Goal: Task Accomplishment & Management: Manage account settings

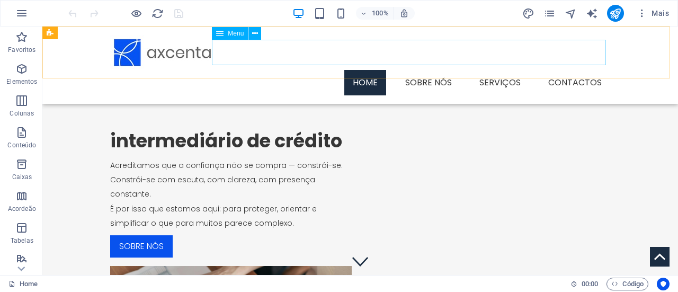
click at [436, 70] on nav "Home sobre nós Serviços Contactos" at bounding box center [360, 82] width 500 height 25
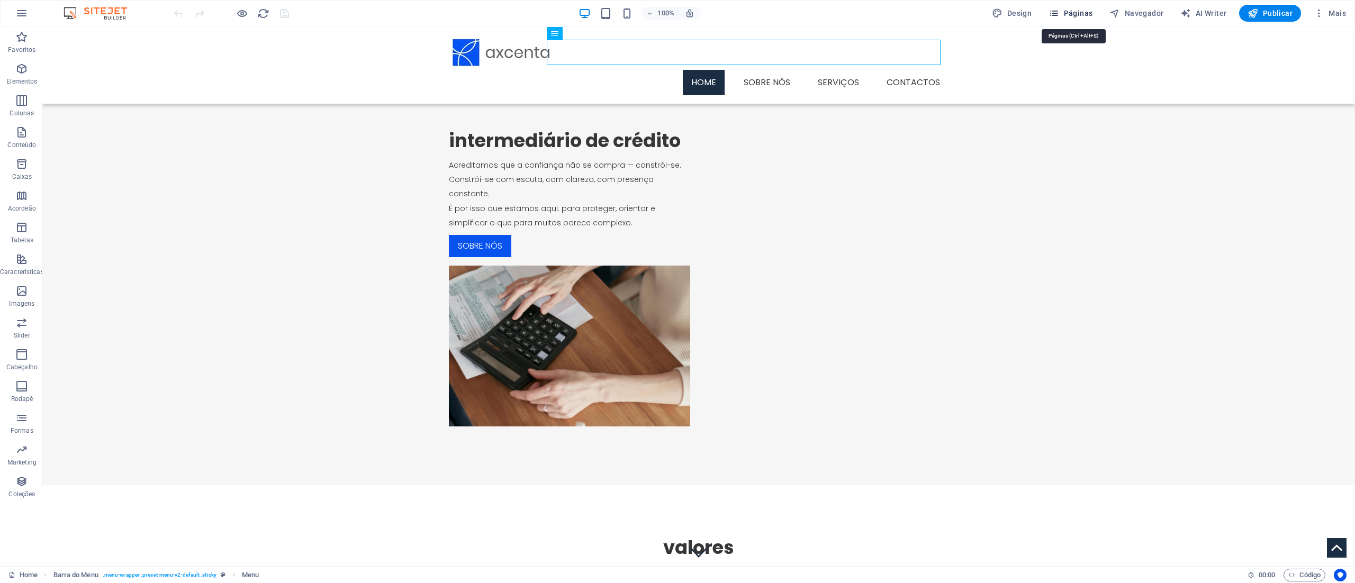
click at [677, 6] on button "Páginas" at bounding box center [1071, 13] width 52 height 17
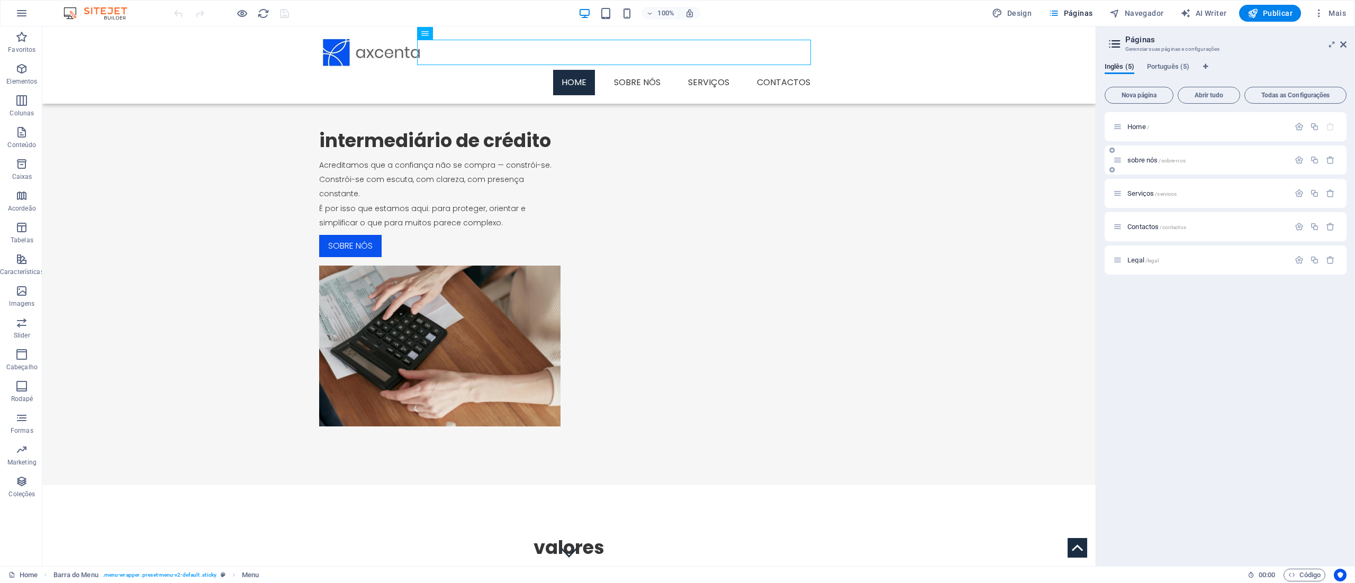
click at [677, 158] on span "sobre nós /sobre-nos" at bounding box center [1157, 160] width 58 height 8
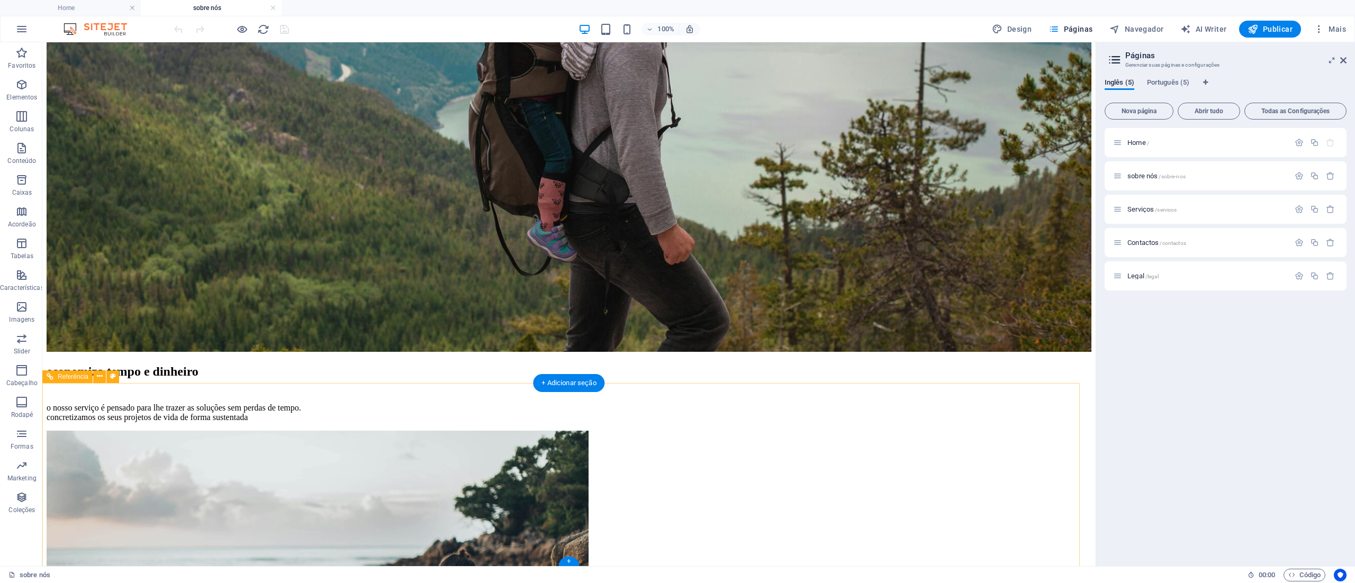
scroll to position [607, 0]
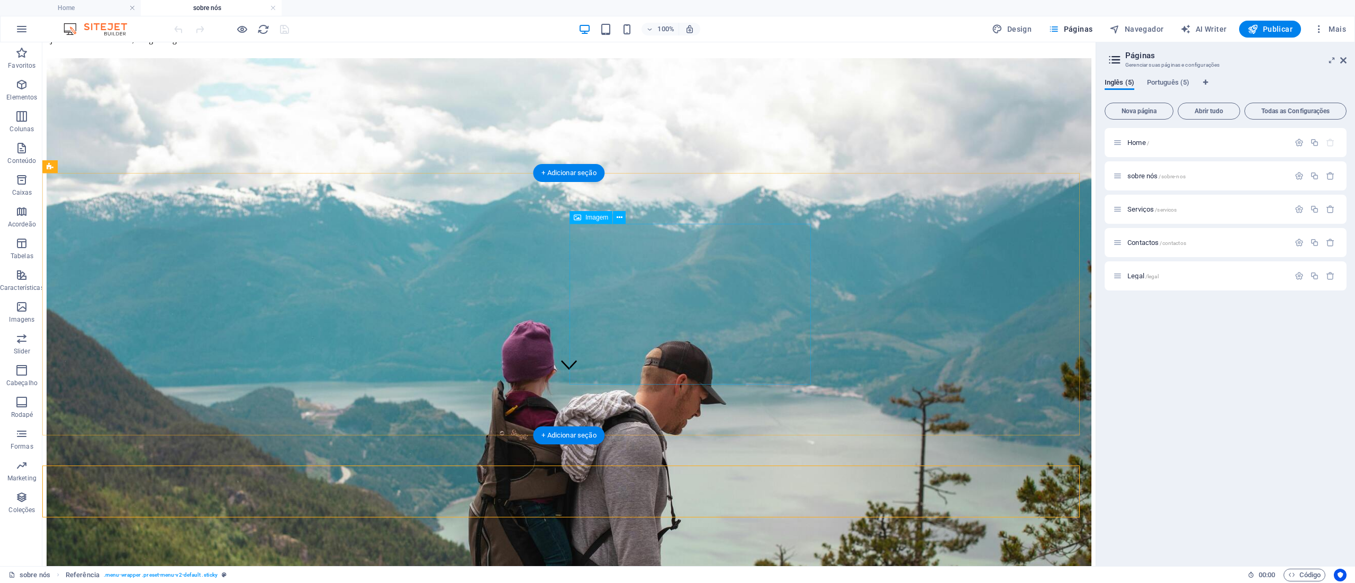
scroll to position [0, 0]
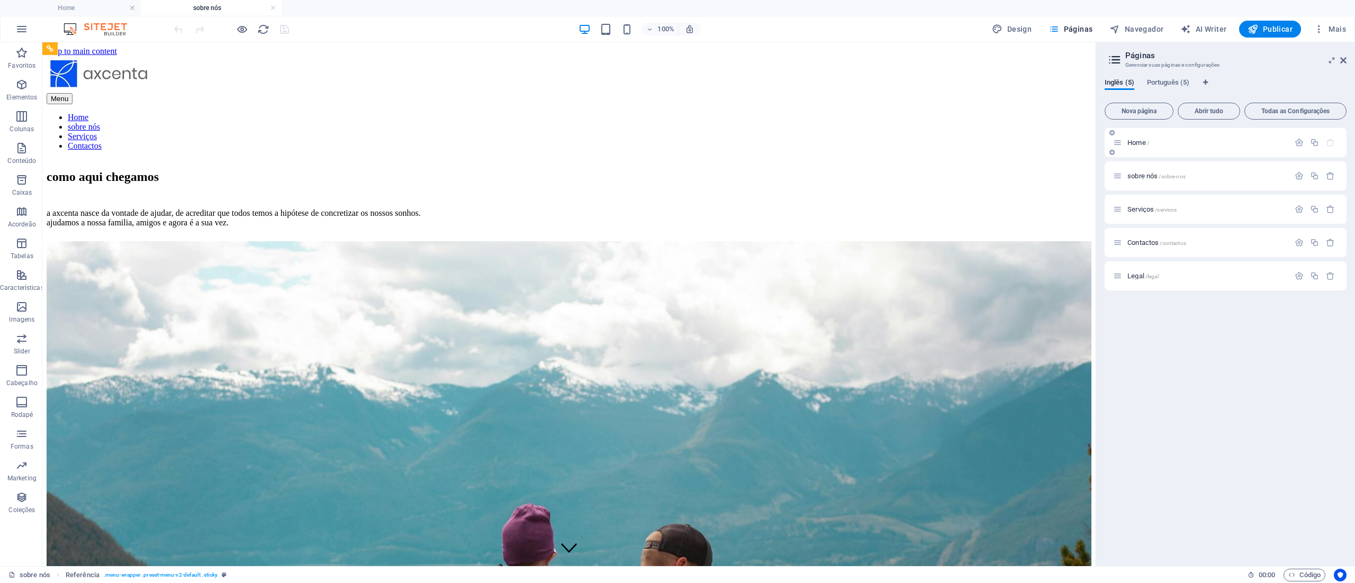
click at [677, 138] on div "Home /" at bounding box center [1201, 143] width 176 height 12
click at [677, 140] on span "Home /" at bounding box center [1139, 143] width 22 height 8
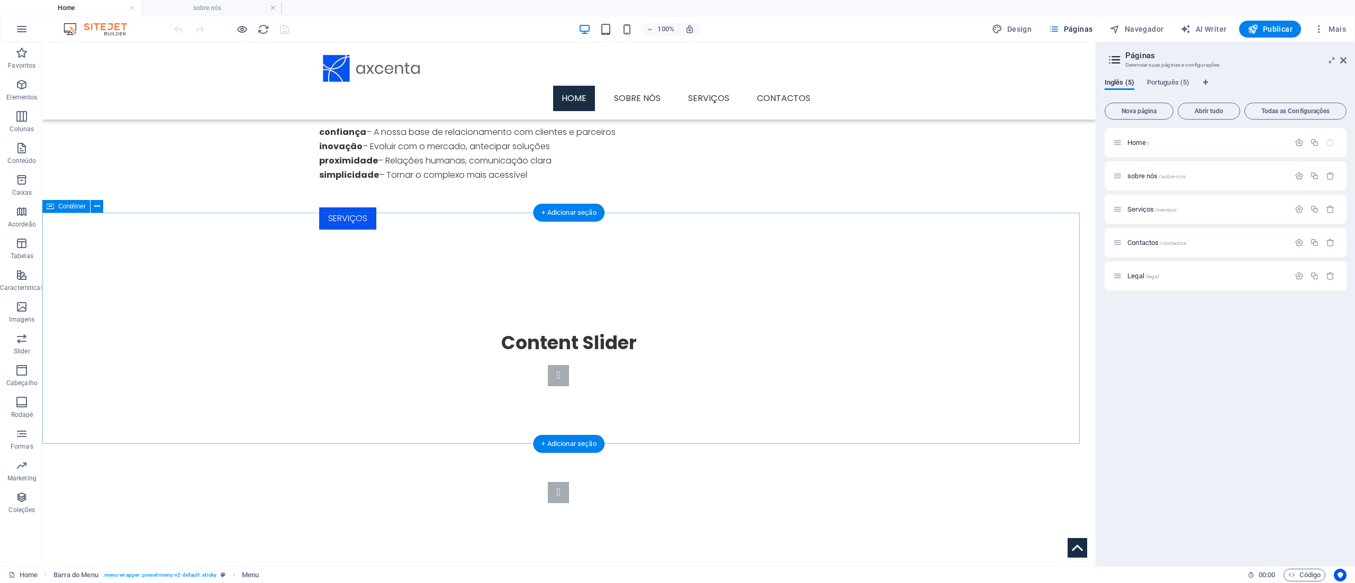
scroll to position [577, 0]
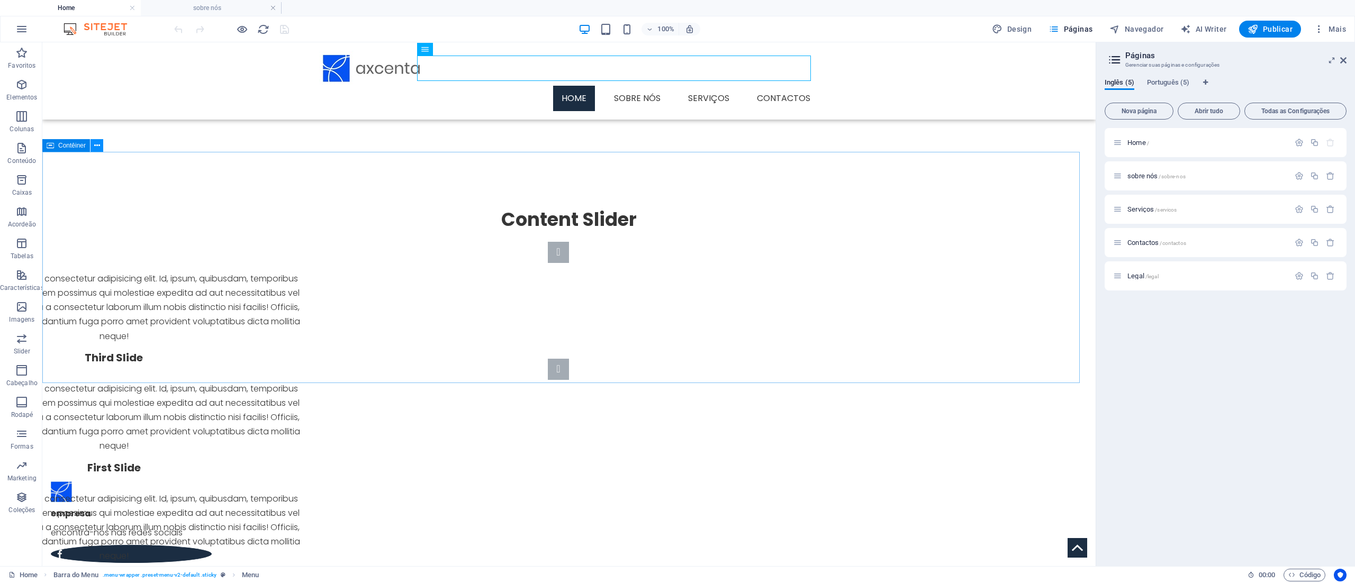
click at [100, 148] on icon at bounding box center [97, 145] width 6 height 11
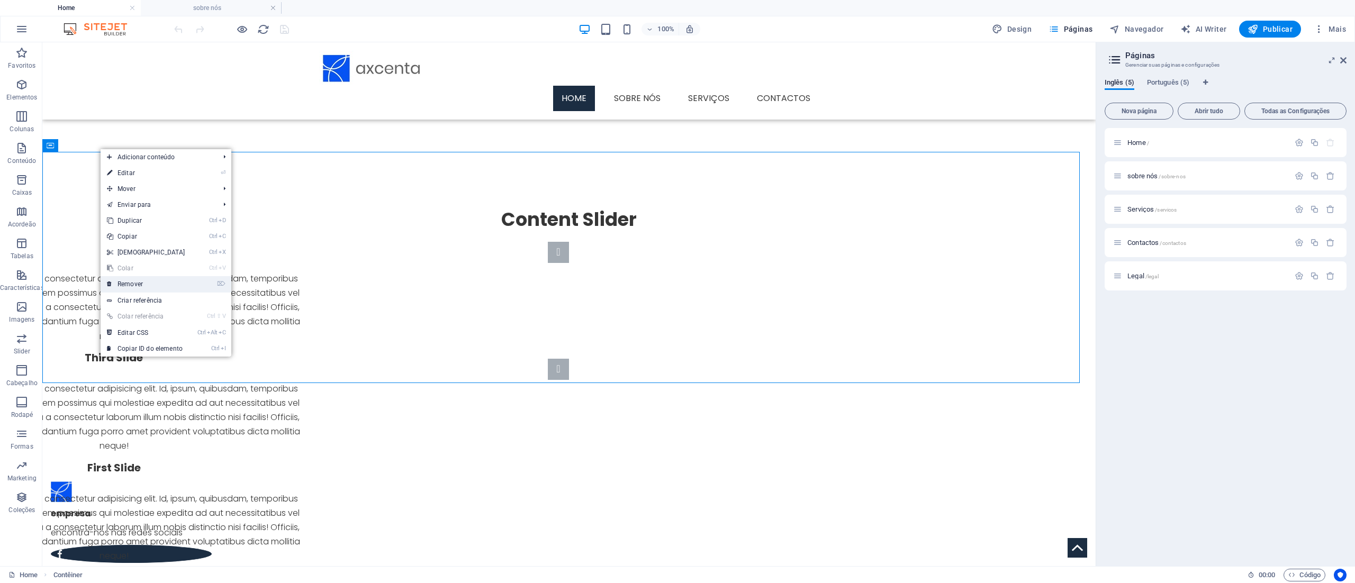
click at [170, 279] on link "⌦ Remover" at bounding box center [146, 284] width 91 height 16
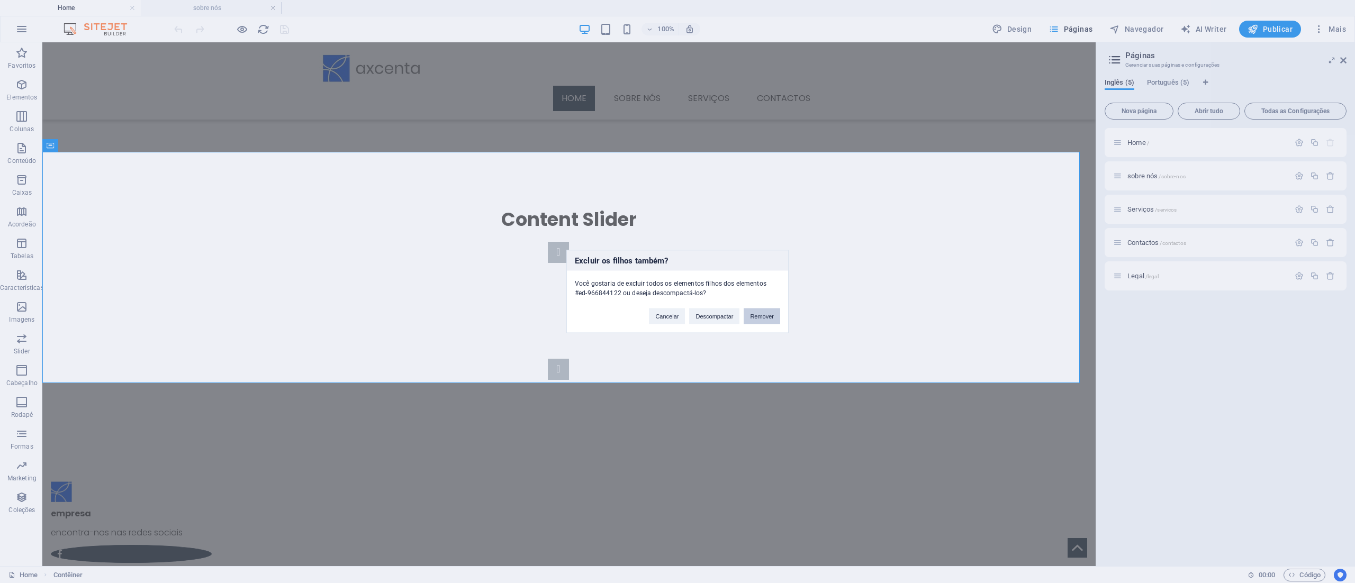
drag, startPoint x: 766, startPoint y: 316, endPoint x: 723, endPoint y: 274, distance: 59.5
click at [677, 291] on button "Remover" at bounding box center [762, 317] width 37 height 16
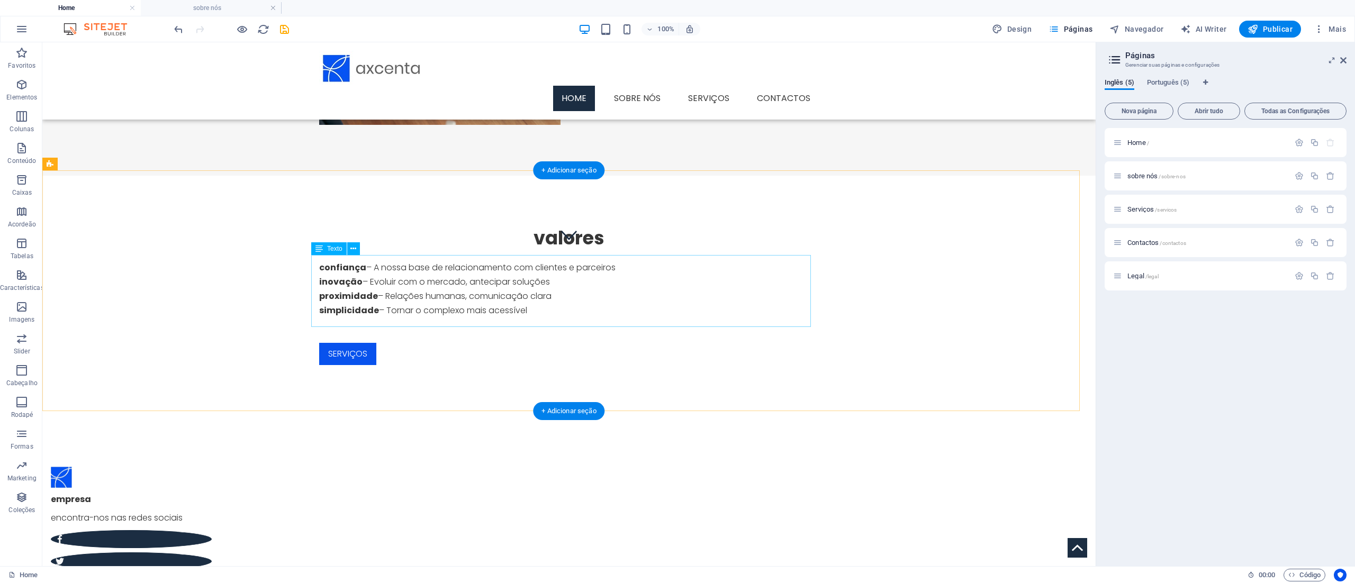
scroll to position [0, 0]
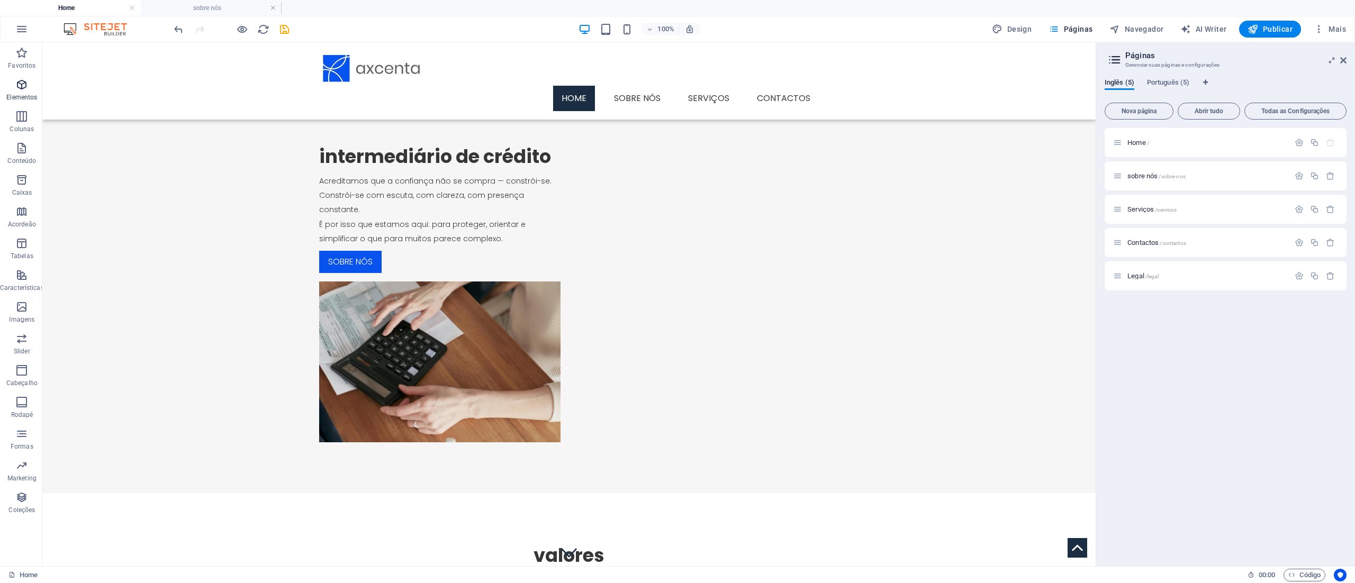
click at [24, 91] on icon "button" at bounding box center [21, 84] width 13 height 13
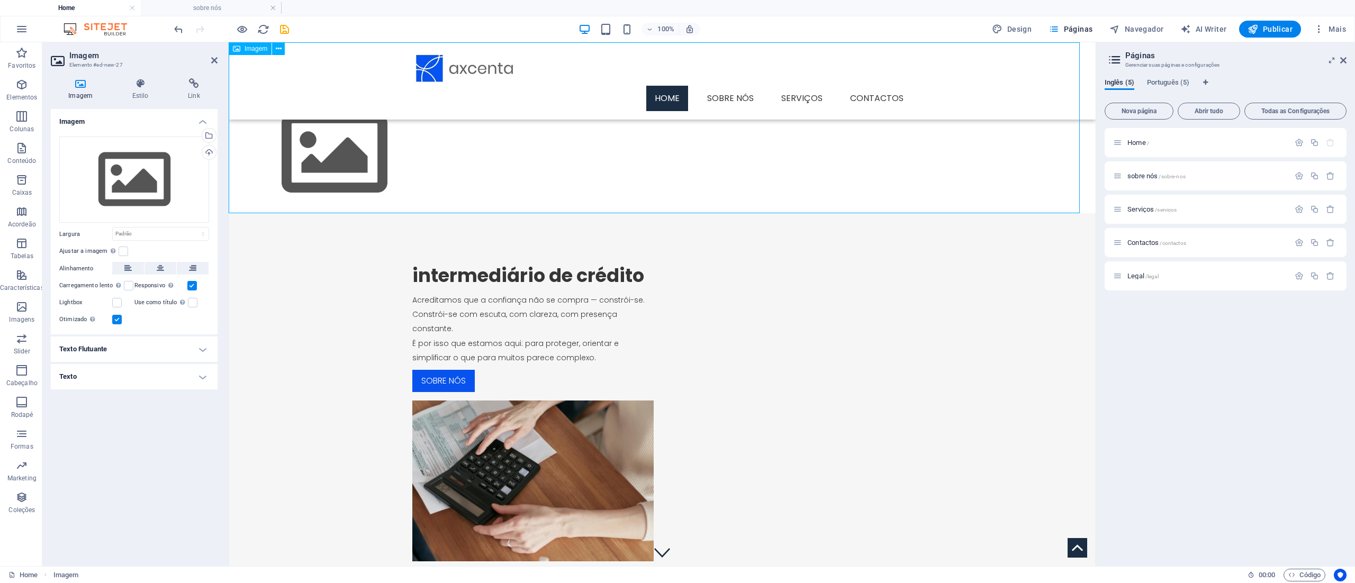
click at [376, 152] on figure at bounding box center [662, 127] width 867 height 171
click at [298, 46] on icon at bounding box center [297, 48] width 6 height 11
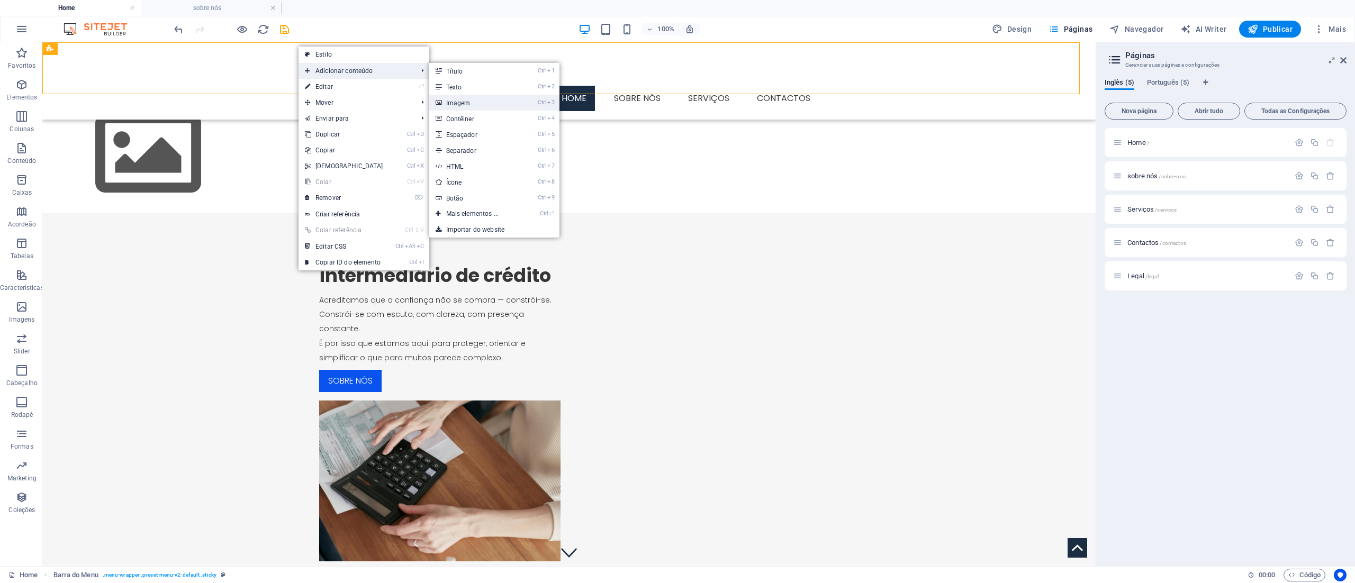
click at [490, 110] on link "Ctrl 3 Imagem" at bounding box center [474, 103] width 91 height 16
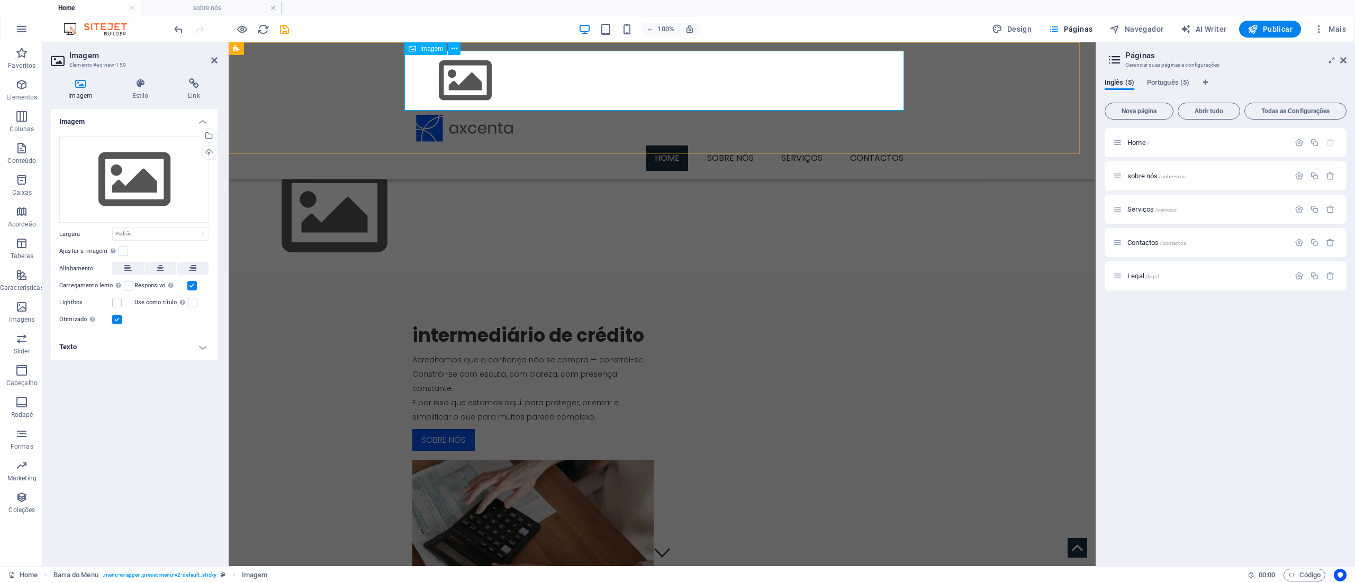
click at [474, 74] on figure at bounding box center [662, 81] width 500 height 60
click at [455, 48] on icon at bounding box center [455, 48] width 6 height 11
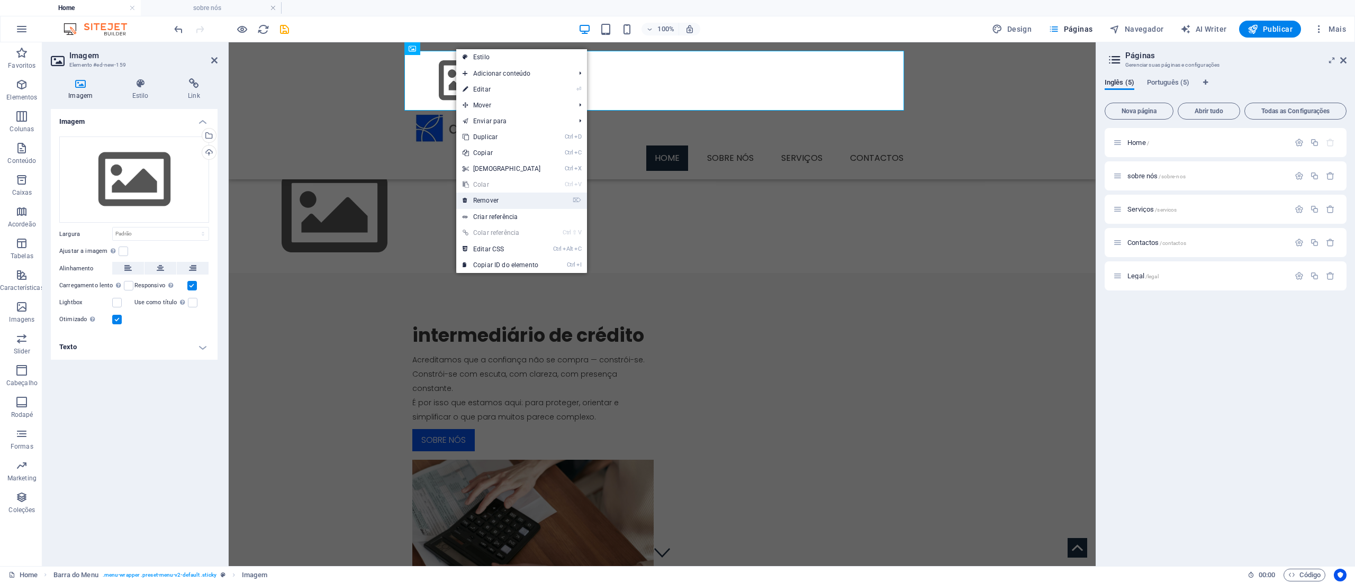
click at [521, 196] on link "⌦ Remover" at bounding box center [501, 201] width 91 height 16
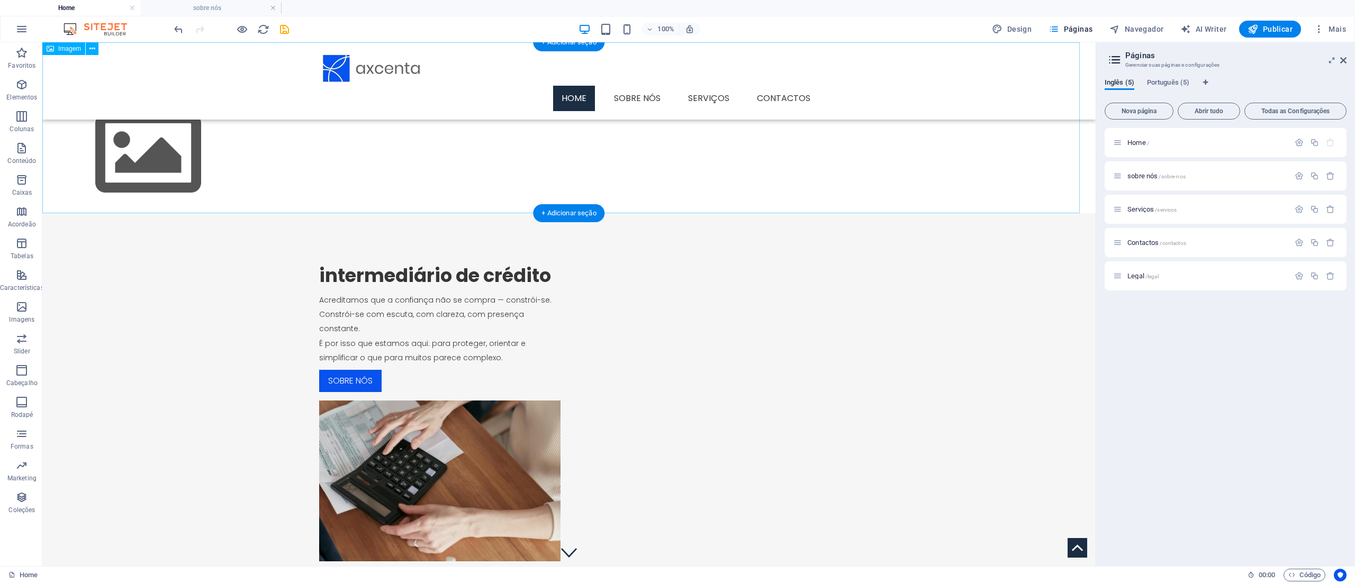
click at [417, 154] on figure at bounding box center [569, 127] width 1054 height 171
click at [181, 138] on figure at bounding box center [569, 127] width 1054 height 171
click at [108, 50] on icon at bounding box center [111, 48] width 6 height 11
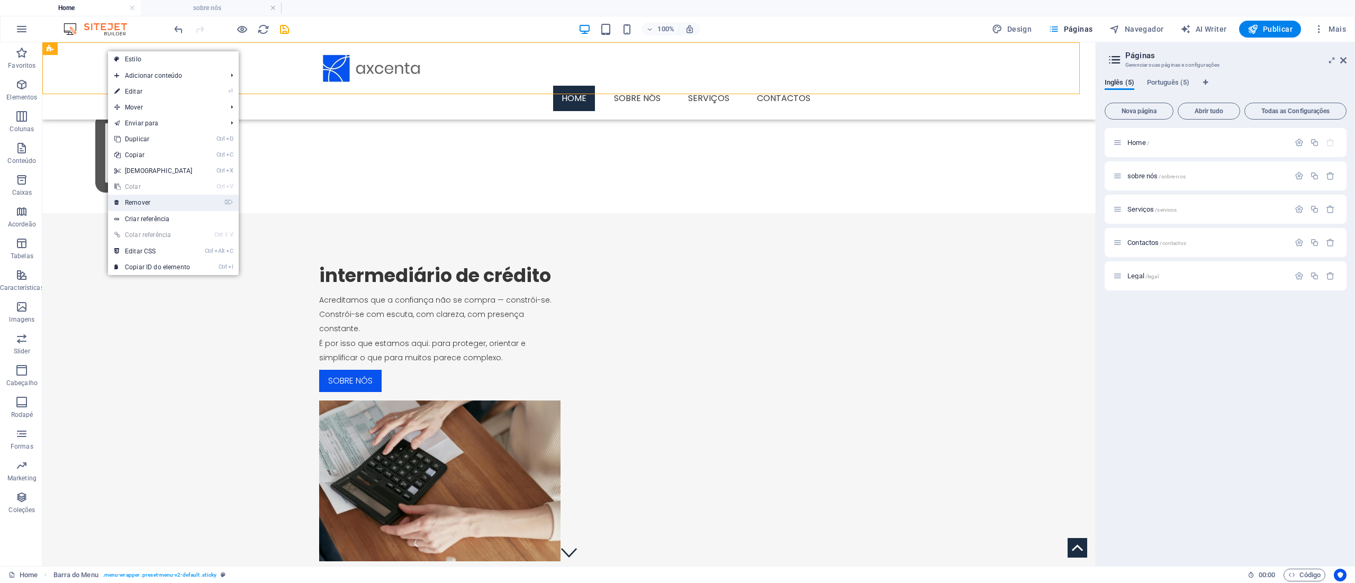
click at [192, 202] on link "⌦ Remover" at bounding box center [153, 203] width 91 height 16
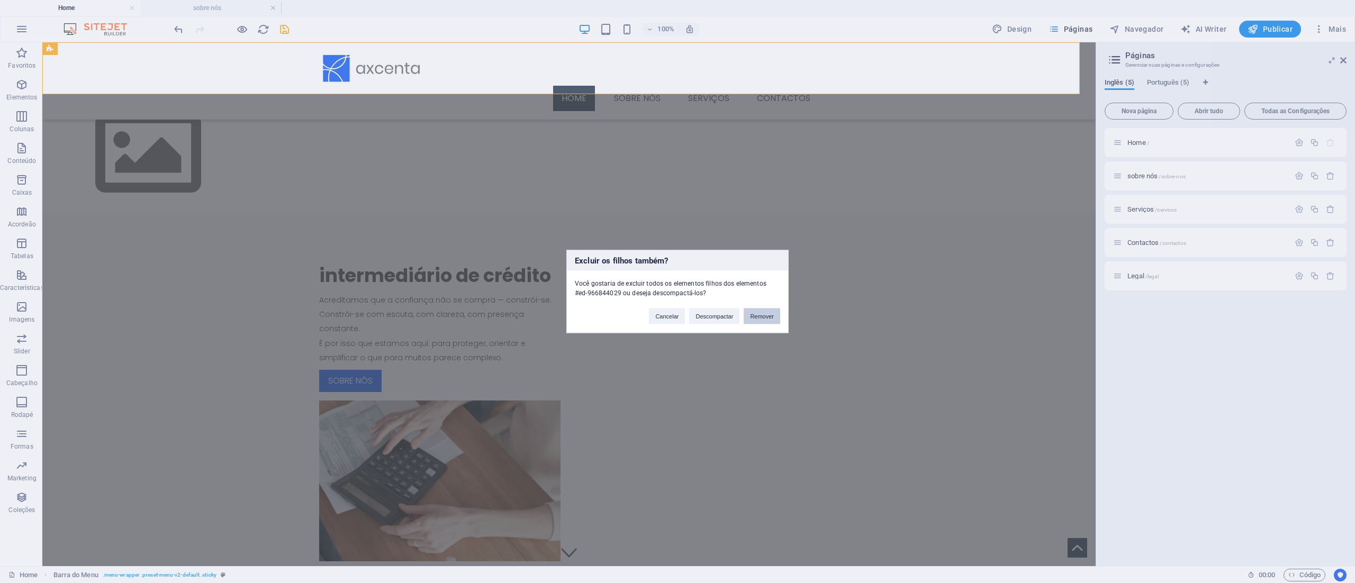
click at [677, 291] on button "Remover" at bounding box center [762, 317] width 37 height 16
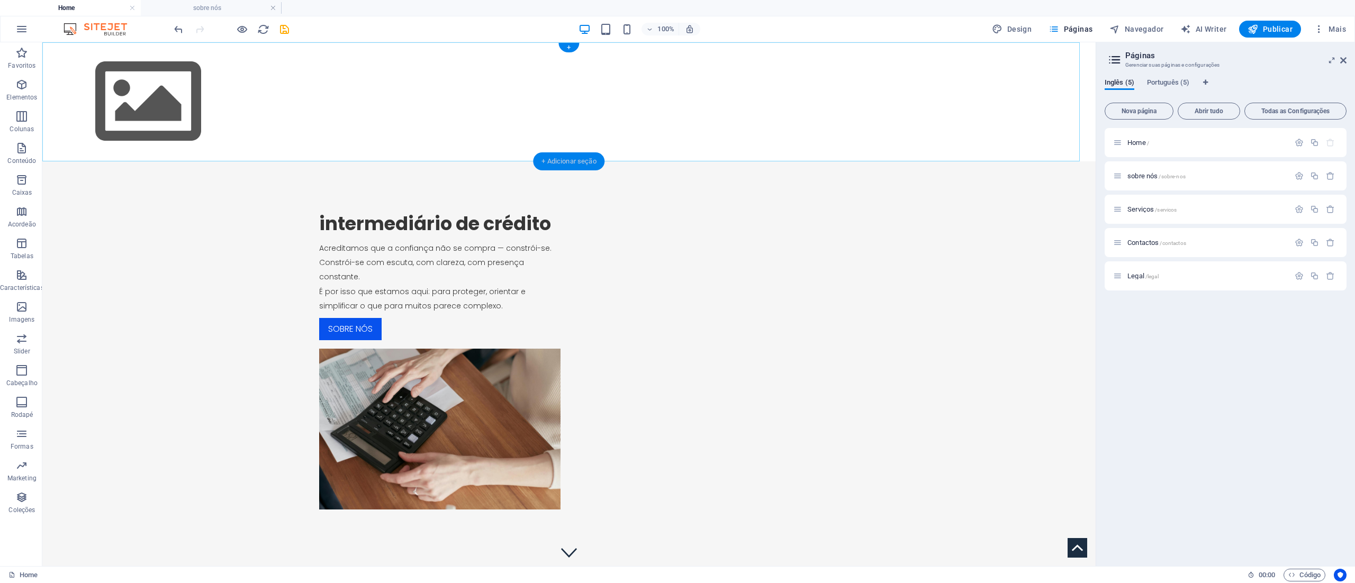
click at [554, 156] on div "+ Adicionar seção" at bounding box center [568, 161] width 71 height 18
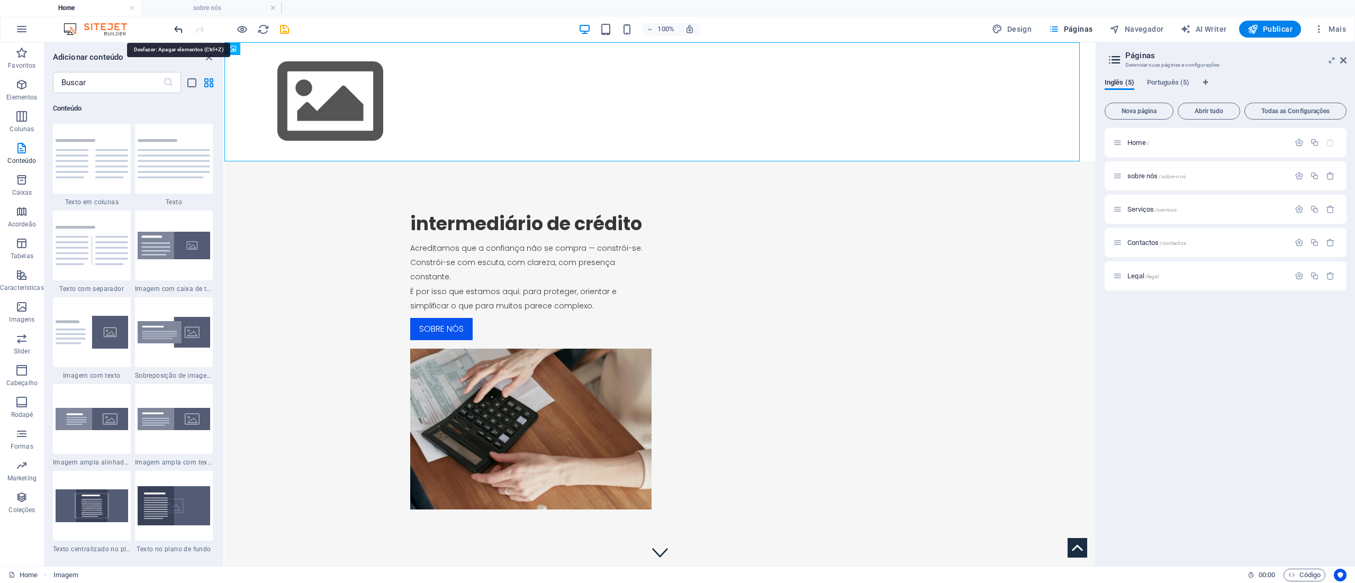
click at [178, 28] on icon "undo" at bounding box center [179, 29] width 12 height 12
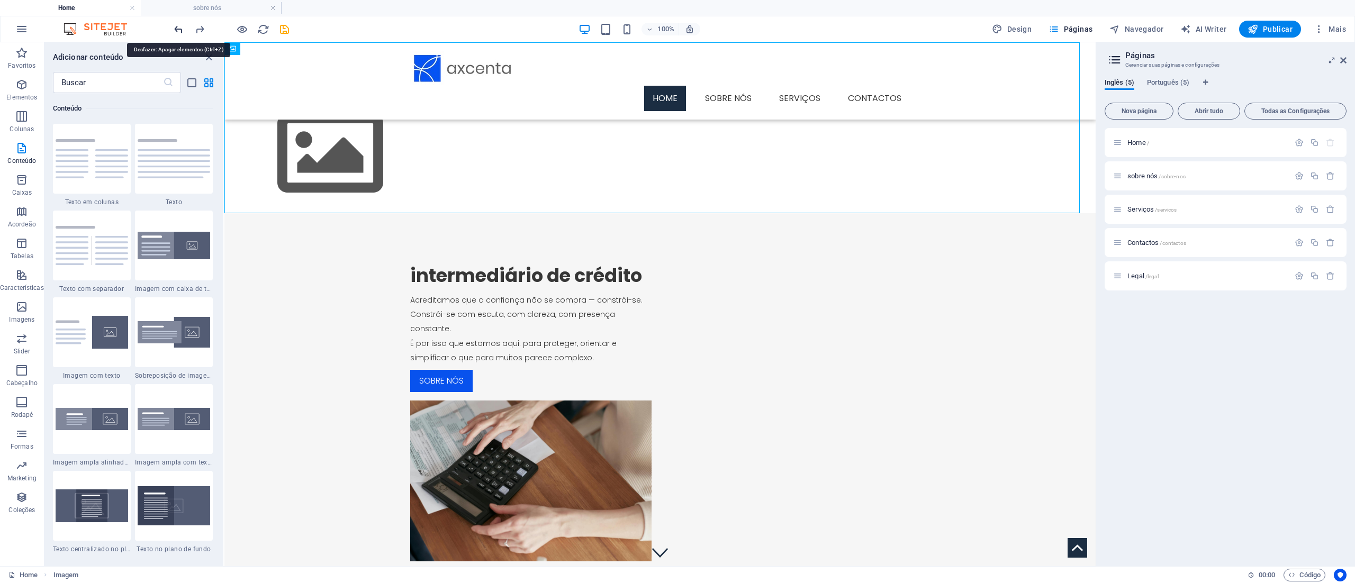
click at [178, 28] on icon "undo" at bounding box center [179, 29] width 12 height 12
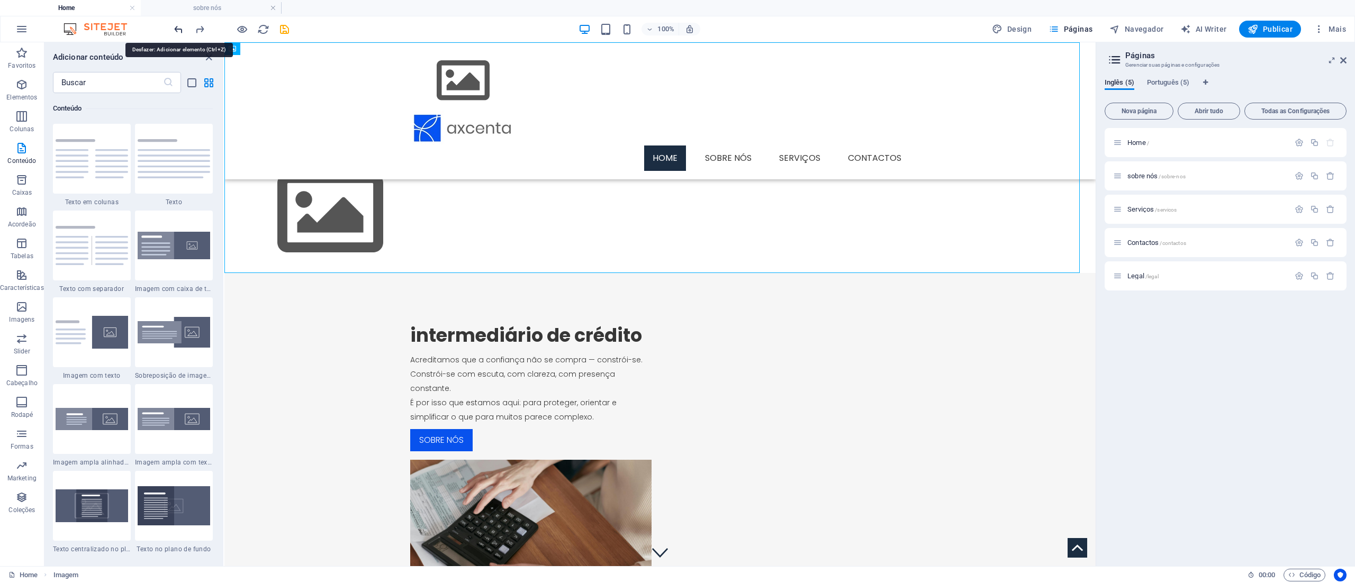
click at [178, 28] on icon "undo" at bounding box center [179, 29] width 12 height 12
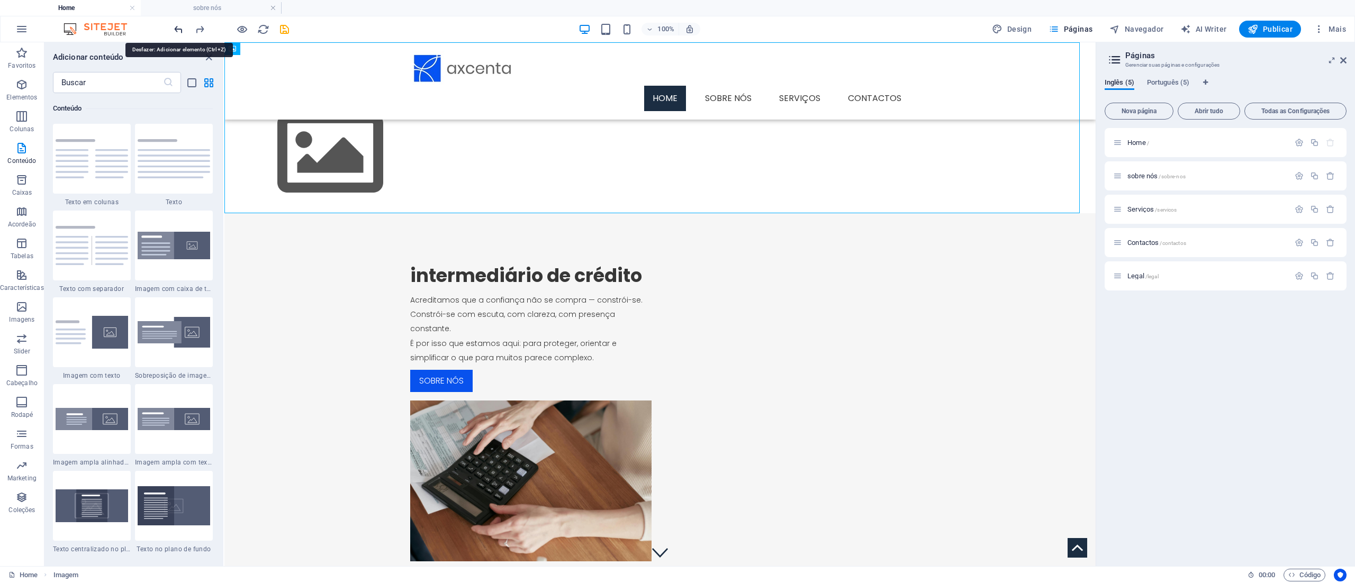
click at [178, 28] on icon "undo" at bounding box center [179, 29] width 12 height 12
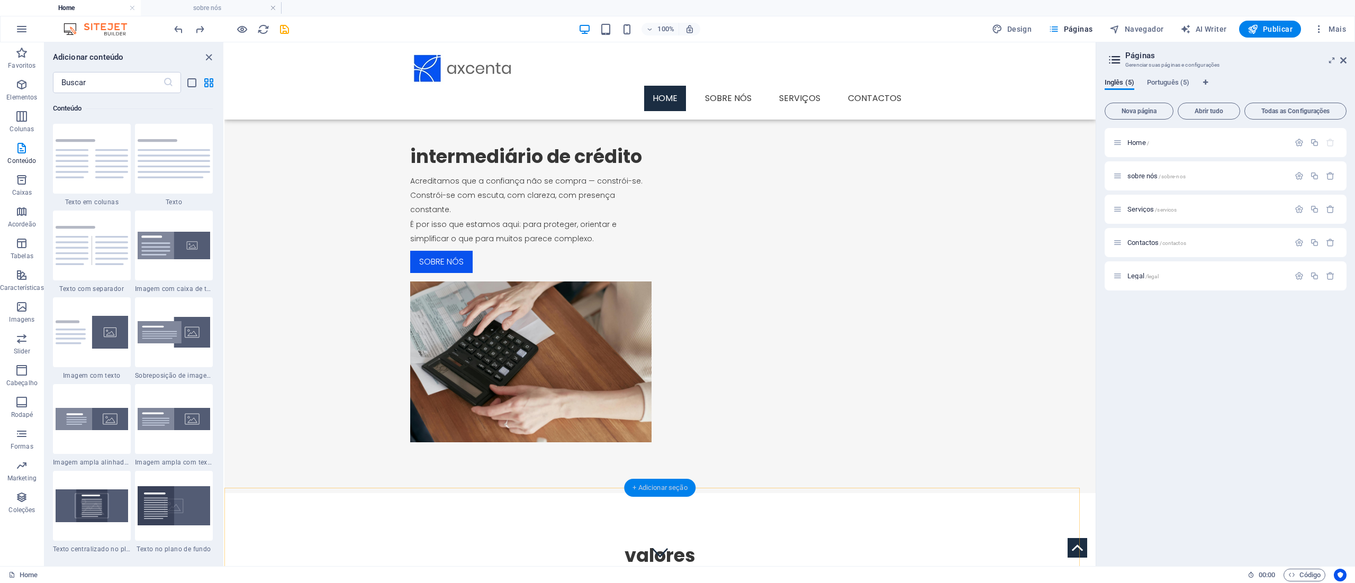
click at [677, 291] on div "+ Adicionar seção" at bounding box center [659, 488] width 71 height 18
click at [187, 248] on img at bounding box center [174, 246] width 73 height 28
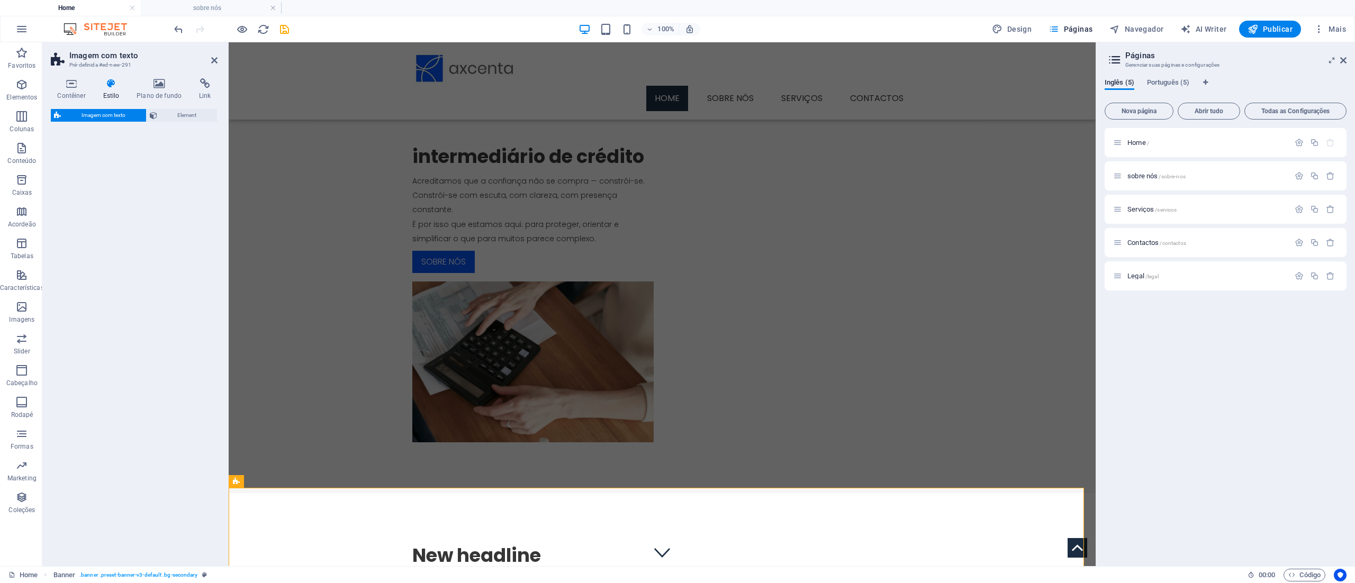
select select "rem"
select select "px"
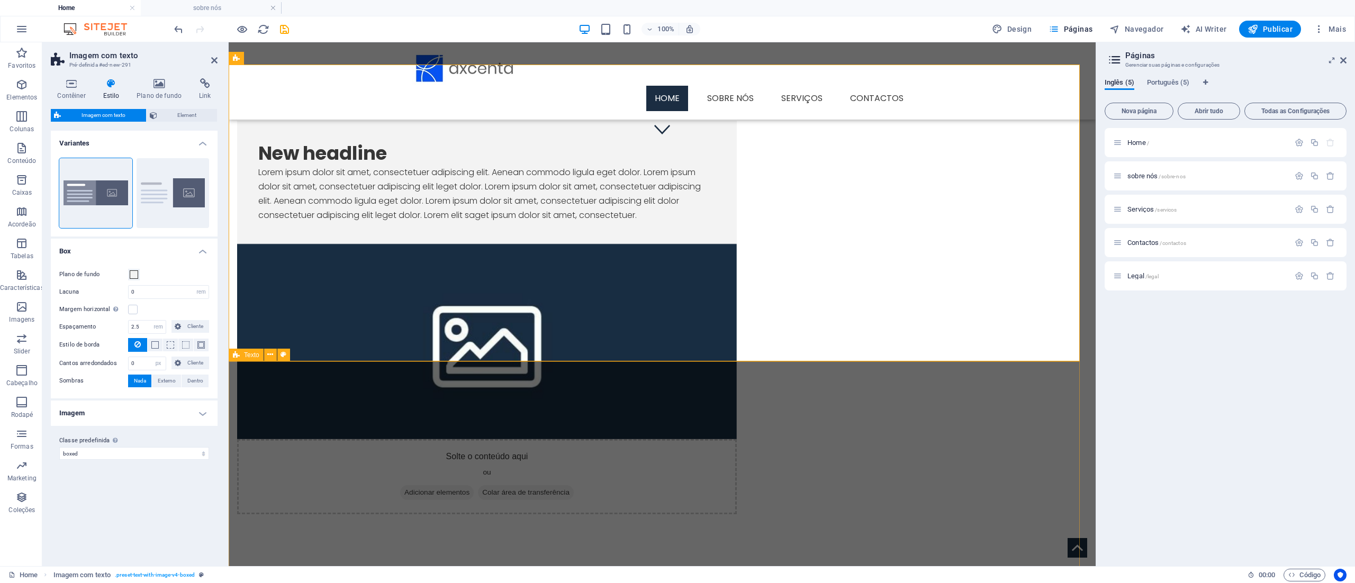
scroll to position [318, 0]
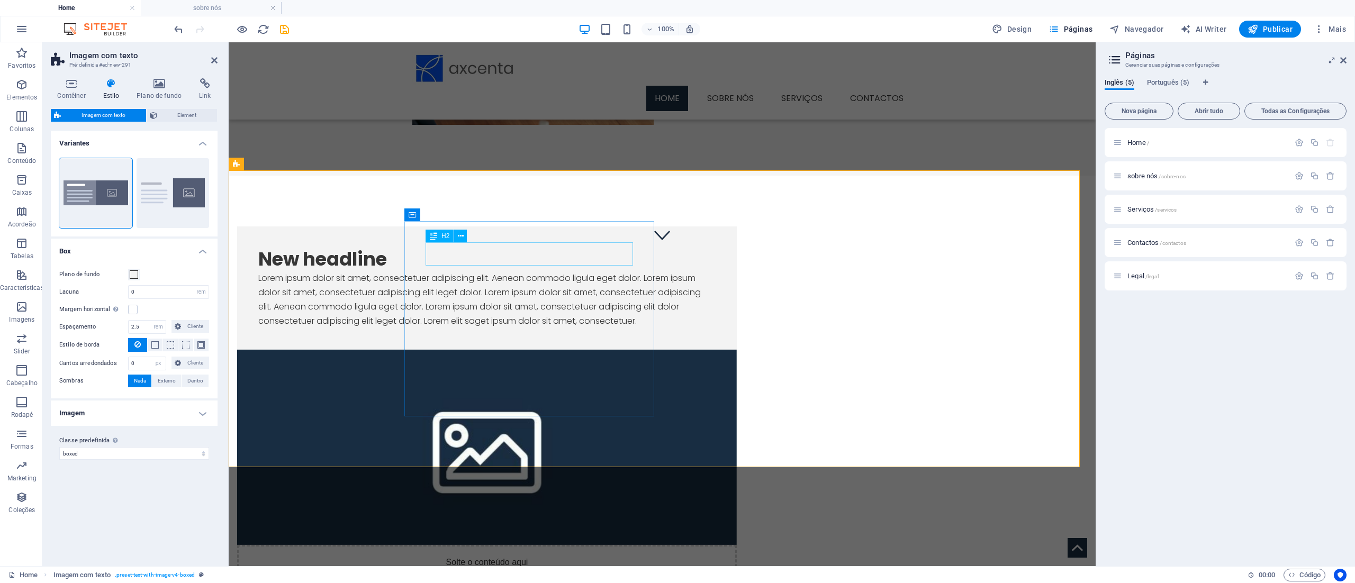
click at [539, 253] on div "New headline" at bounding box center [486, 259] width 457 height 23
drag, startPoint x: 521, startPoint y: 254, endPoint x: 706, endPoint y: 247, distance: 184.9
click at [677, 249] on div "New headline" at bounding box center [486, 259] width 457 height 23
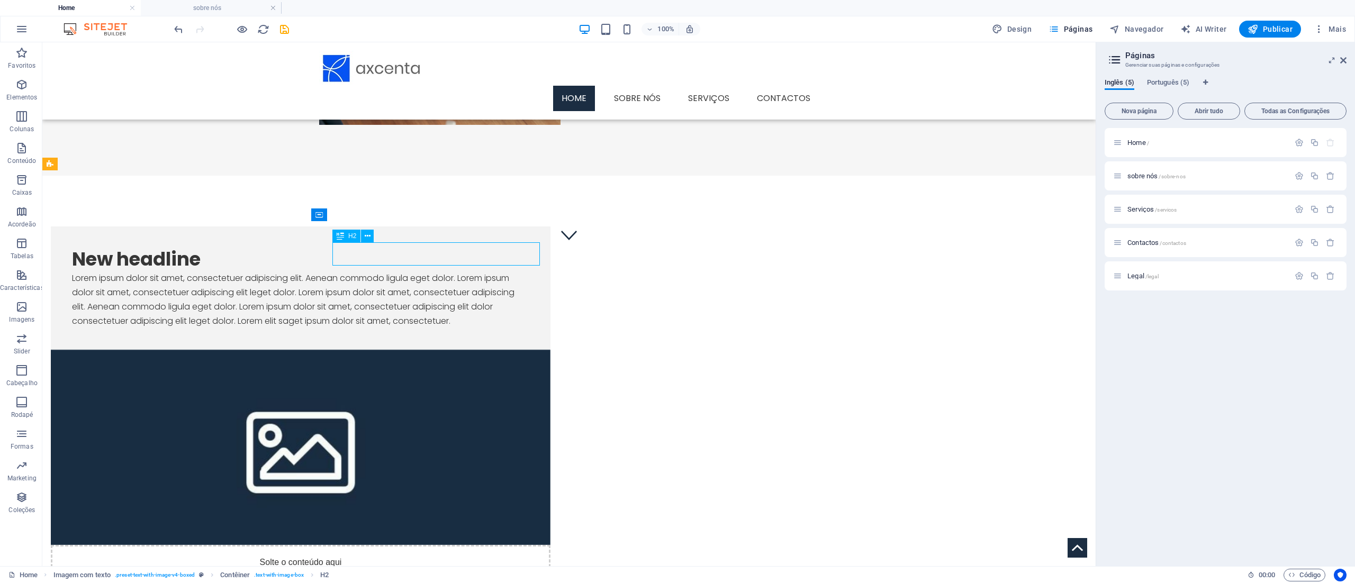
click at [520, 248] on div "New headline" at bounding box center [300, 259] width 457 height 23
click at [463, 260] on div "New headline" at bounding box center [300, 259] width 457 height 23
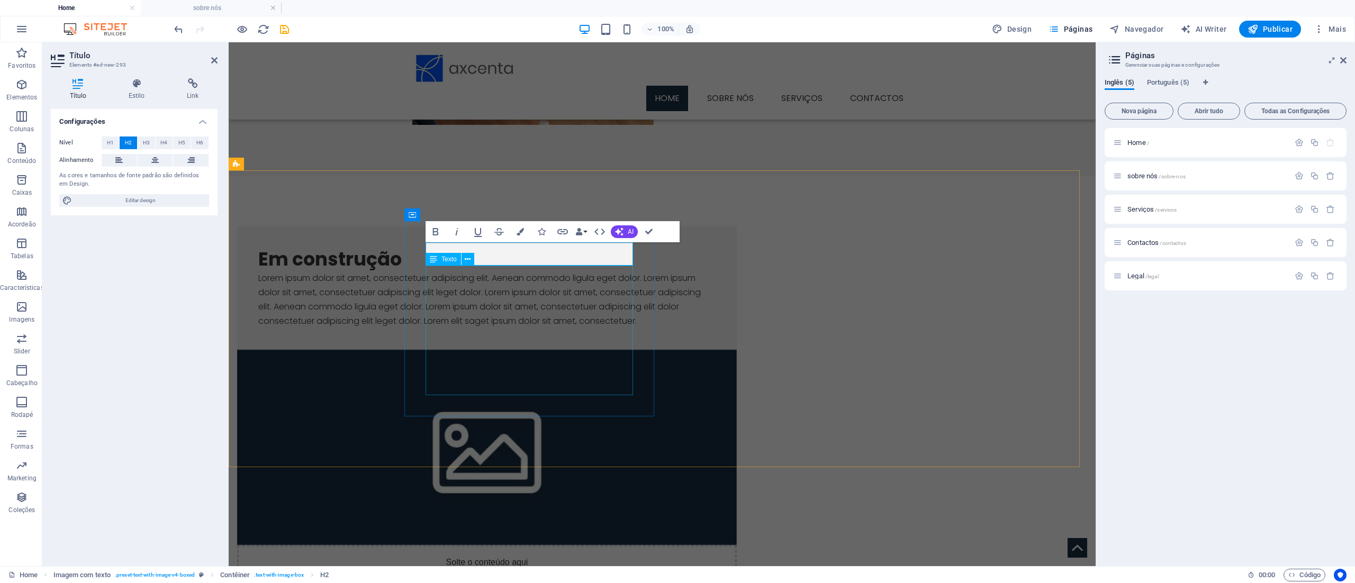
click at [561, 291] on div "Lorem ipsum dolor sit amet, consectetuer adipiscing elit. Aenean commodo ligula…" at bounding box center [486, 300] width 457 height 58
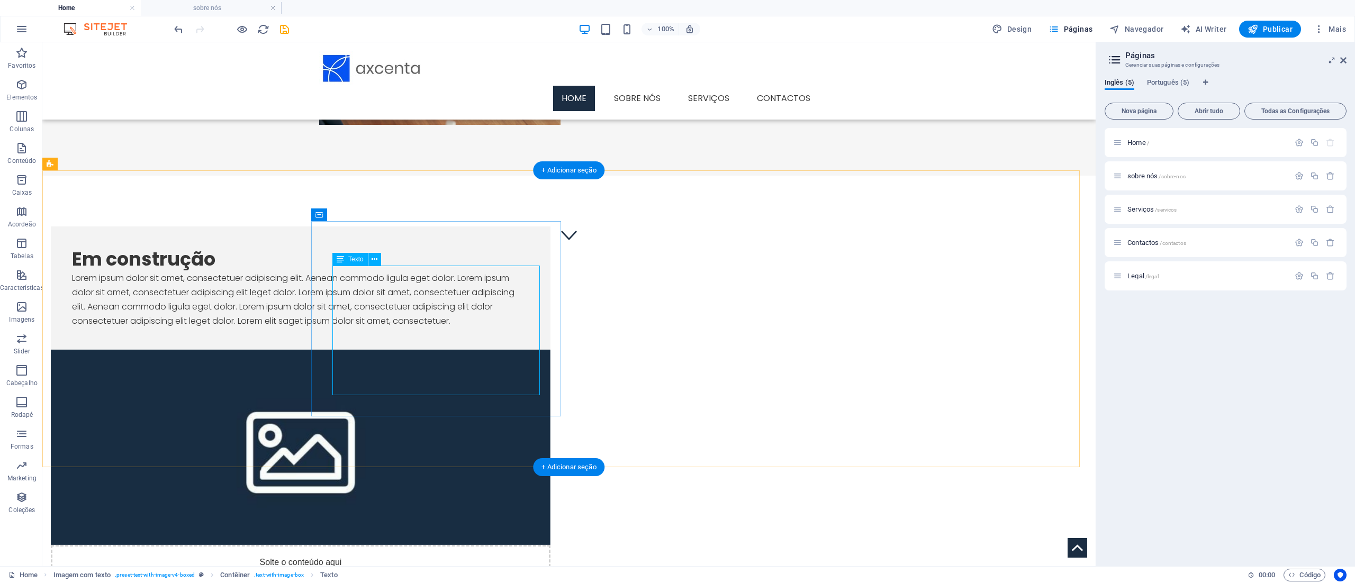
click at [474, 291] on div "Lorem ipsum dolor sit amet, consectetuer adipiscing elit. Aenean commodo ligula…" at bounding box center [300, 300] width 457 height 58
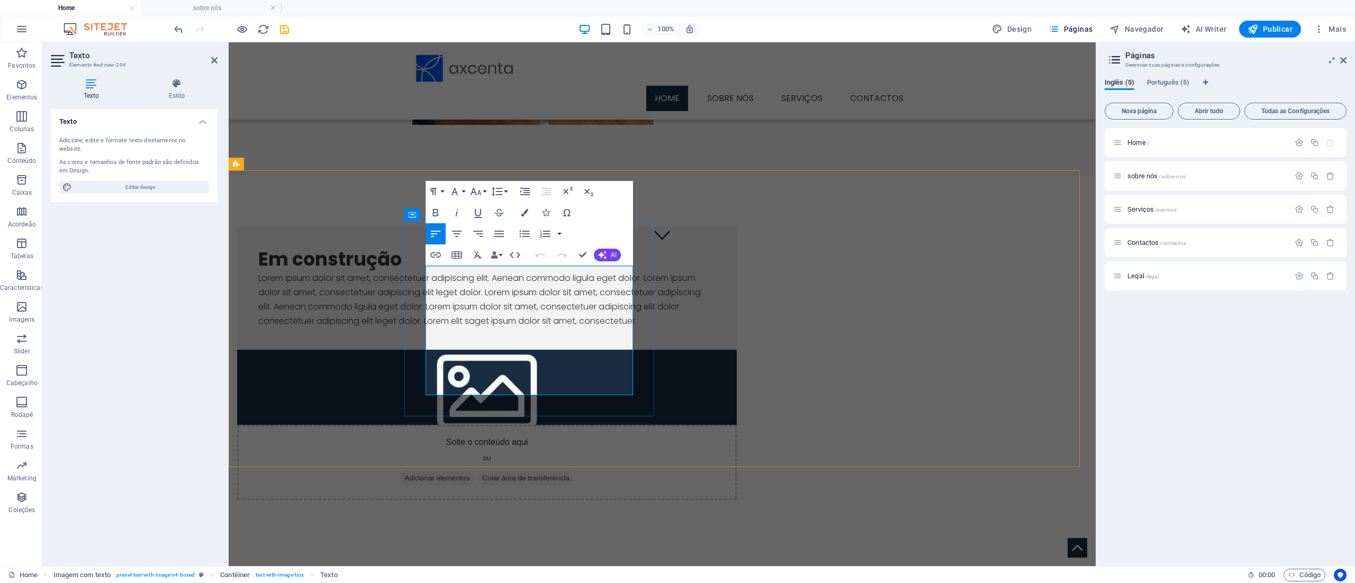
click at [430, 275] on p "Lorem ipsum dolor sit amet, consectetuer adipiscing elit. Aenean commodo ligula…" at bounding box center [486, 300] width 457 height 58
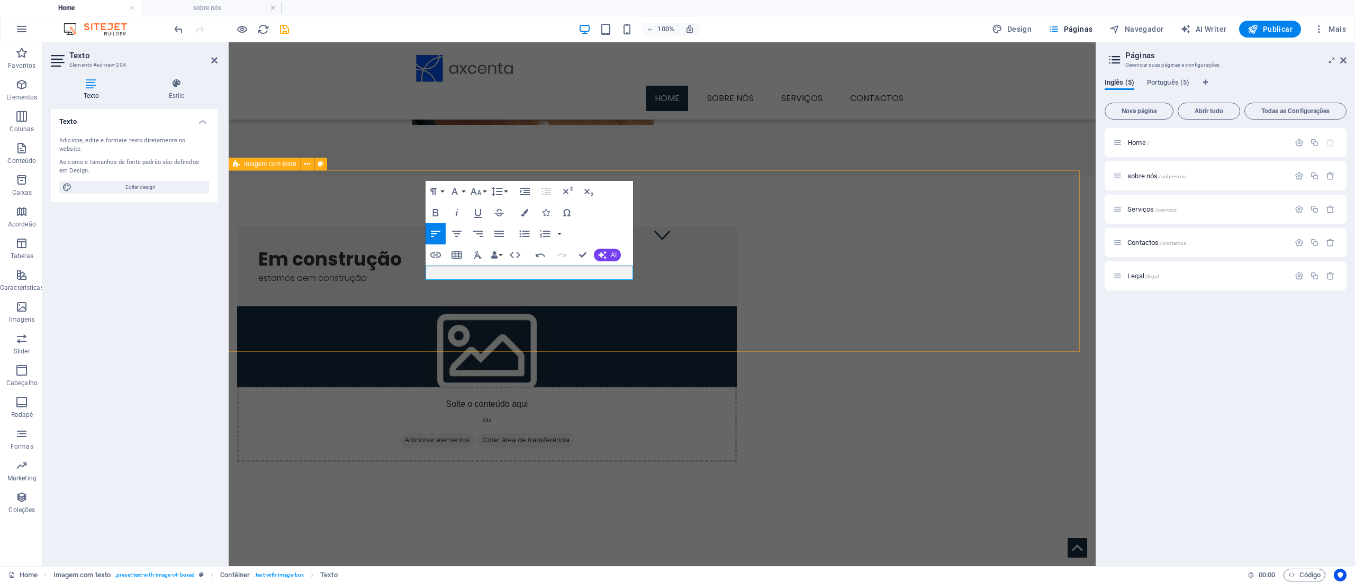
click at [583, 291] on div "Em construção ​estamos aem construção Solte o conteúdo aqui ou Adicionar elemen…" at bounding box center [662, 344] width 867 height 337
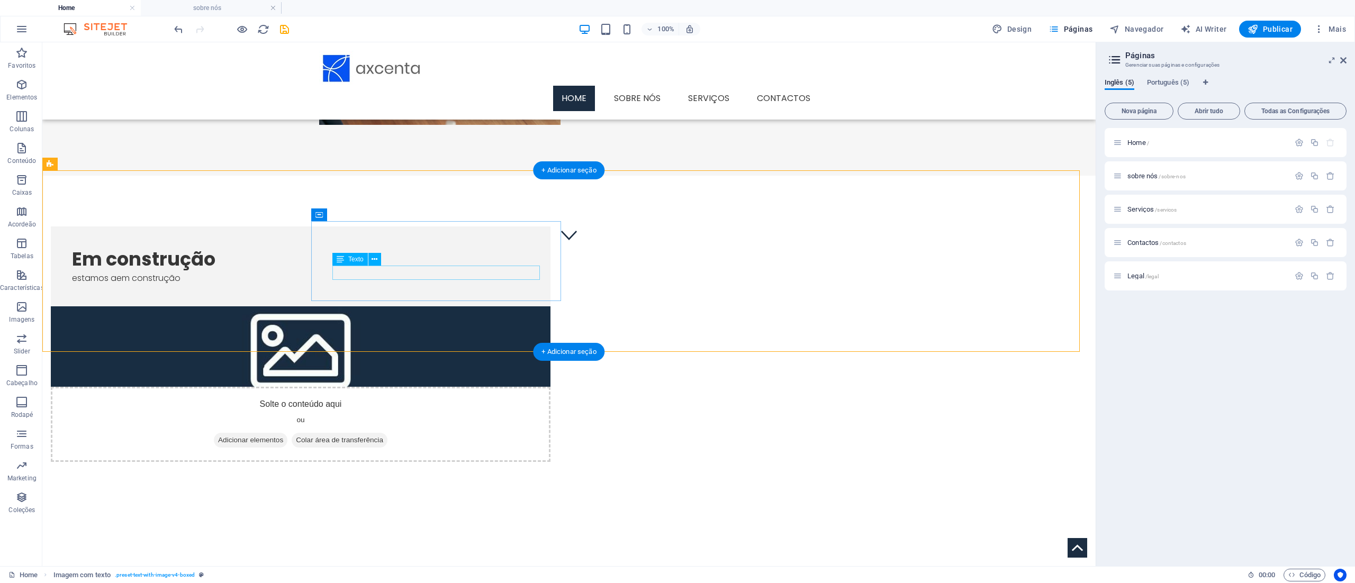
click at [437, 273] on div "estamos aem construção" at bounding box center [300, 278] width 457 height 14
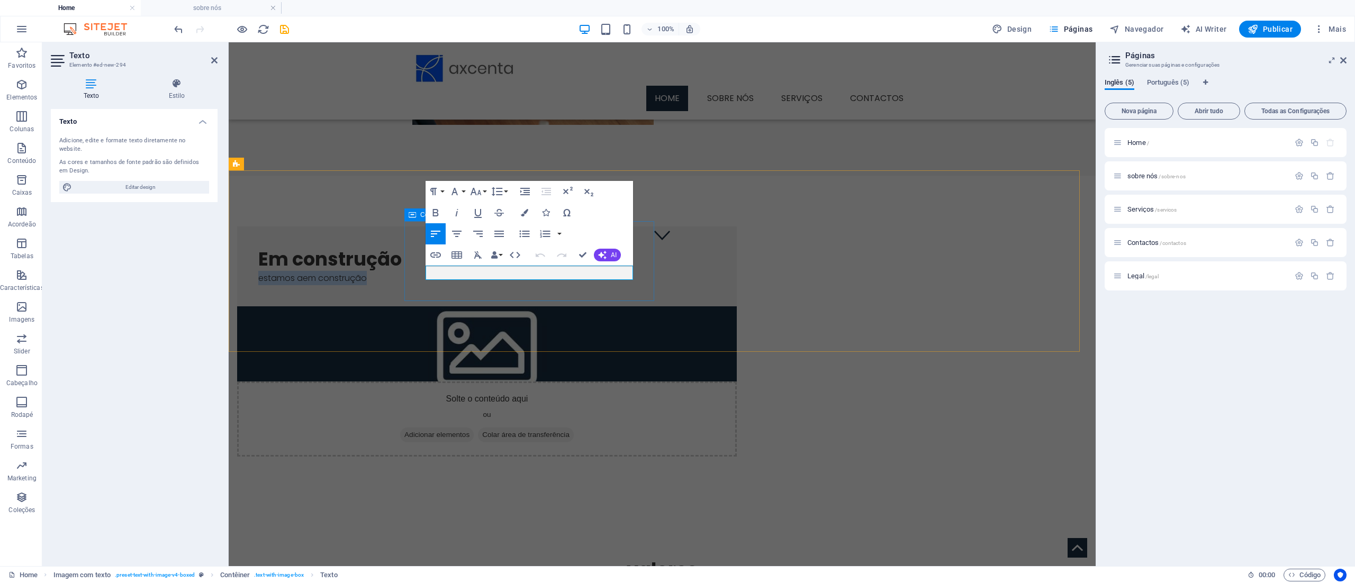
drag, startPoint x: 549, startPoint y: 271, endPoint x: 416, endPoint y: 266, distance: 133.5
click at [416, 268] on div "Em construção estamos aem construção" at bounding box center [487, 267] width 500 height 80
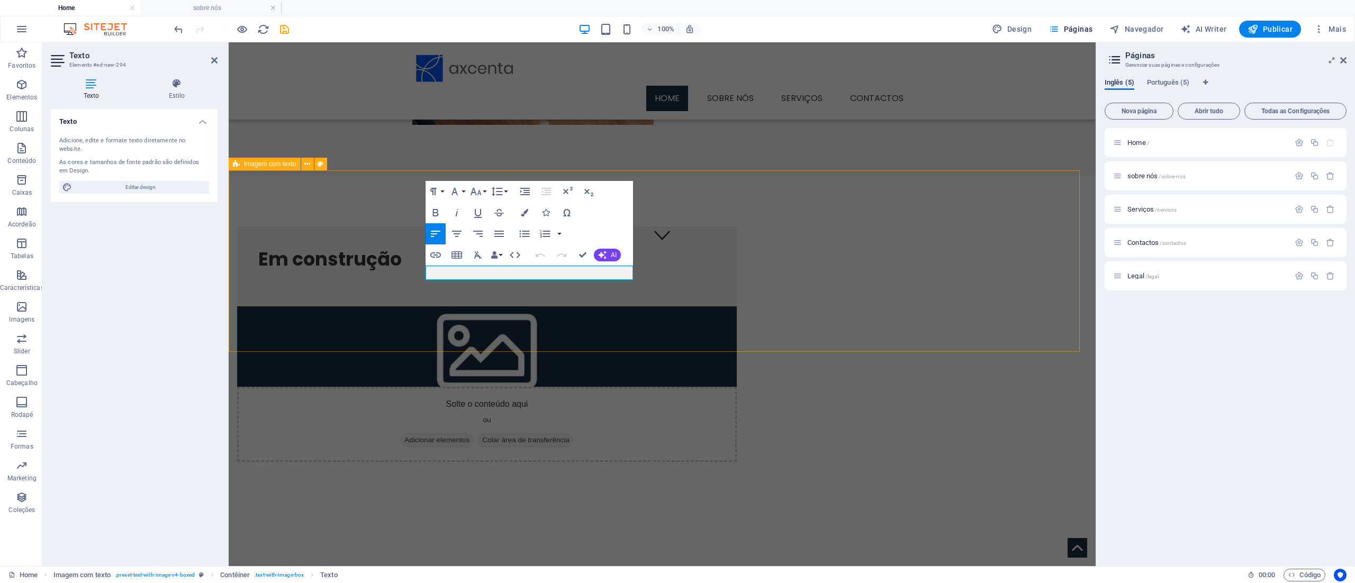
click at [437, 291] on div "Em construção Solte o conteúdo aqui ou Adicionar elementos Colar área de transf…" at bounding box center [662, 344] width 867 height 337
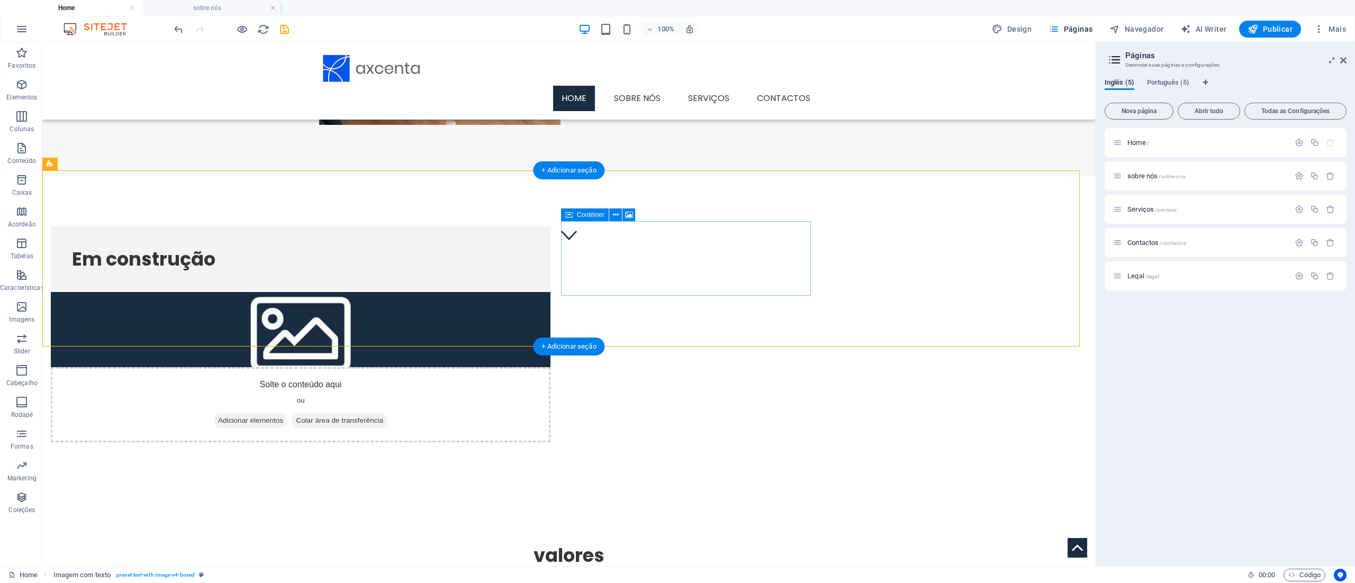
click at [551, 291] on div "Solte o conteúdo aqui ou Adicionar elementos Colar área de transferência" at bounding box center [301, 404] width 500 height 75
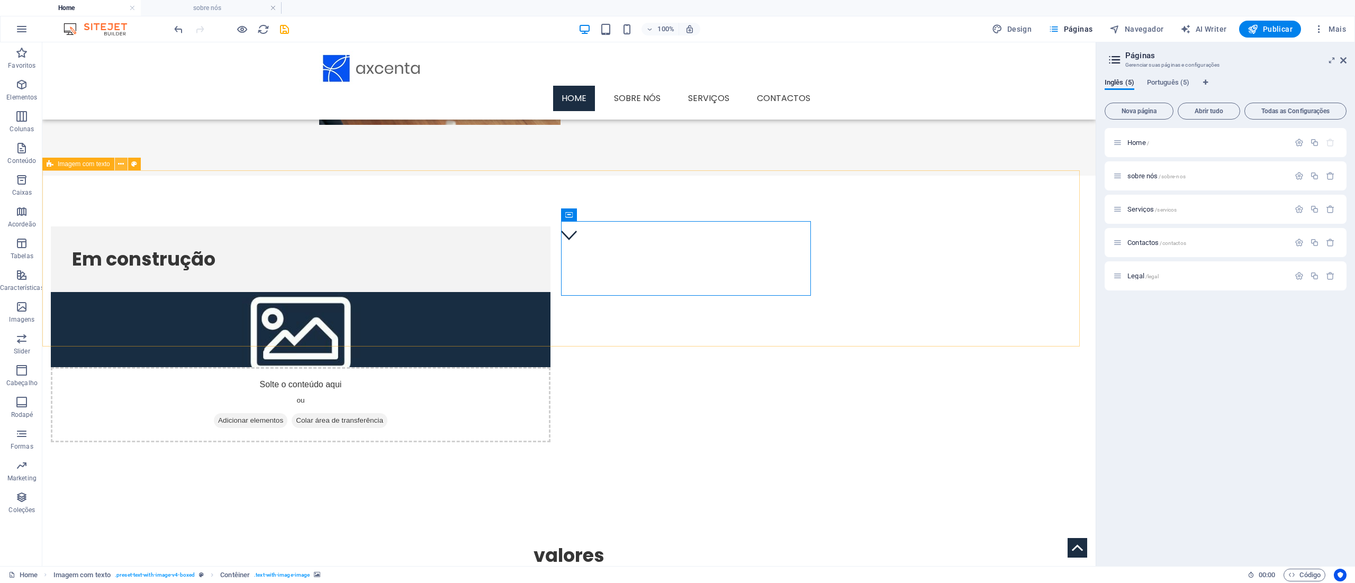
click at [124, 160] on button at bounding box center [121, 164] width 13 height 13
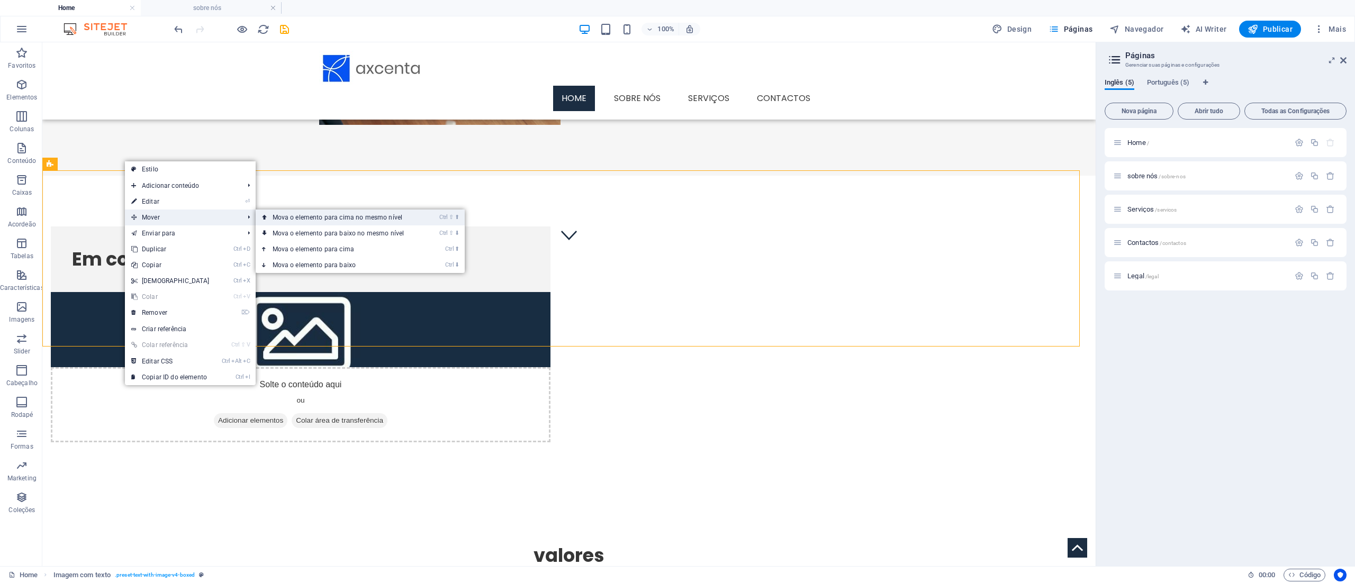
click at [314, 215] on link "Ctrl ⇧ ⬆ Mova o elemento para cima no mesmo nível" at bounding box center [341, 218] width 170 height 16
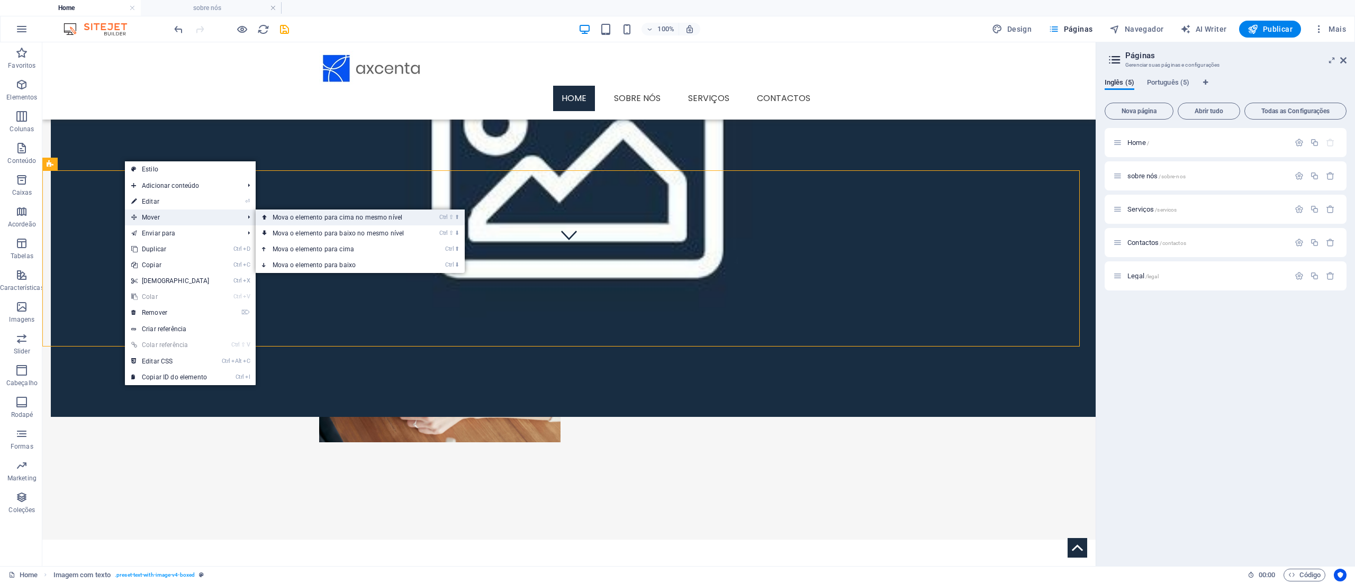
scroll to position [0, 0]
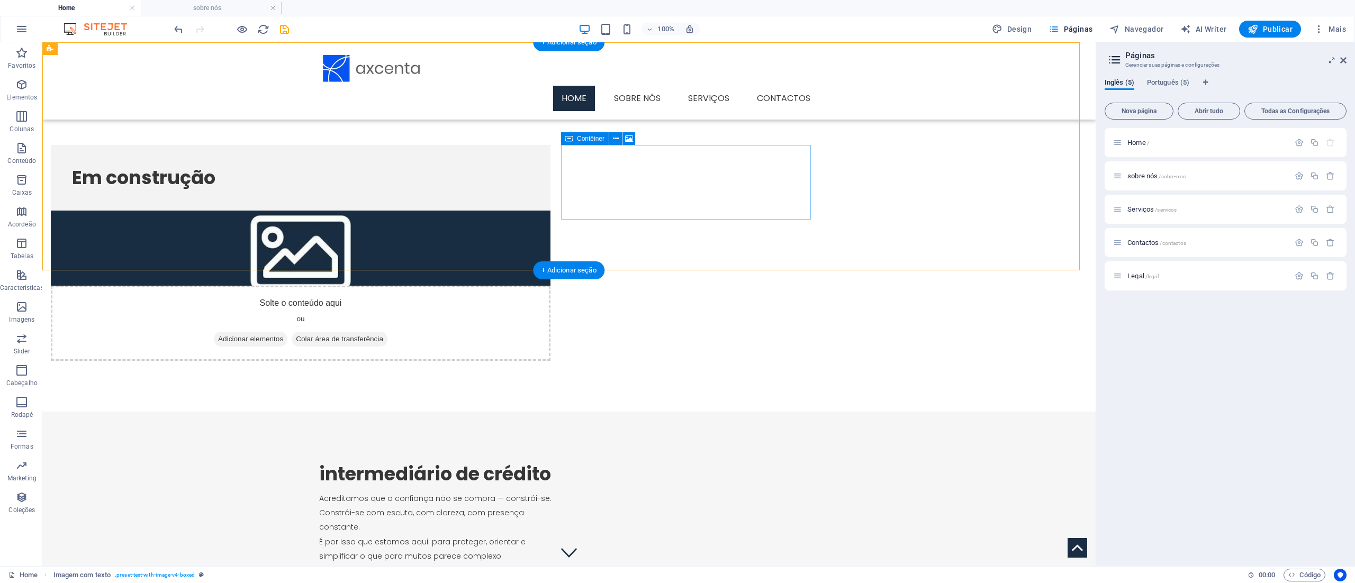
click at [551, 286] on div "Solte o conteúdo aqui ou Adicionar elementos Colar área de transferência" at bounding box center [301, 323] width 500 height 75
click at [632, 137] on icon at bounding box center [629, 138] width 8 height 11
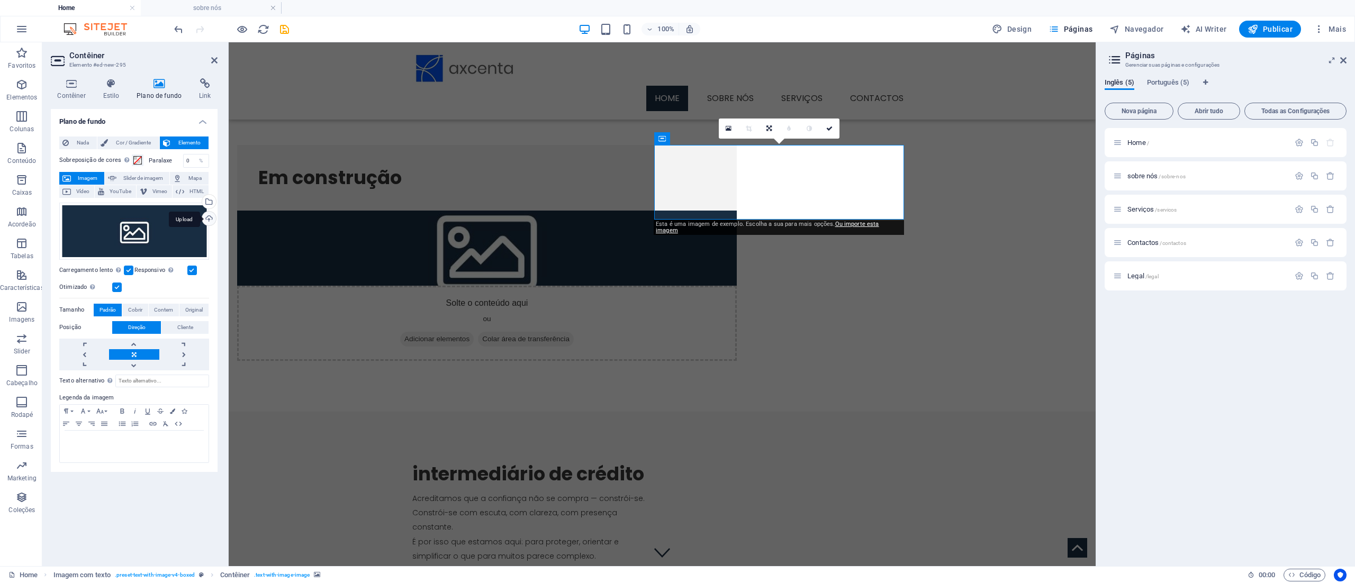
click at [208, 214] on div "Upload" at bounding box center [208, 220] width 16 height 16
click at [213, 198] on div "Selecione arquivos do gerenciador de arquivos, galeria de fotos ou faça upload …" at bounding box center [208, 203] width 16 height 16
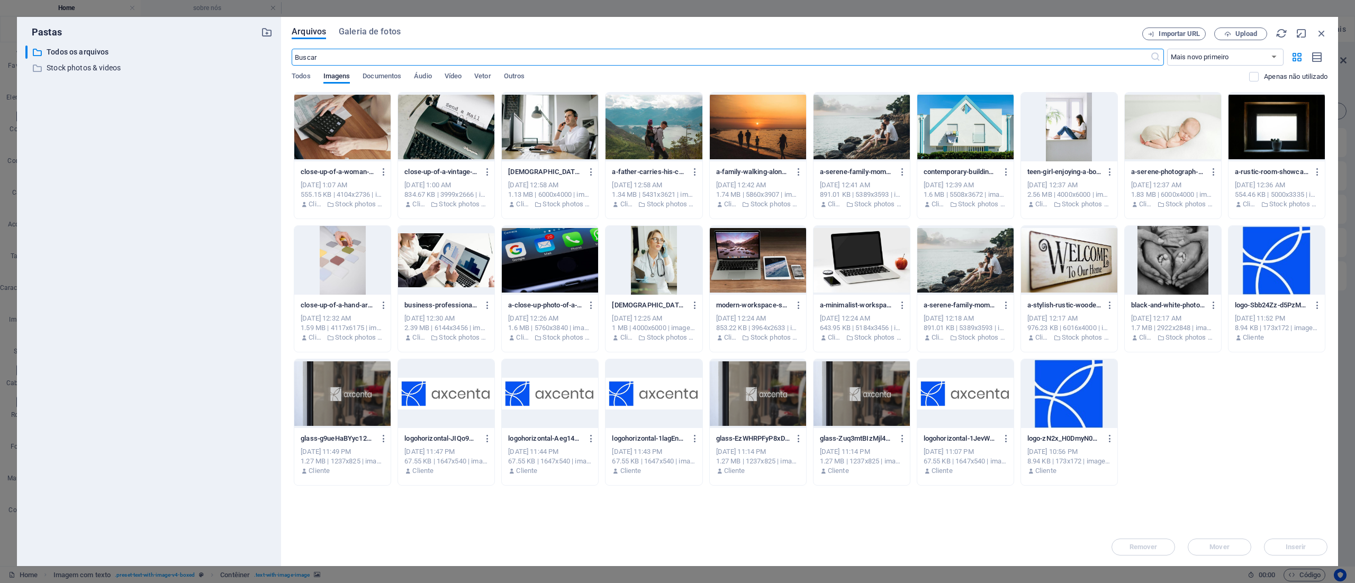
drag, startPoint x: 388, startPoint y: 55, endPoint x: 308, endPoint y: 55, distance: 80.5
click at [308, 55] on input "text" at bounding box center [721, 57] width 858 height 17
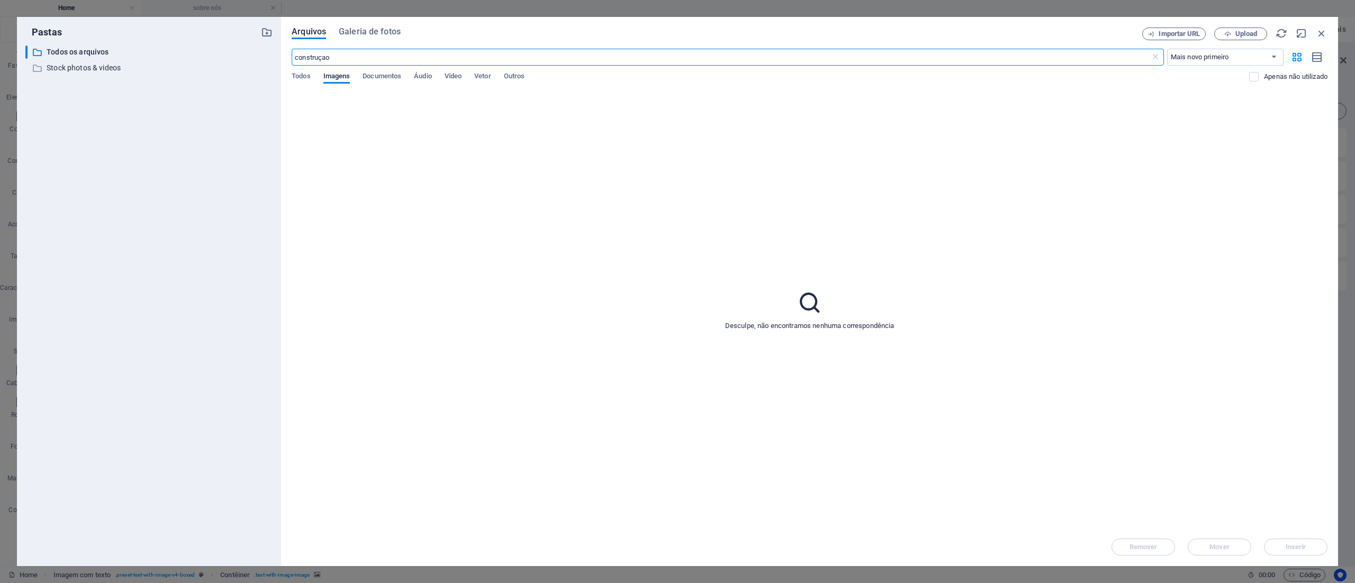
drag, startPoint x: 352, startPoint y: 61, endPoint x: 278, endPoint y: 59, distance: 73.1
click at [278, 59] on div "Pastas ​ Todos os arquivos Todos os arquivos ​ Stock photos & videos Stock phot…" at bounding box center [677, 292] width 1321 height 550
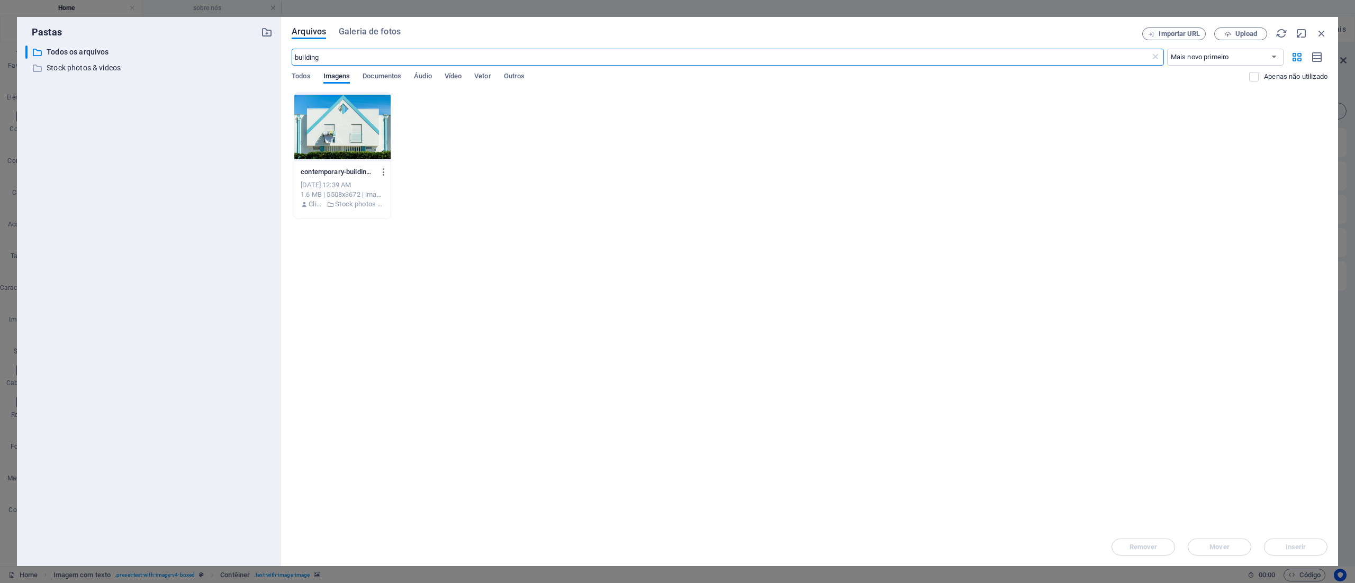
drag, startPoint x: 329, startPoint y: 62, endPoint x: 278, endPoint y: 58, distance: 51.5
click at [278, 58] on div "Pastas ​ Todos os arquivos Todos os arquivos ​ Stock photos & videos Stock phot…" at bounding box center [677, 292] width 1321 height 550
type input "construc"
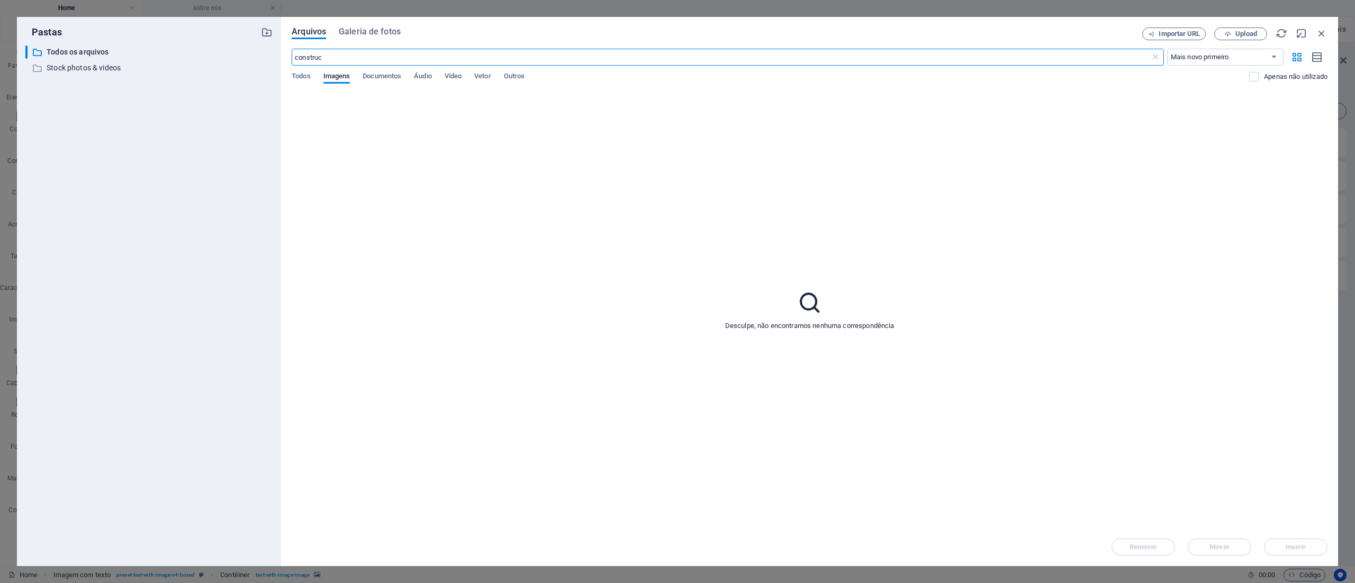
drag, startPoint x: 332, startPoint y: 59, endPoint x: 288, endPoint y: 58, distance: 44.5
click at [288, 58] on div "Arquivos Galeria de fotos Importar URL Upload construc ​ Mais novo primeiro Mai…" at bounding box center [809, 292] width 1057 height 550
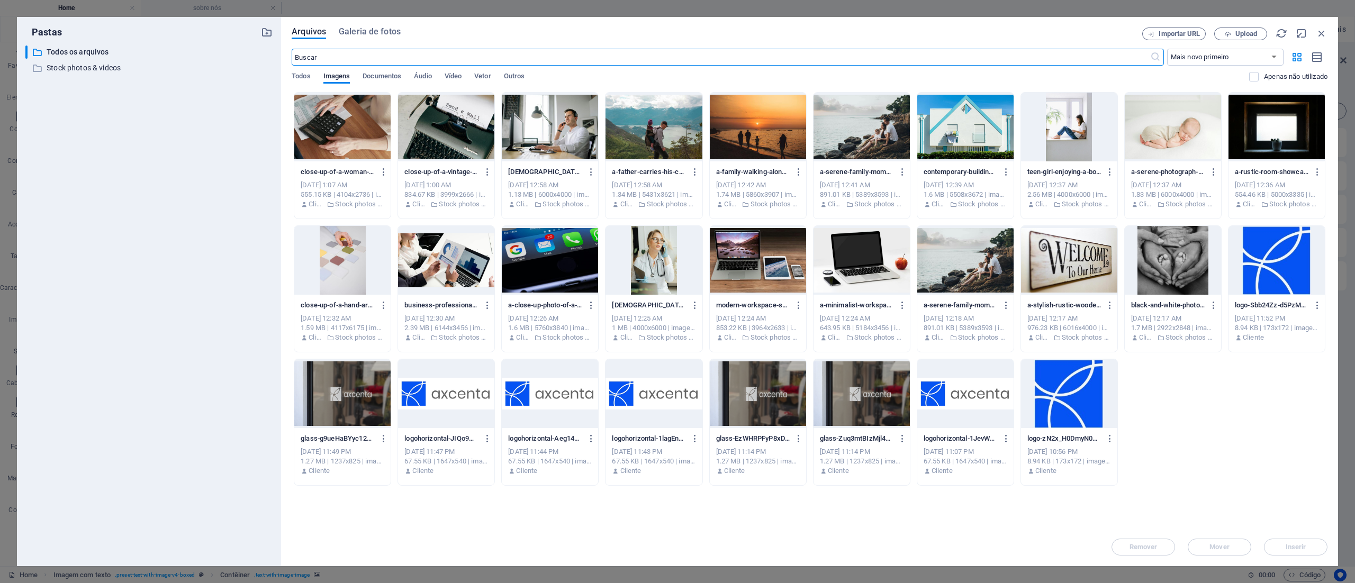
click at [539, 57] on input "text" at bounding box center [721, 57] width 858 height 17
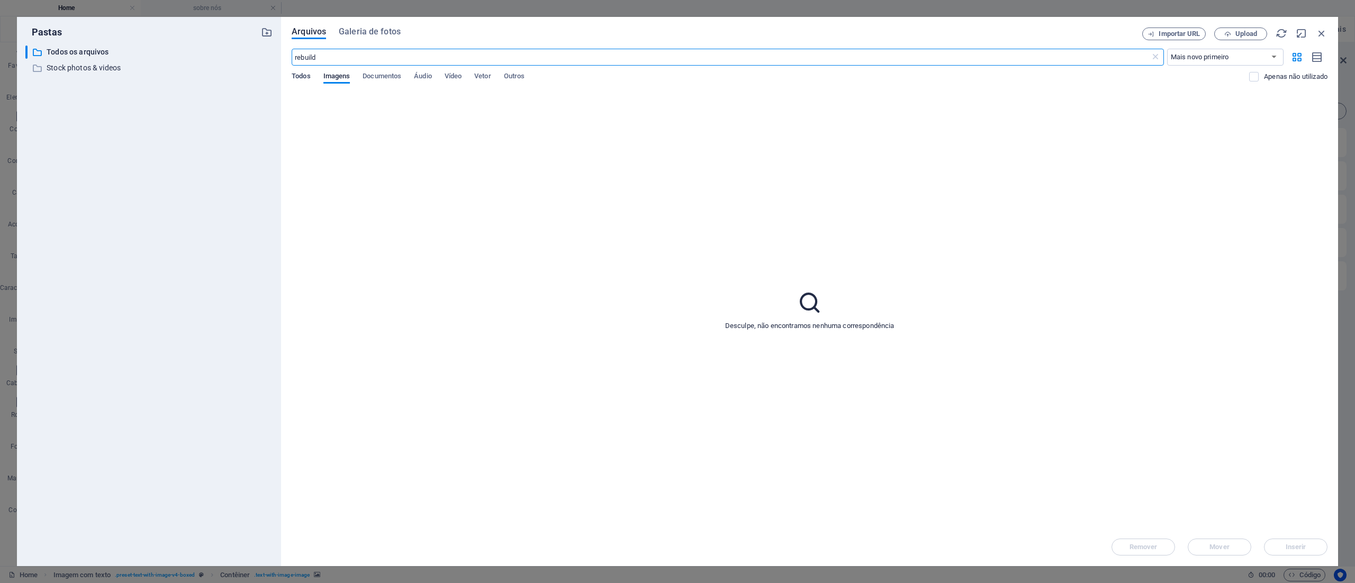
type input "rebuild"
click at [304, 71] on span "Todos" at bounding box center [301, 77] width 19 height 15
click at [677, 58] on select "Mais novo primeiro Mais antigo primeiro Nome (A-Z) Nome (Z-A) Tamanho (0-9) Tam…" at bounding box center [1225, 57] width 116 height 17
click at [677, 148] on div "Desculpe, não encontramos nenhuma correspondência" at bounding box center [810, 310] width 1036 height 436
click at [379, 34] on span "Galeria de fotos" at bounding box center [370, 31] width 62 height 13
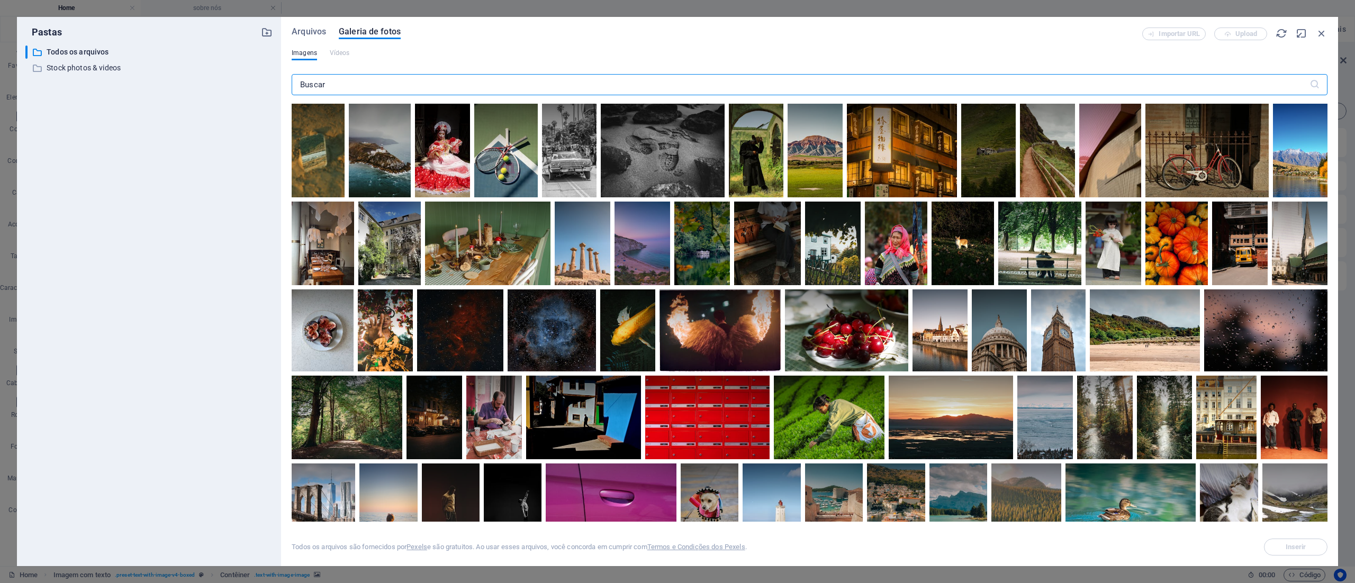
click at [345, 82] on input "text" at bounding box center [801, 84] width 1018 height 21
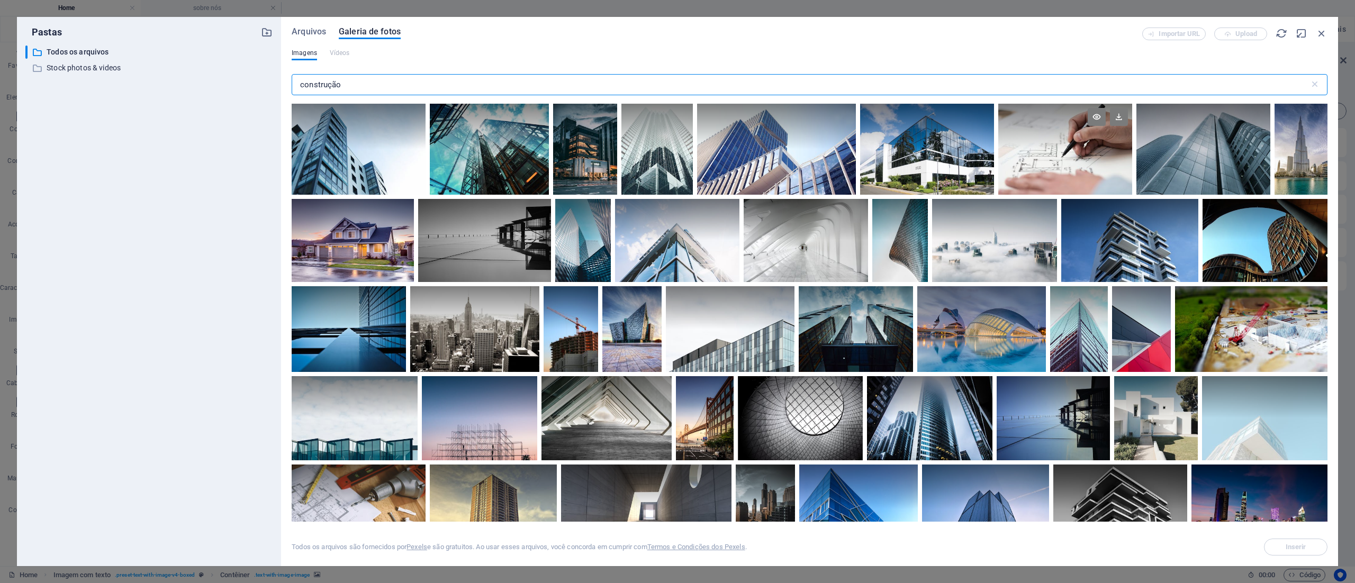
type input "construção"
click at [677, 136] on div at bounding box center [1065, 127] width 134 height 46
click at [677, 291] on span "Inserir" at bounding box center [1296, 547] width 21 height 6
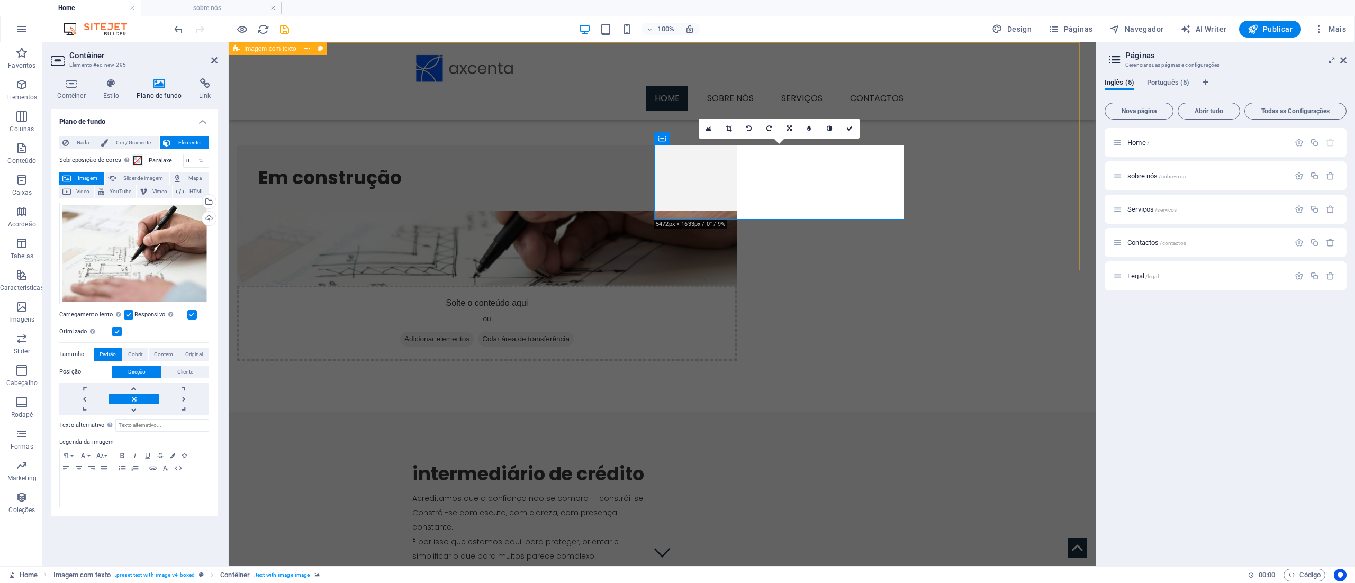
click at [677, 230] on div "Em construção Solte o conteúdo aqui ou Adicionar elementos Colar área de transf…" at bounding box center [662, 227] width 867 height 370
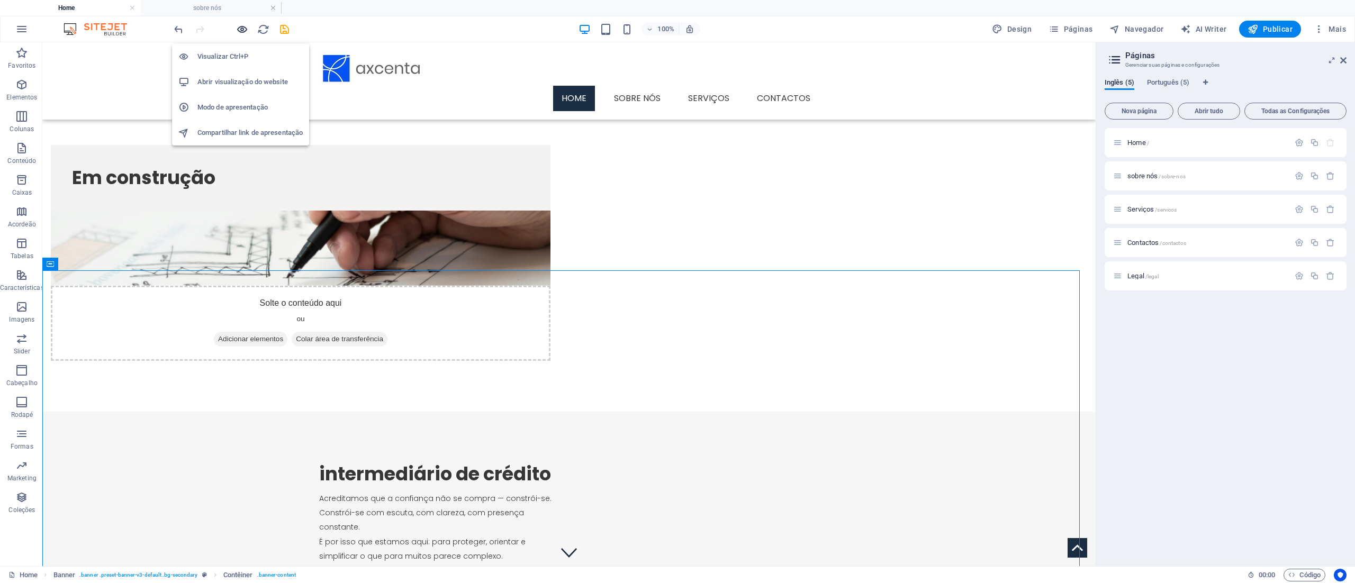
click at [240, 25] on icon "button" at bounding box center [242, 29] width 12 height 12
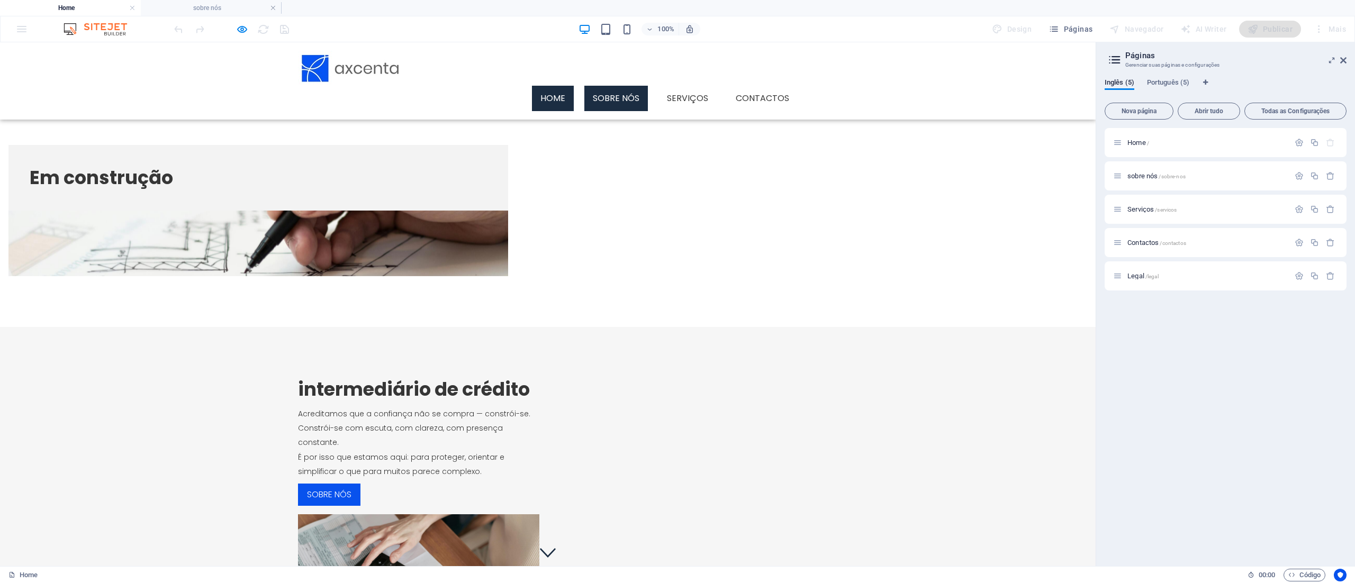
click at [615, 86] on link "sobre nós" at bounding box center [616, 98] width 64 height 25
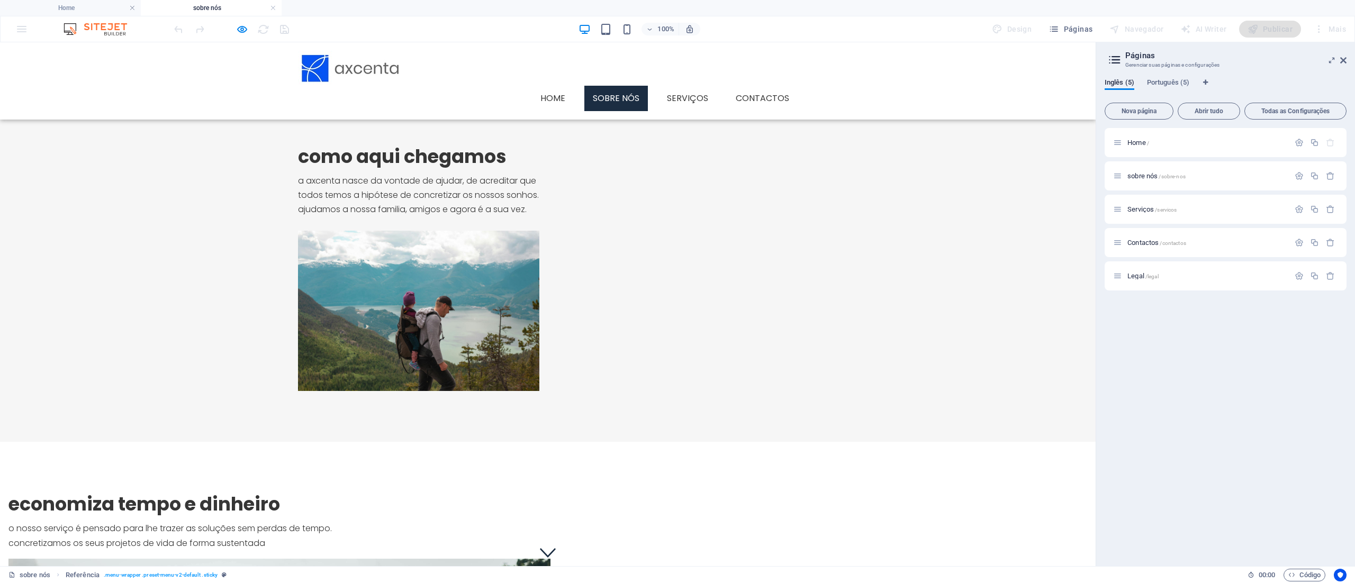
click at [24, 36] on div "100% Design Páginas Navegador AI Writer Publicar Mais" at bounding box center [678, 28] width 1354 height 25
click at [677, 59] on icon at bounding box center [1344, 60] width 6 height 8
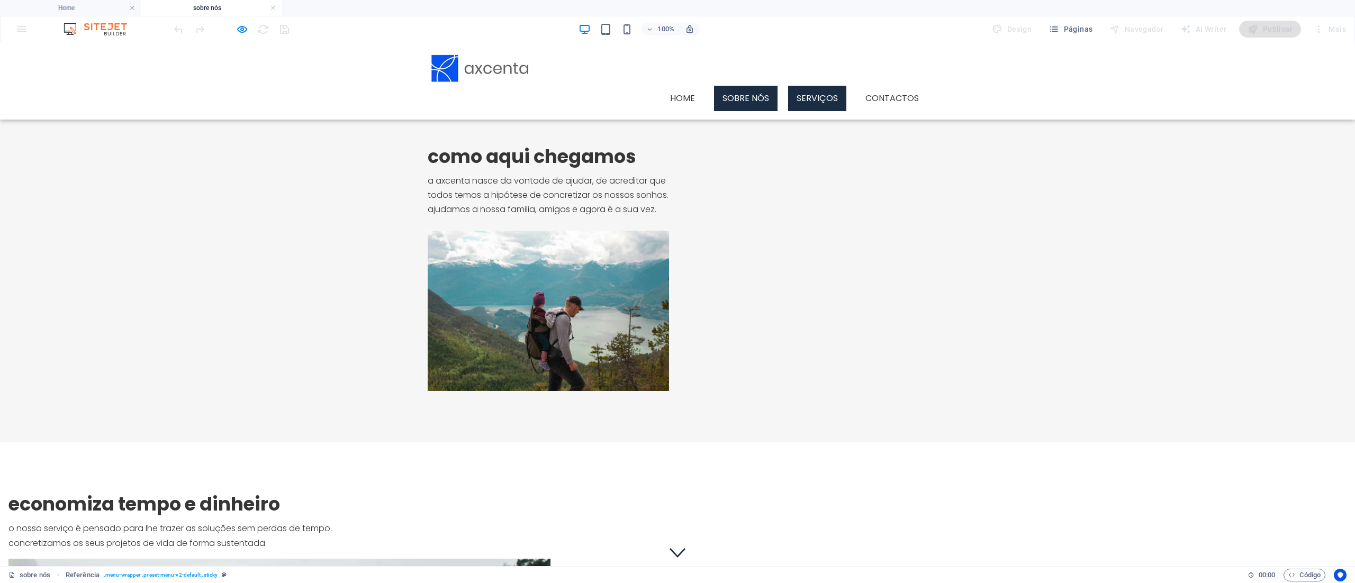
click at [677, 86] on link "Serviços" at bounding box center [817, 98] width 58 height 25
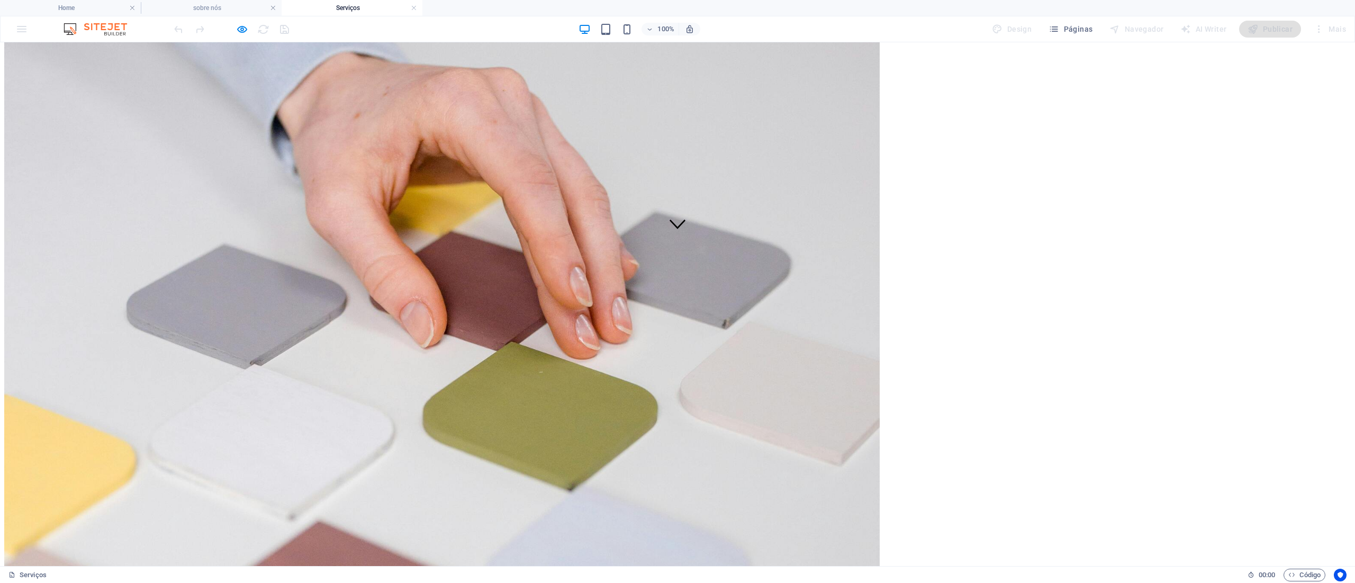
scroll to position [424, 0]
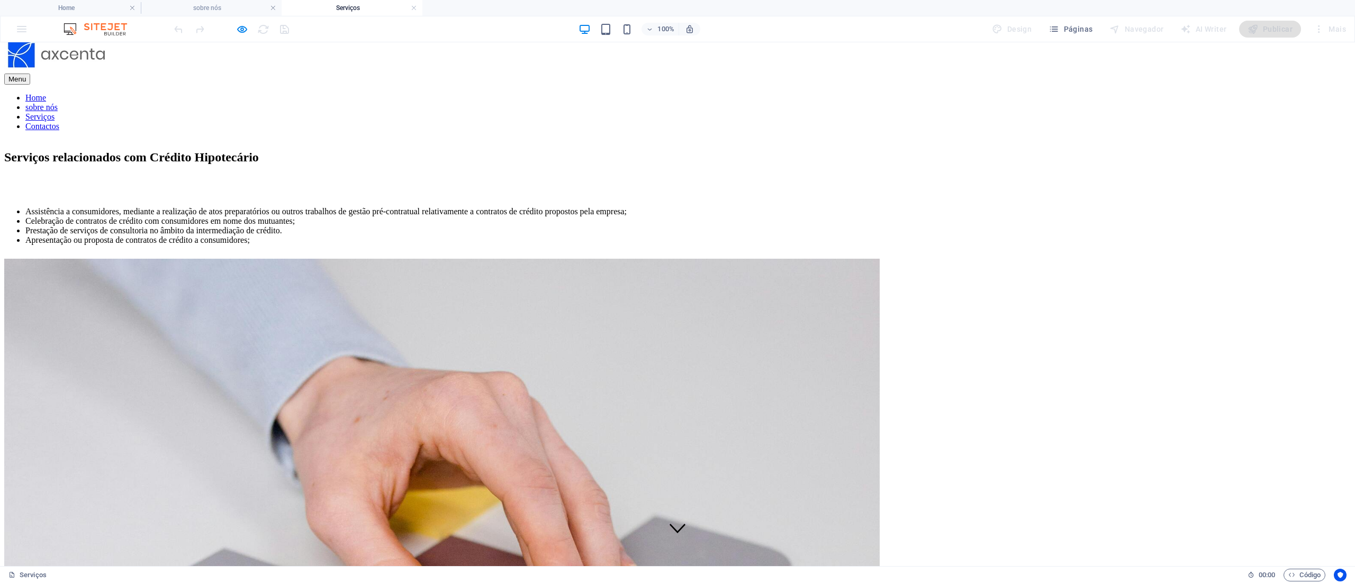
scroll to position [0, 0]
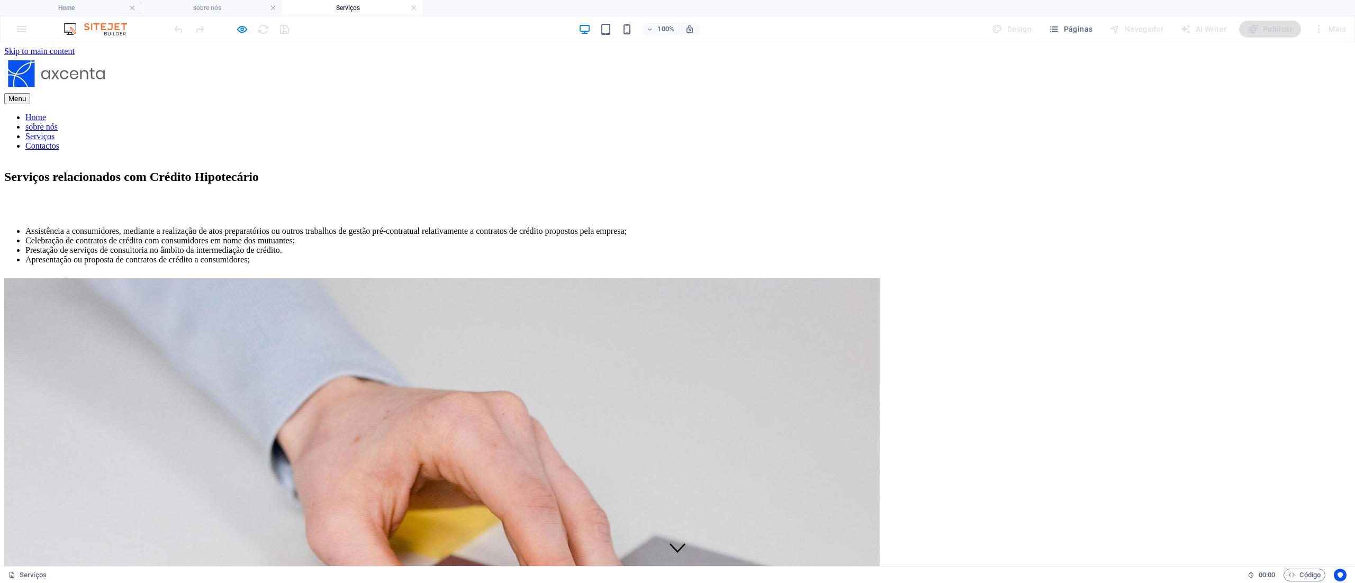
drag, startPoint x: 880, startPoint y: 77, endPoint x: 878, endPoint y: 65, distance: 12.4
click at [677, 113] on nav "Home sobre nós Serviços Contactos" at bounding box center [677, 132] width 1347 height 38
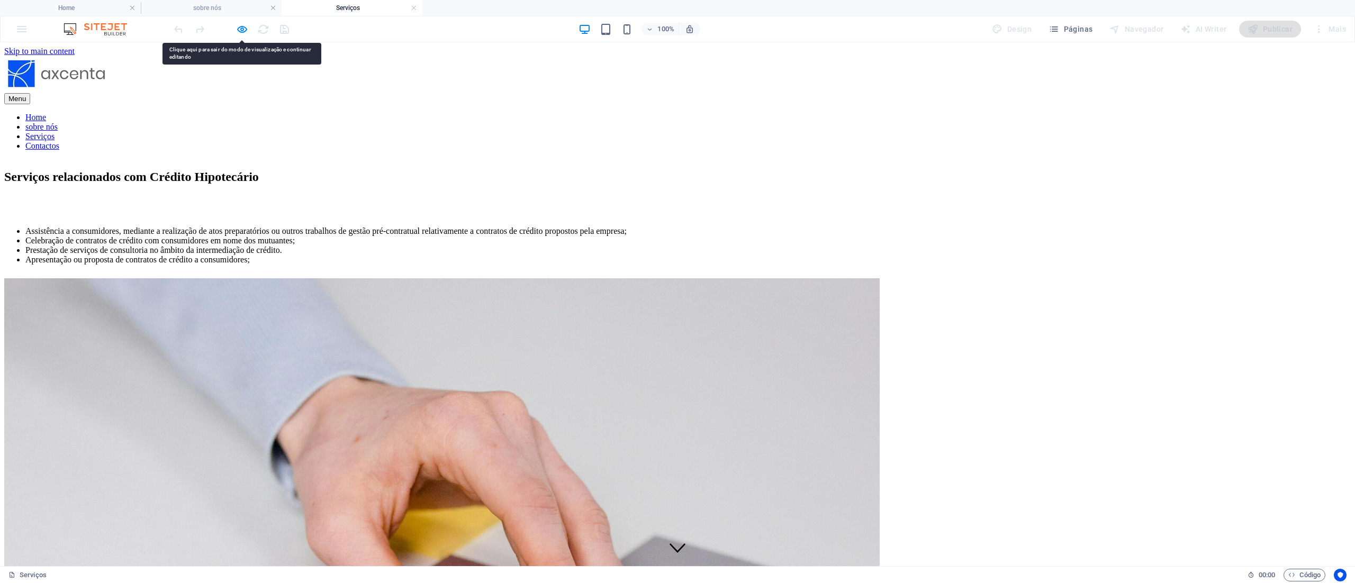
click at [677, 113] on nav "Home sobre nós Serviços Contactos" at bounding box center [677, 132] width 1347 height 38
click at [242, 31] on icon "button" at bounding box center [242, 29] width 12 height 12
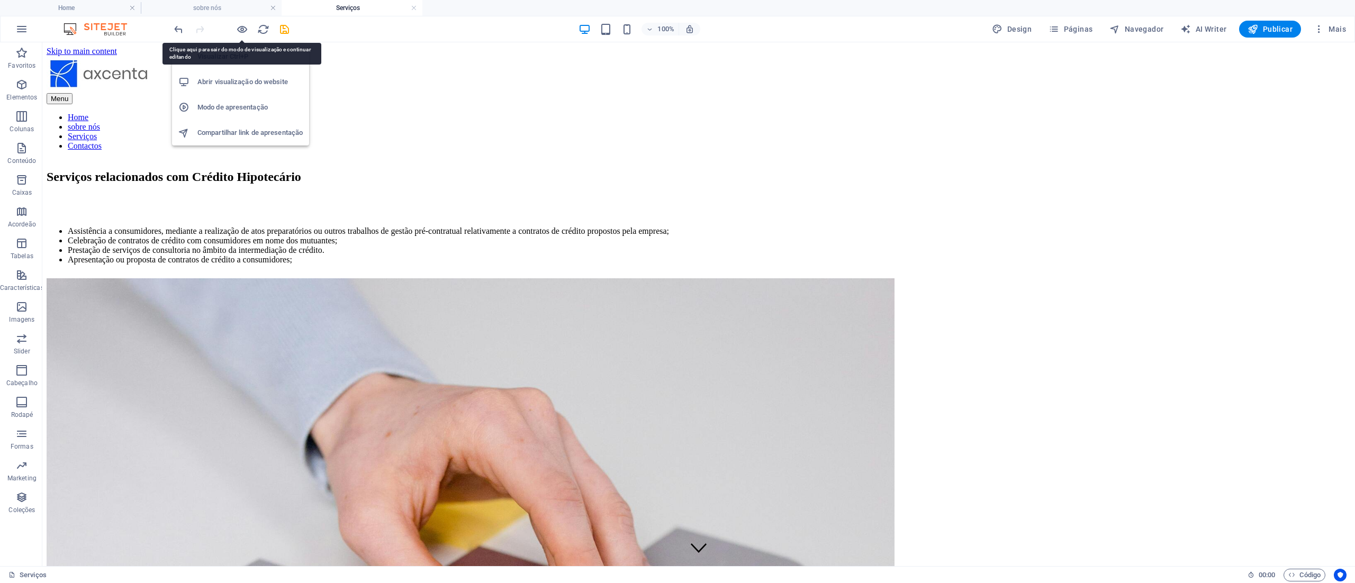
click at [246, 79] on h6 "Abrir visualização do website" at bounding box center [249, 82] width 105 height 13
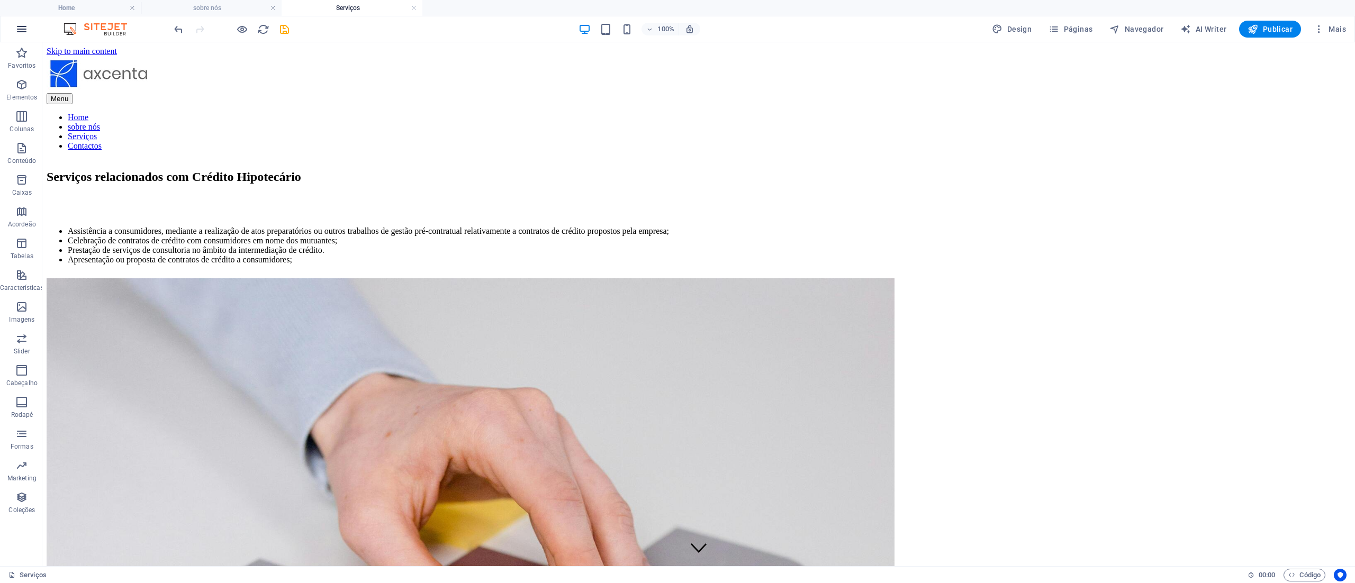
click at [14, 31] on button "button" at bounding box center [21, 28] width 25 height 25
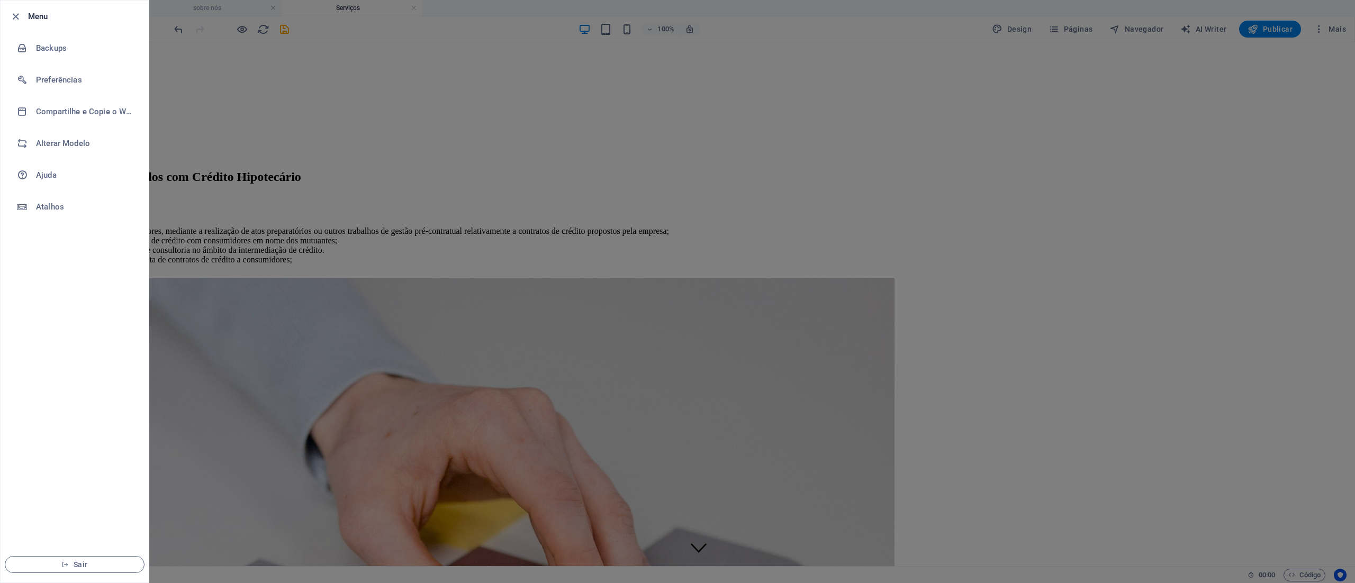
click at [275, 194] on div at bounding box center [677, 291] width 1355 height 583
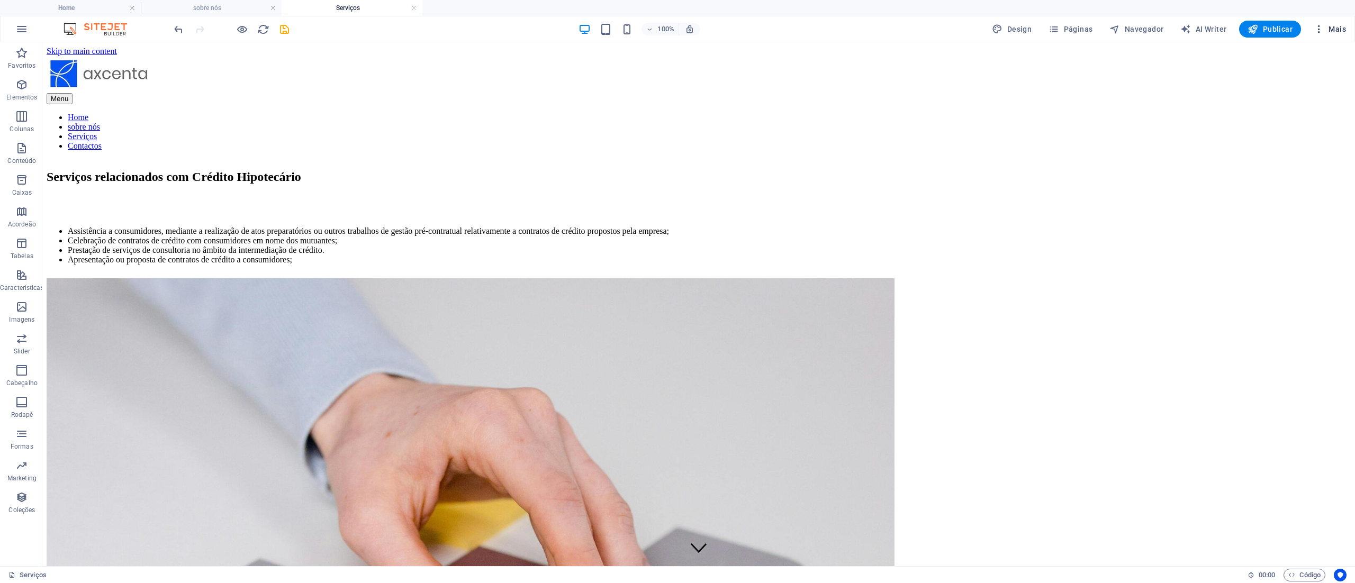
click at [677, 29] on span "Mais" at bounding box center [1330, 29] width 32 height 11
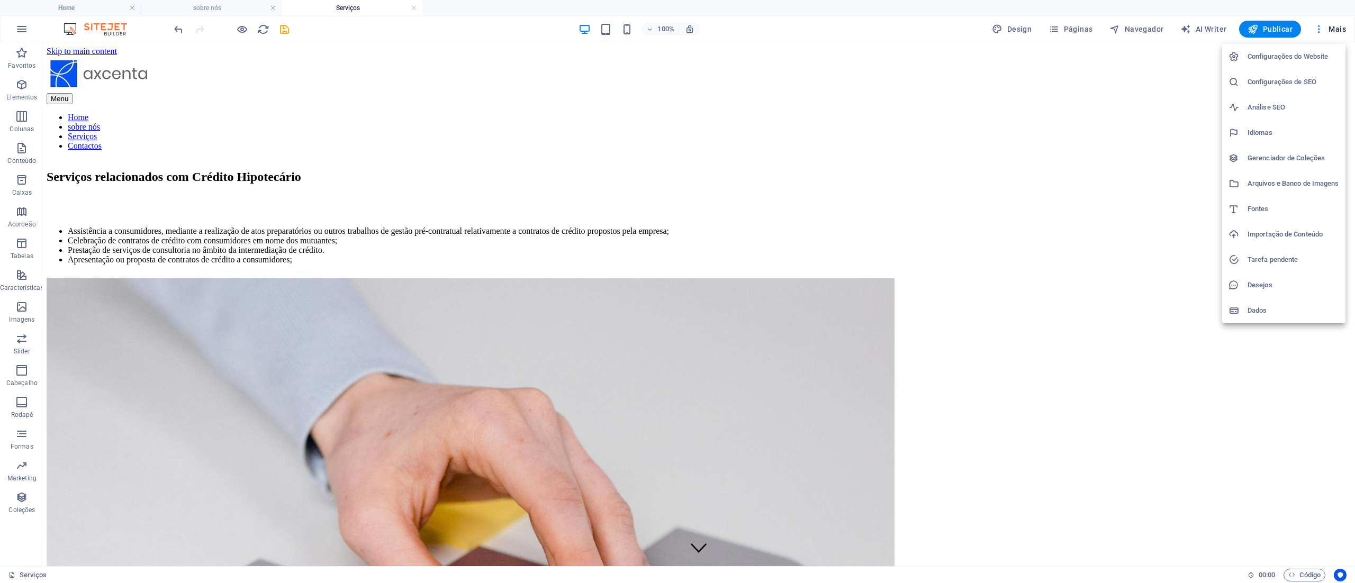
click at [284, 29] on div at bounding box center [677, 291] width 1355 height 583
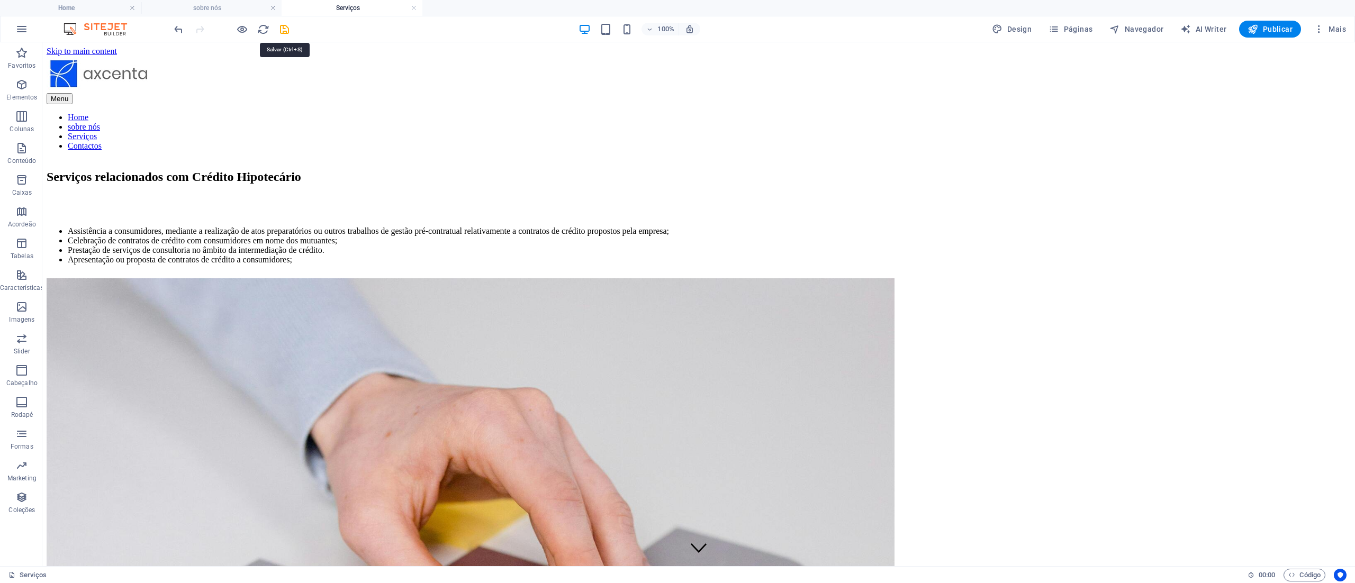
click at [285, 33] on icon "save" at bounding box center [284, 29] width 12 height 12
click at [248, 83] on h6 "Abrir visualização do website" at bounding box center [249, 82] width 105 height 13
click at [677, 22] on button "Mais" at bounding box center [1330, 29] width 41 height 17
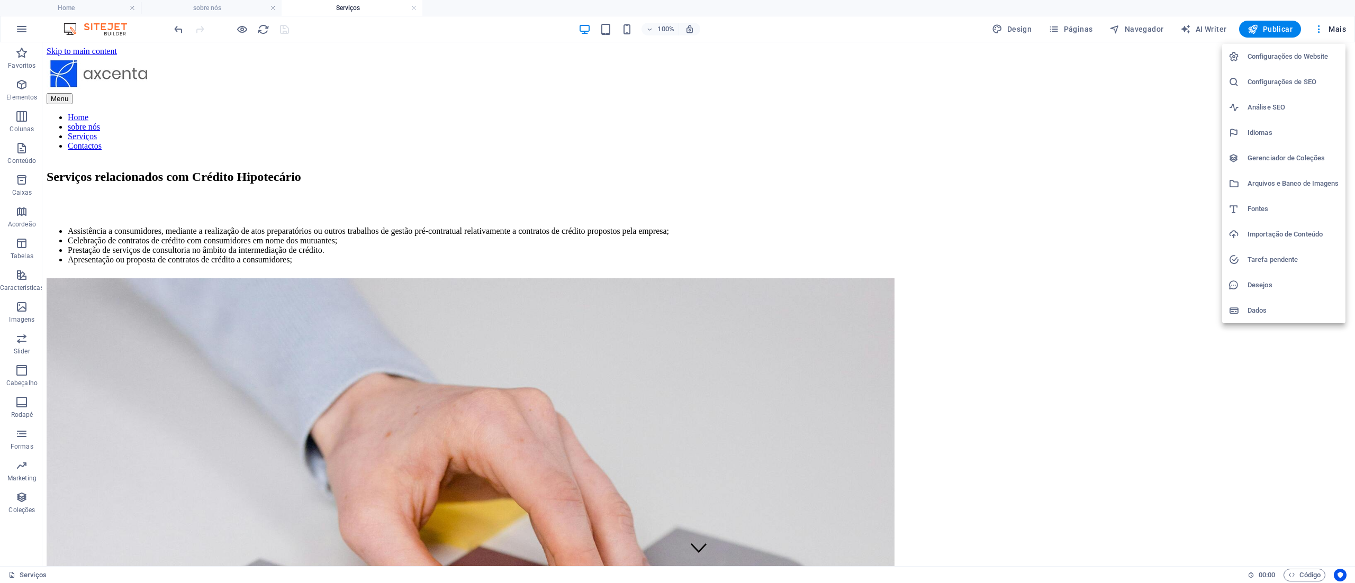
click at [677, 260] on h6 "Tarefa pendente" at bounding box center [1294, 260] width 92 height 13
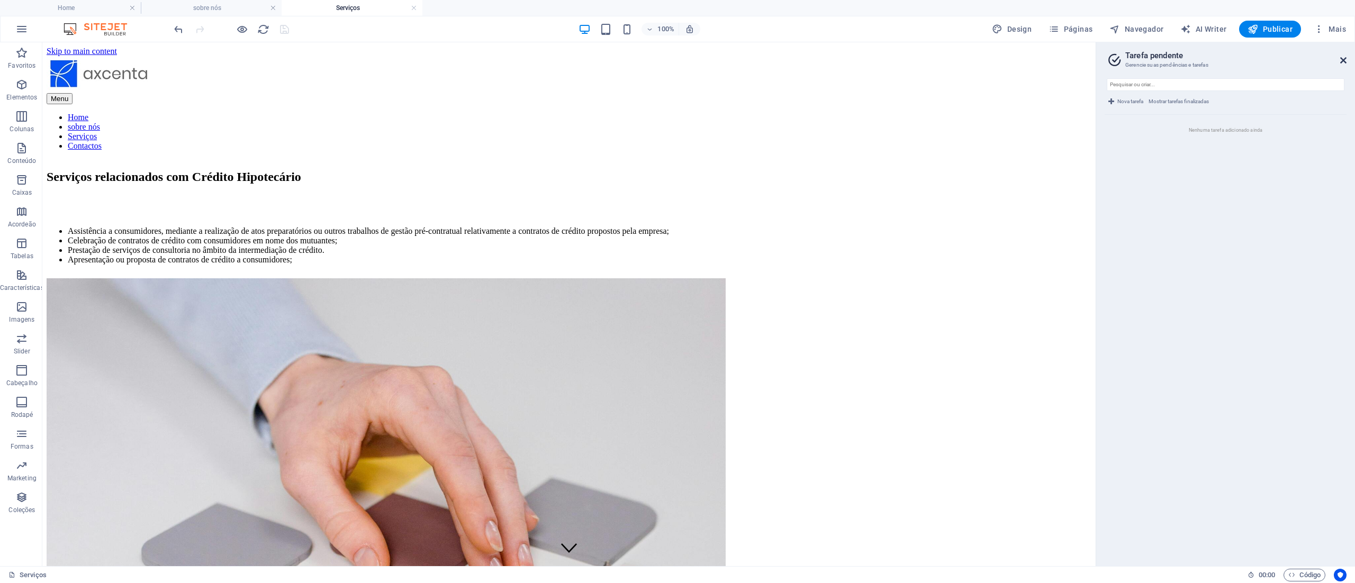
click at [677, 58] on icon at bounding box center [1344, 60] width 6 height 8
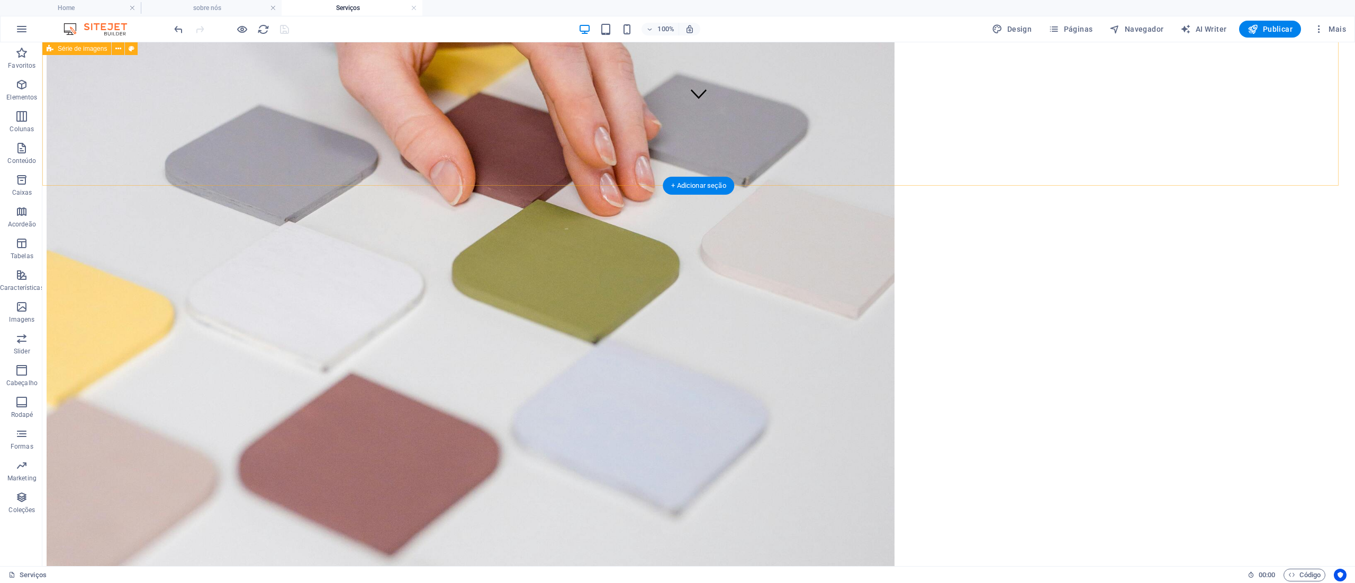
scroll to position [31, 0]
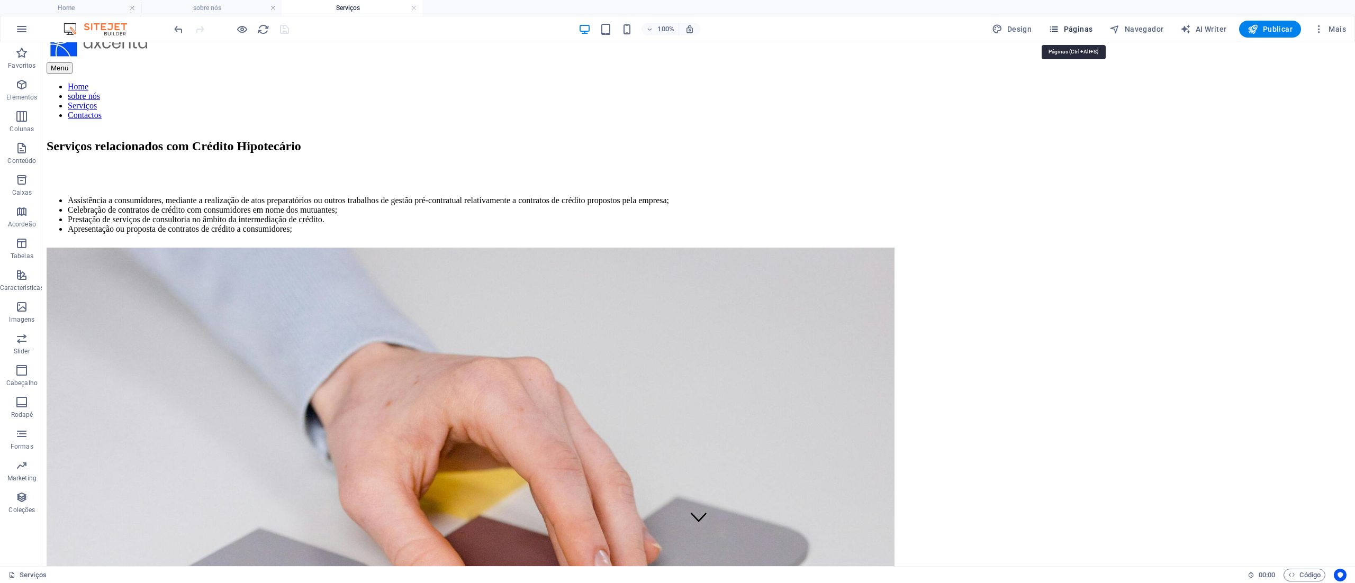
click at [677, 30] on span "Páginas" at bounding box center [1071, 29] width 44 height 11
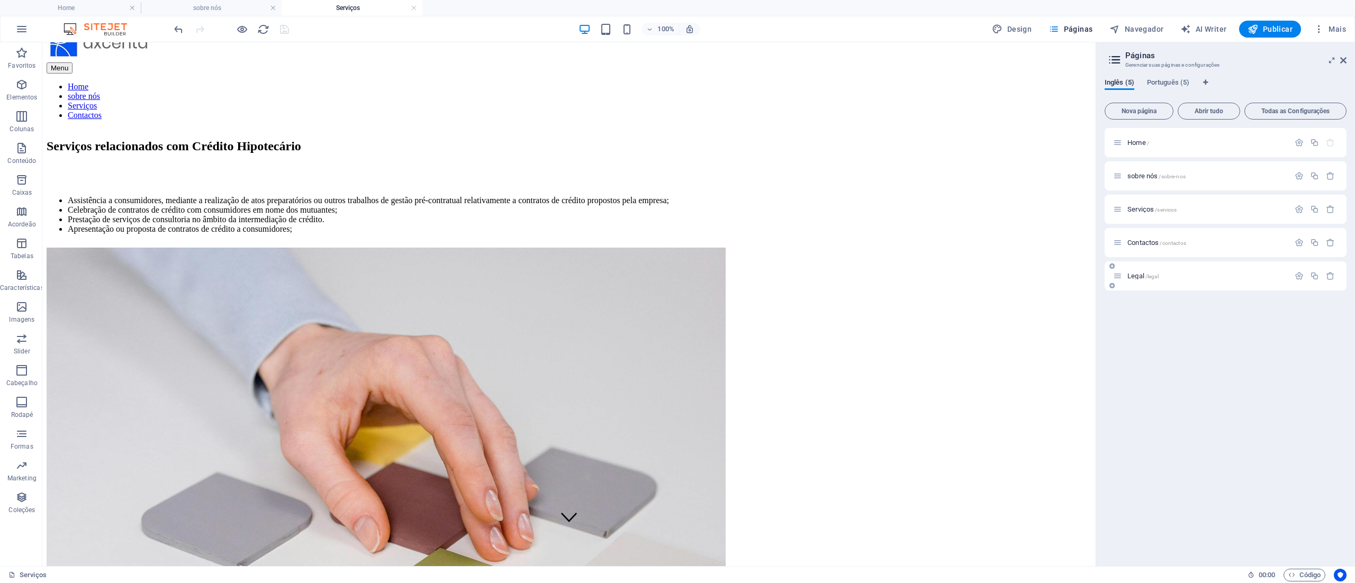
click at [677, 275] on p "Legal /legal" at bounding box center [1207, 276] width 159 height 7
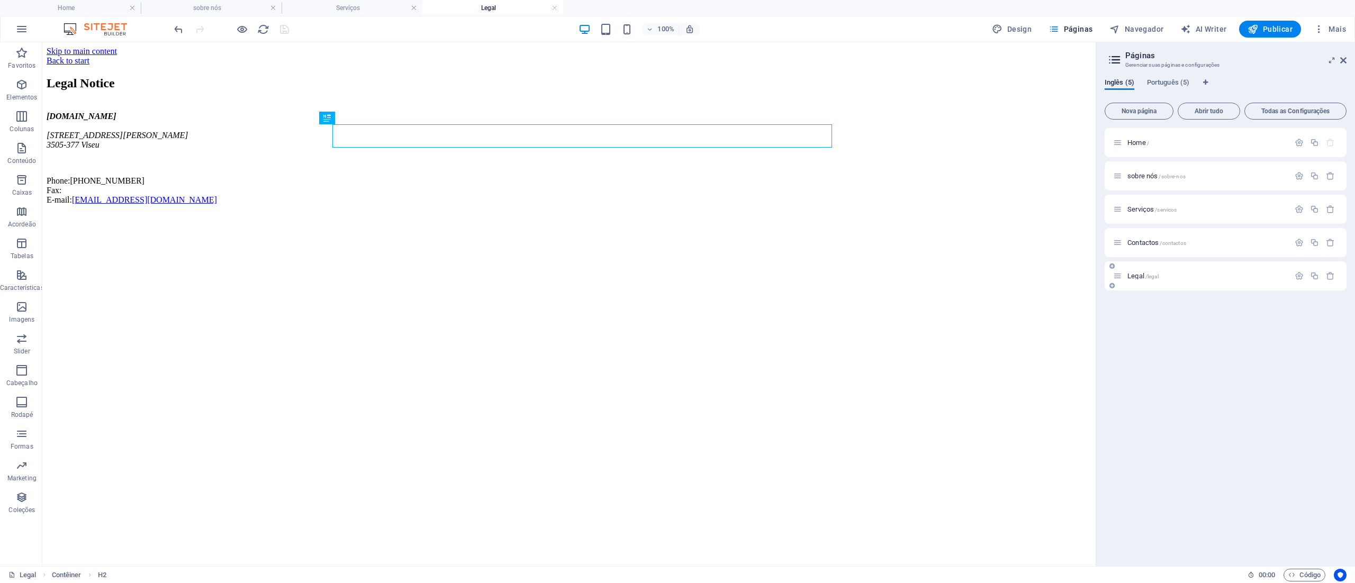
scroll to position [0, 0]
click at [344, 59] on div "Back to start" at bounding box center [569, 61] width 1045 height 10
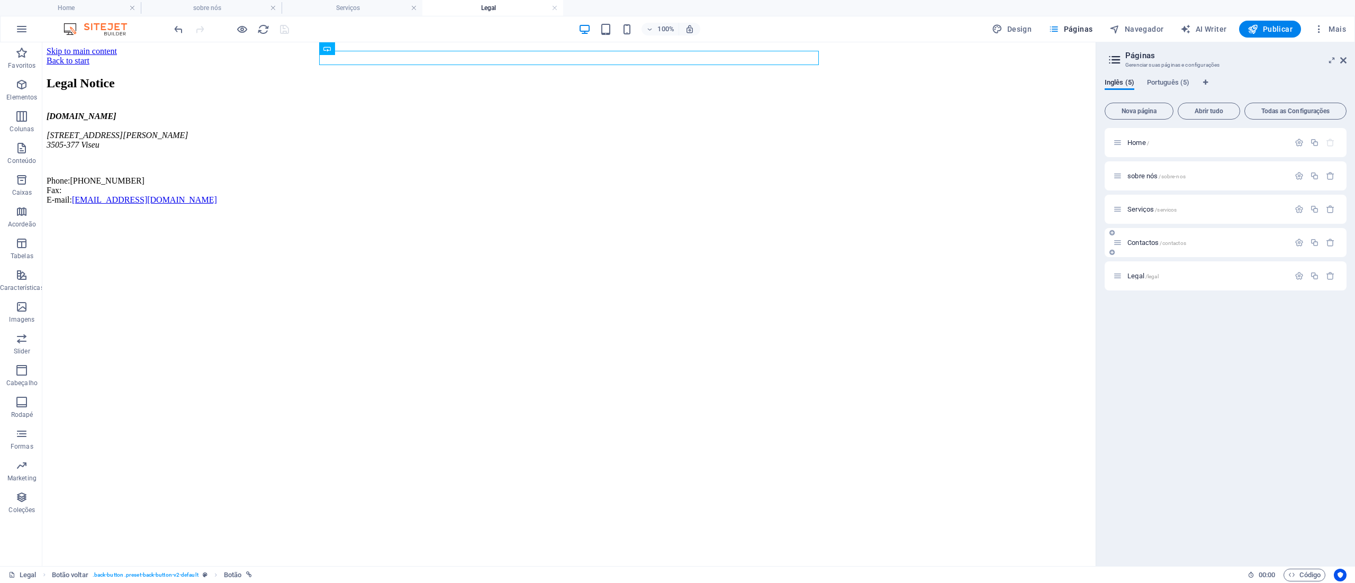
click at [677, 244] on span "Contactos /contactos" at bounding box center [1157, 243] width 59 height 8
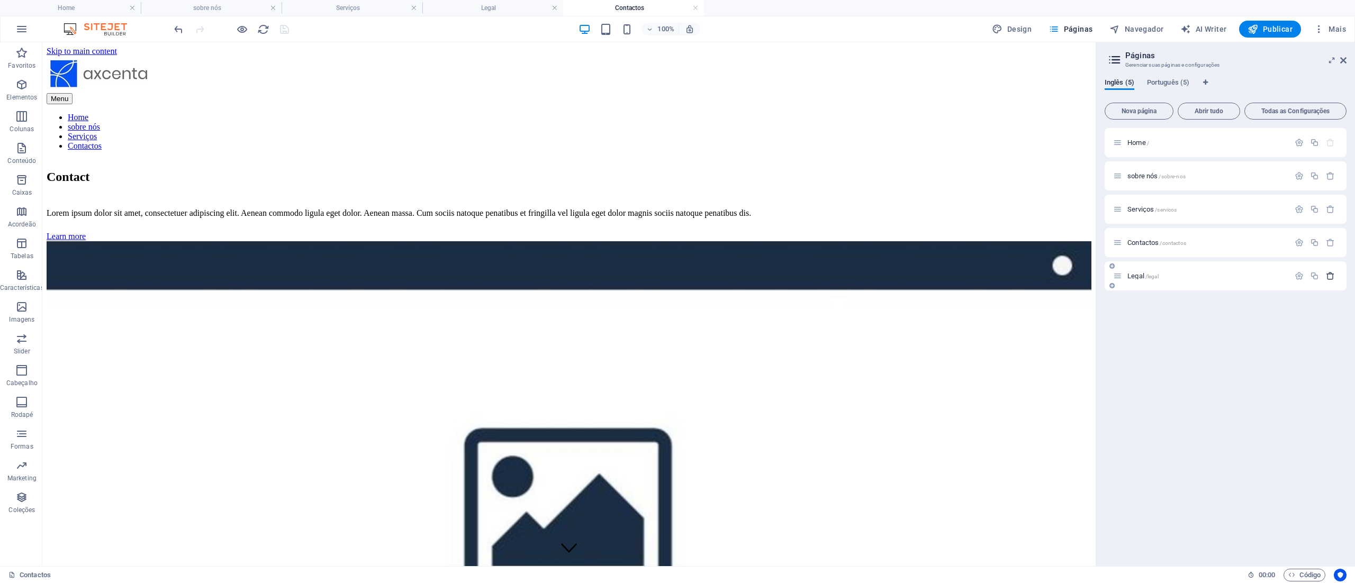
click at [677, 273] on icon "button" at bounding box center [1330, 276] width 9 height 9
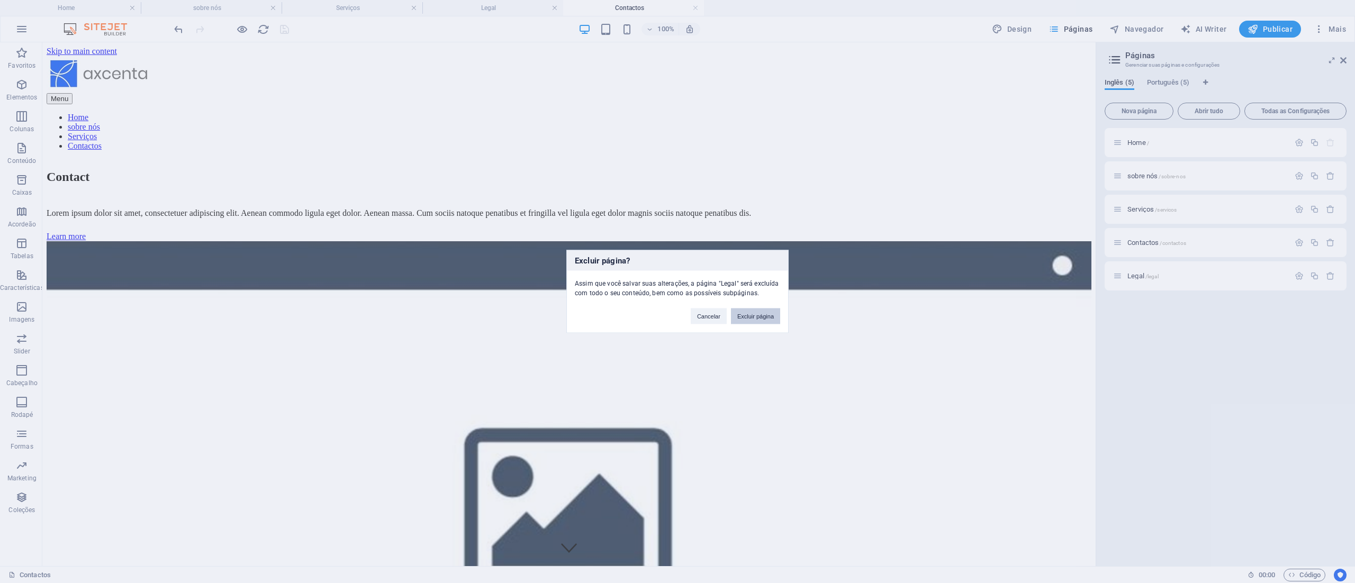
click at [677, 291] on button "Excluir página" at bounding box center [755, 317] width 49 height 16
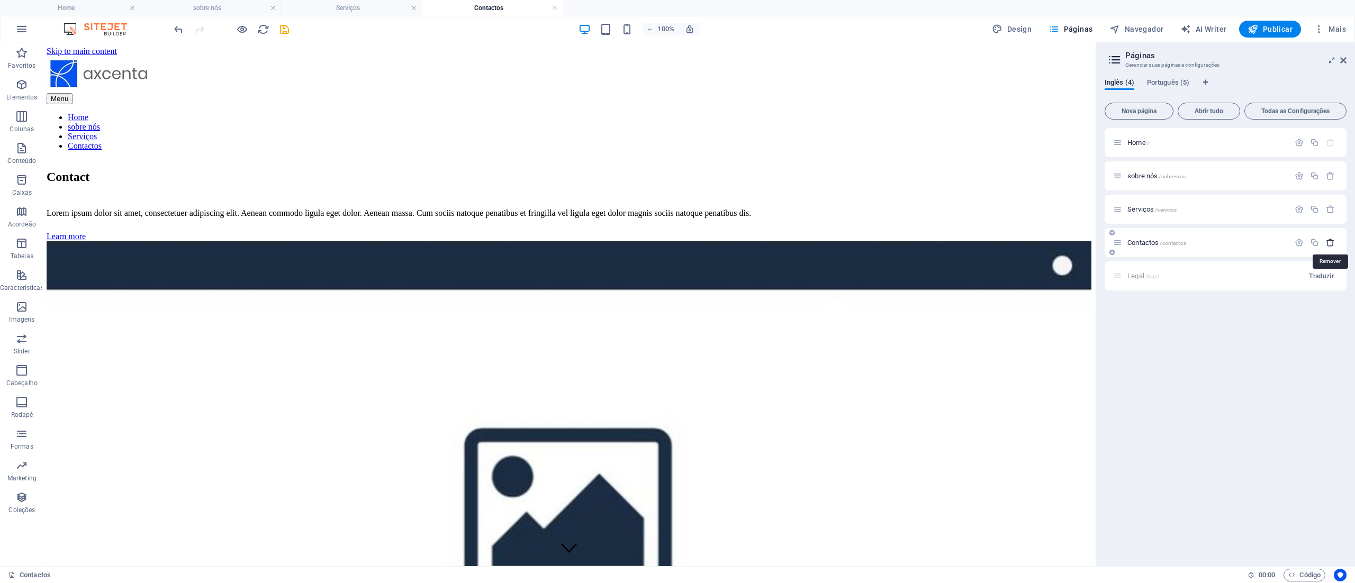
click at [677, 239] on icon "button" at bounding box center [1330, 242] width 9 height 9
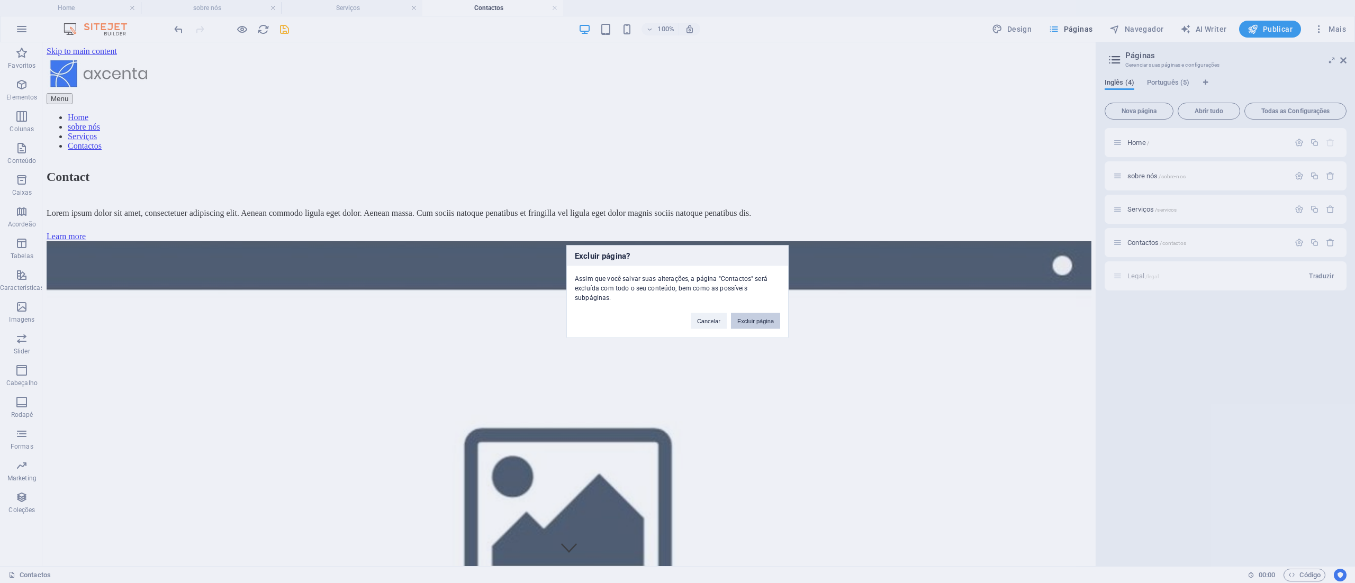
click at [677, 291] on button "Excluir página" at bounding box center [755, 321] width 49 height 16
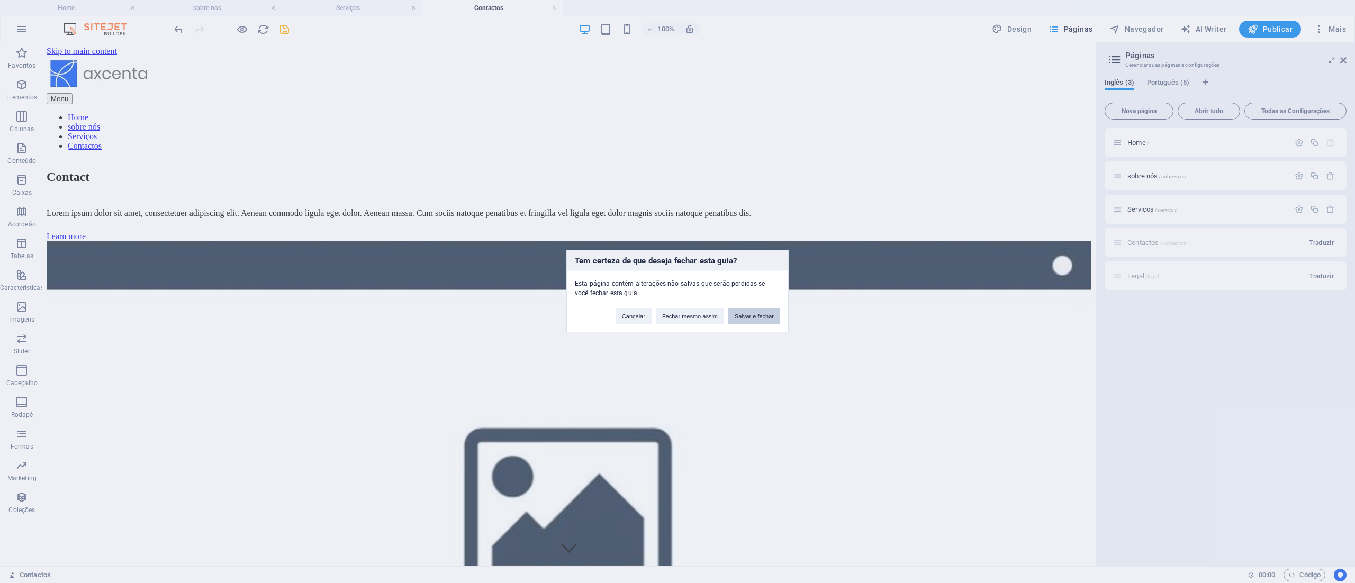
click at [677, 291] on button "Salvar e fechar" at bounding box center [754, 317] width 52 height 16
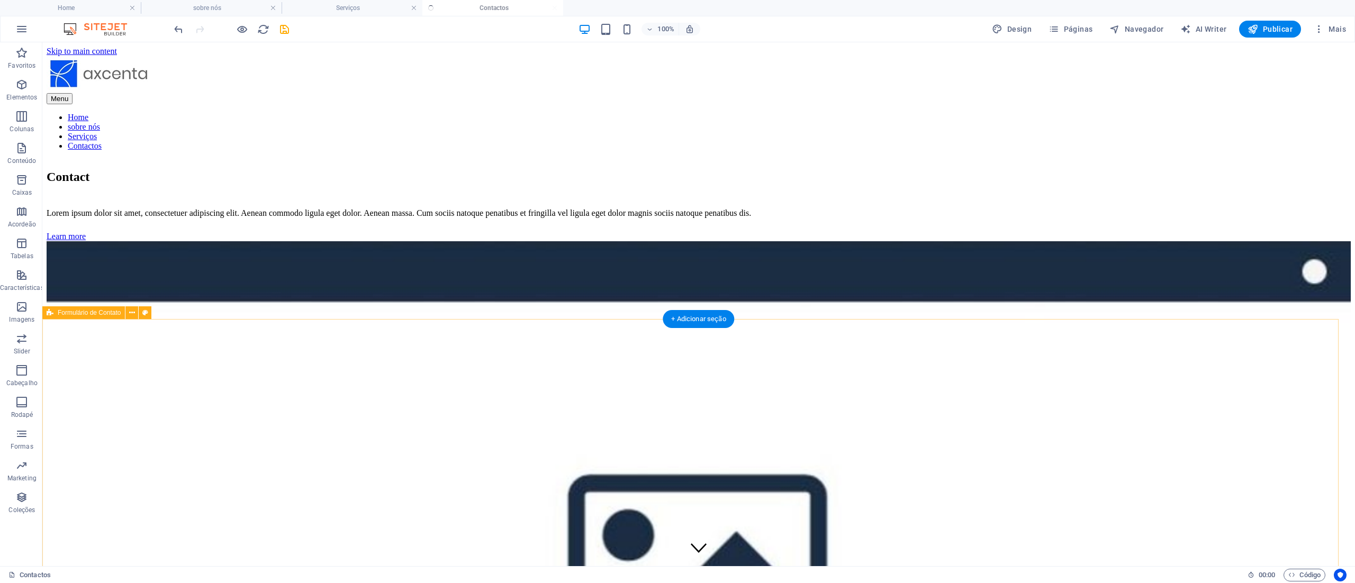
checkbox input "false"
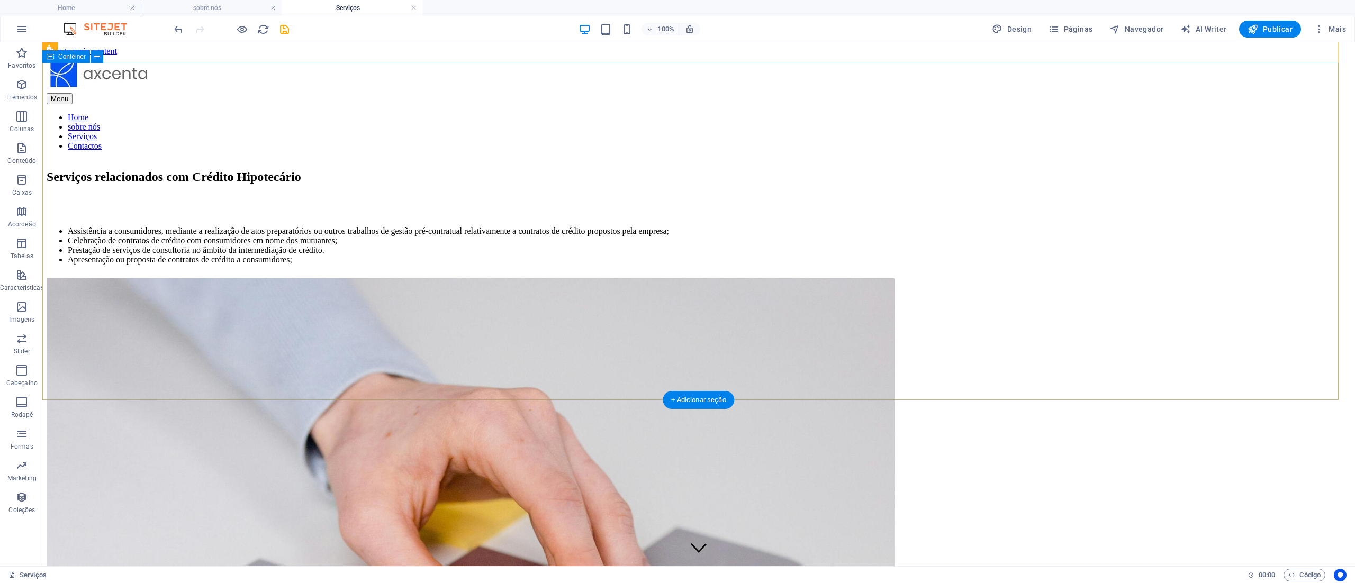
scroll to position [31, 0]
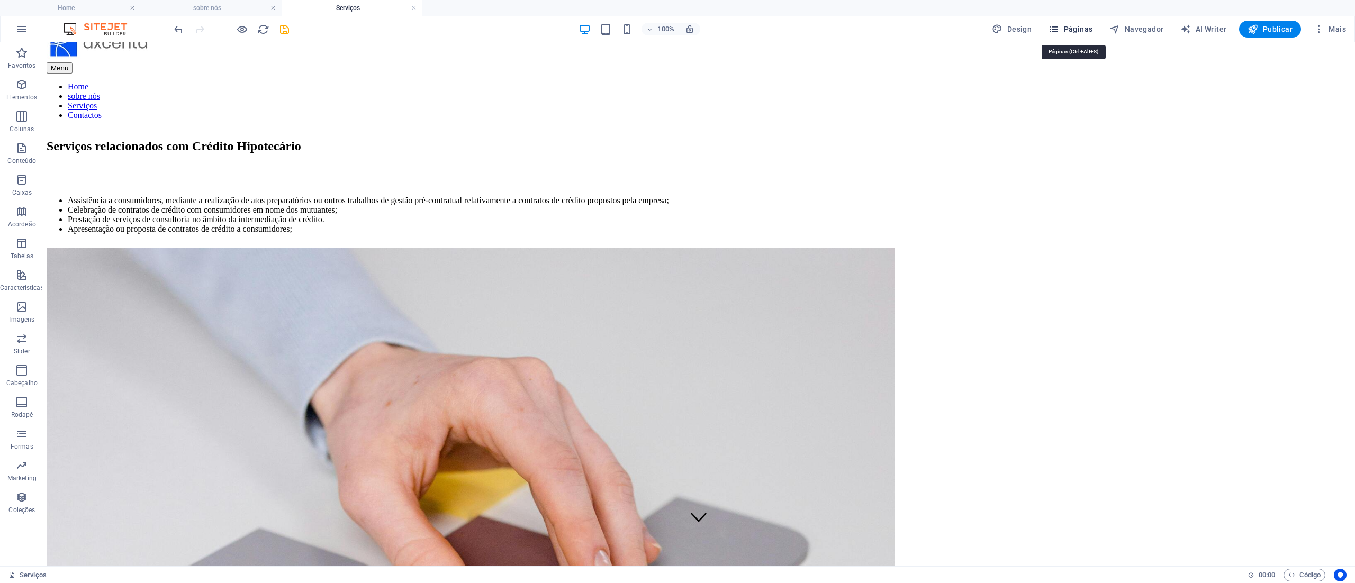
click at [677, 23] on button "Páginas" at bounding box center [1071, 29] width 52 height 17
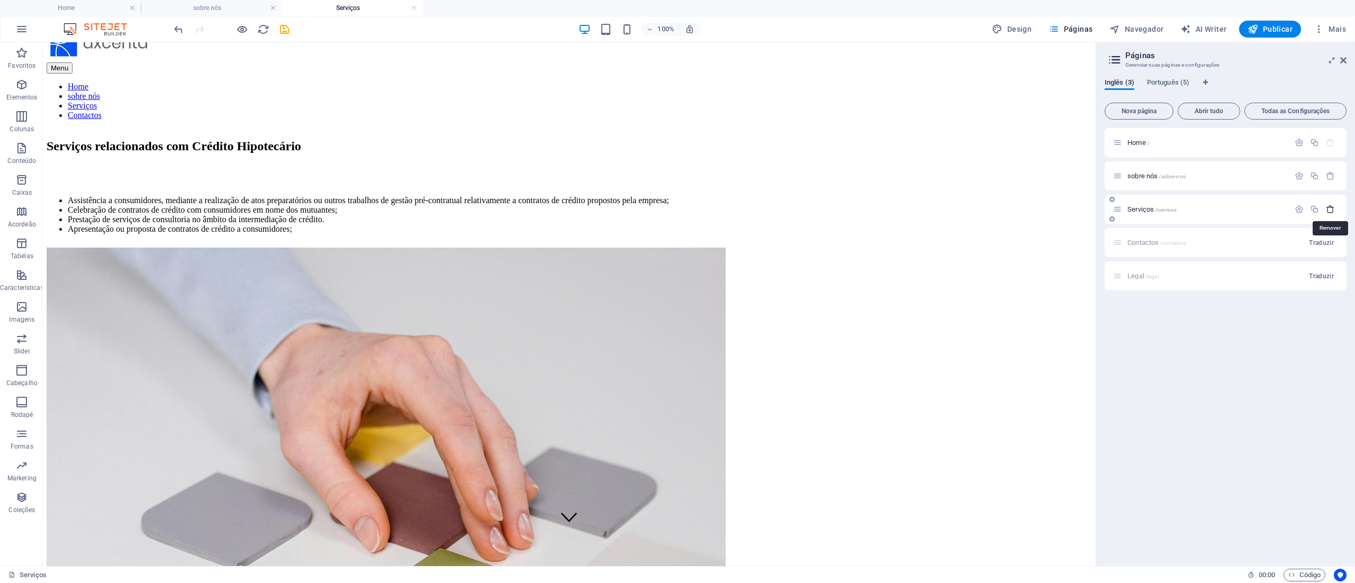
click at [677, 212] on icon "button" at bounding box center [1330, 209] width 9 height 9
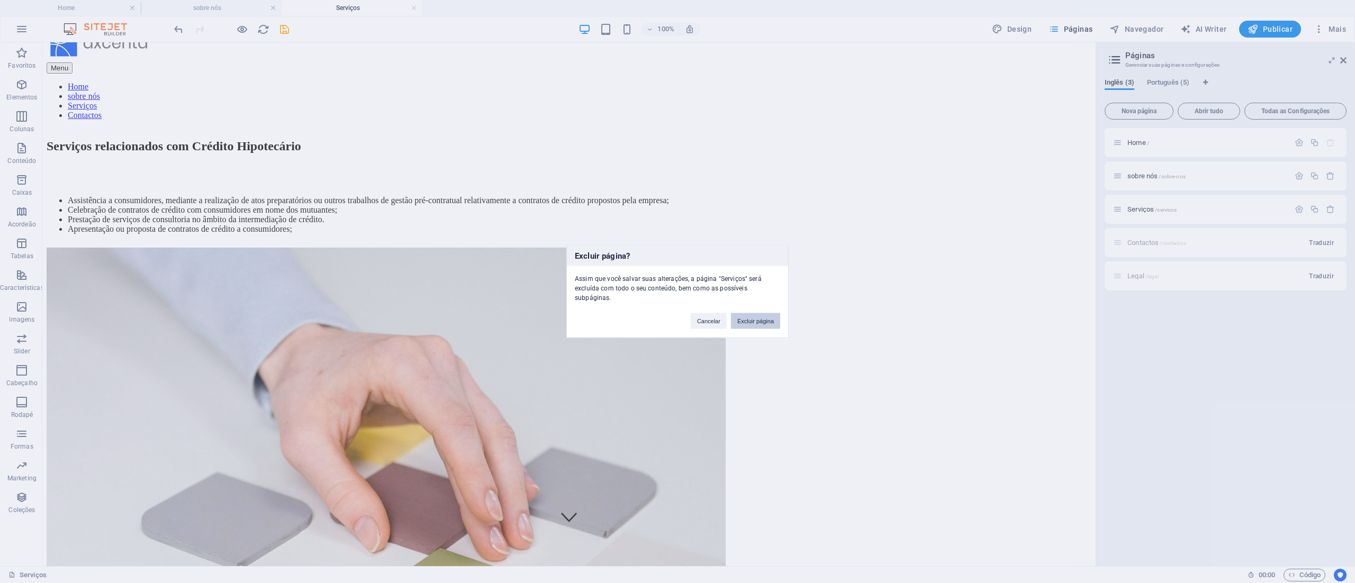
click at [677, 291] on button "Excluir página" at bounding box center [755, 321] width 49 height 16
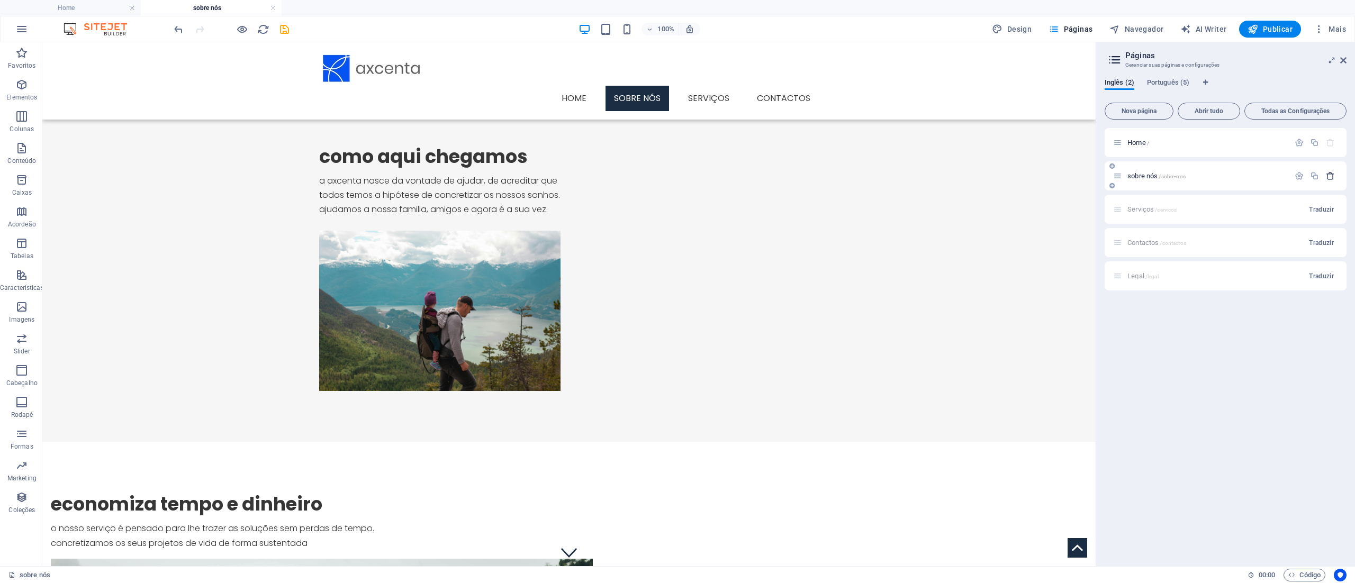
click at [677, 172] on icon "button" at bounding box center [1330, 176] width 9 height 9
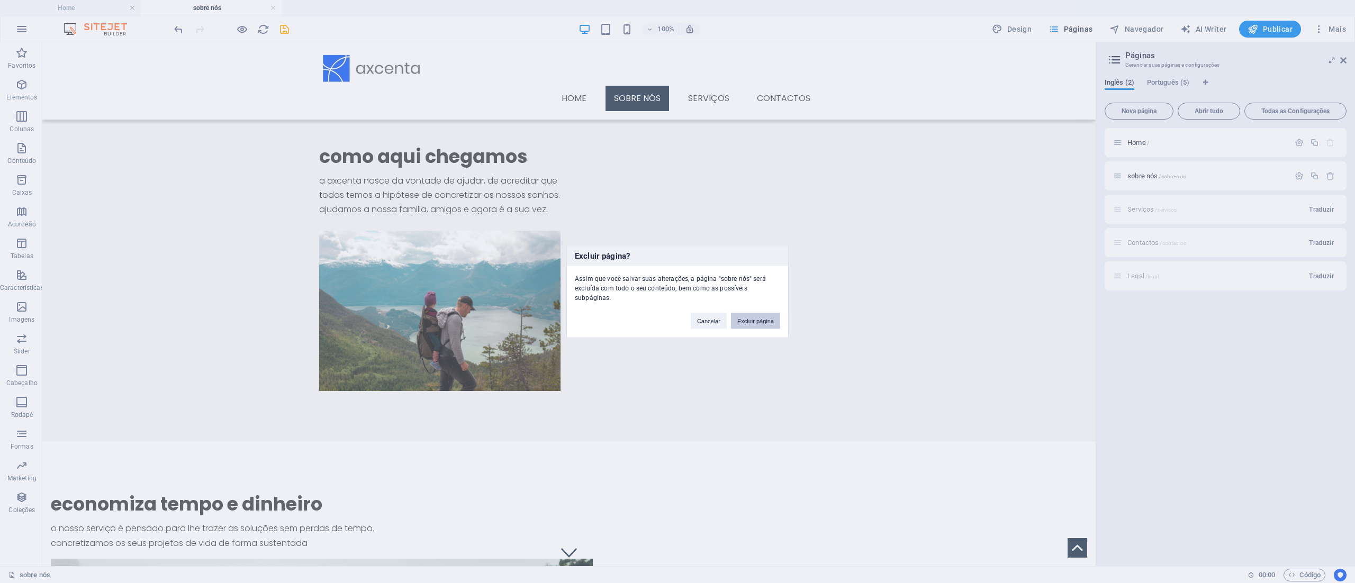
click at [677, 291] on button "Excluir página" at bounding box center [755, 321] width 49 height 16
drag, startPoint x: 749, startPoint y: 319, endPoint x: 706, endPoint y: 275, distance: 60.7
click at [677, 291] on button "Salvar e fechar" at bounding box center [754, 317] width 52 height 16
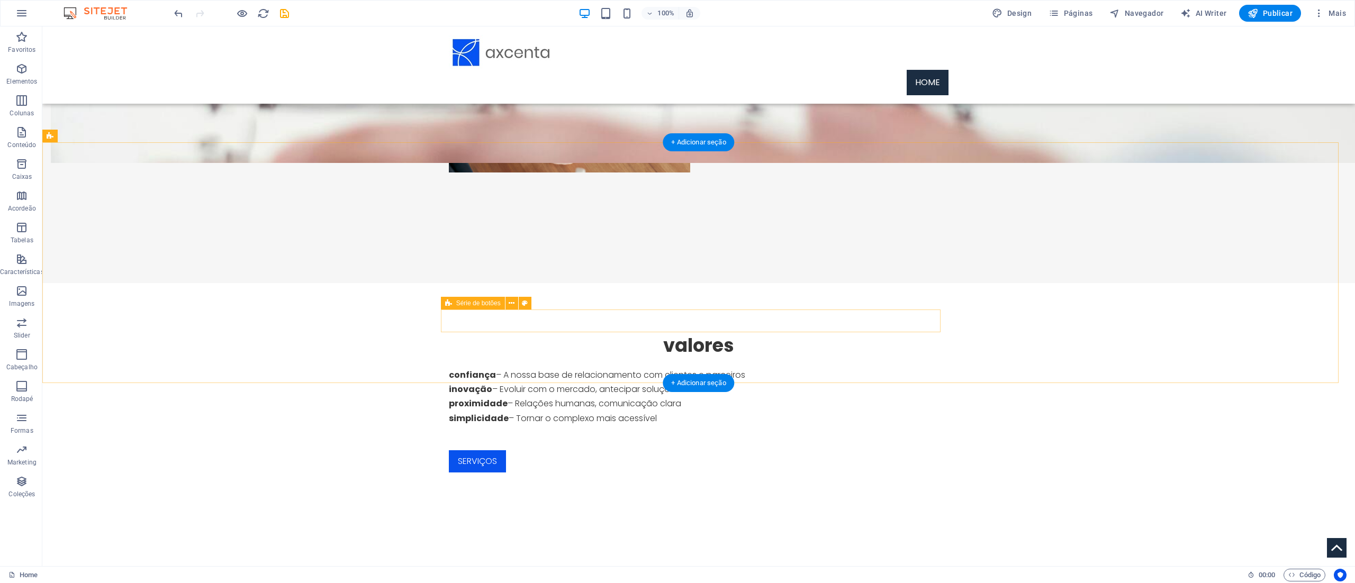
scroll to position [0, 0]
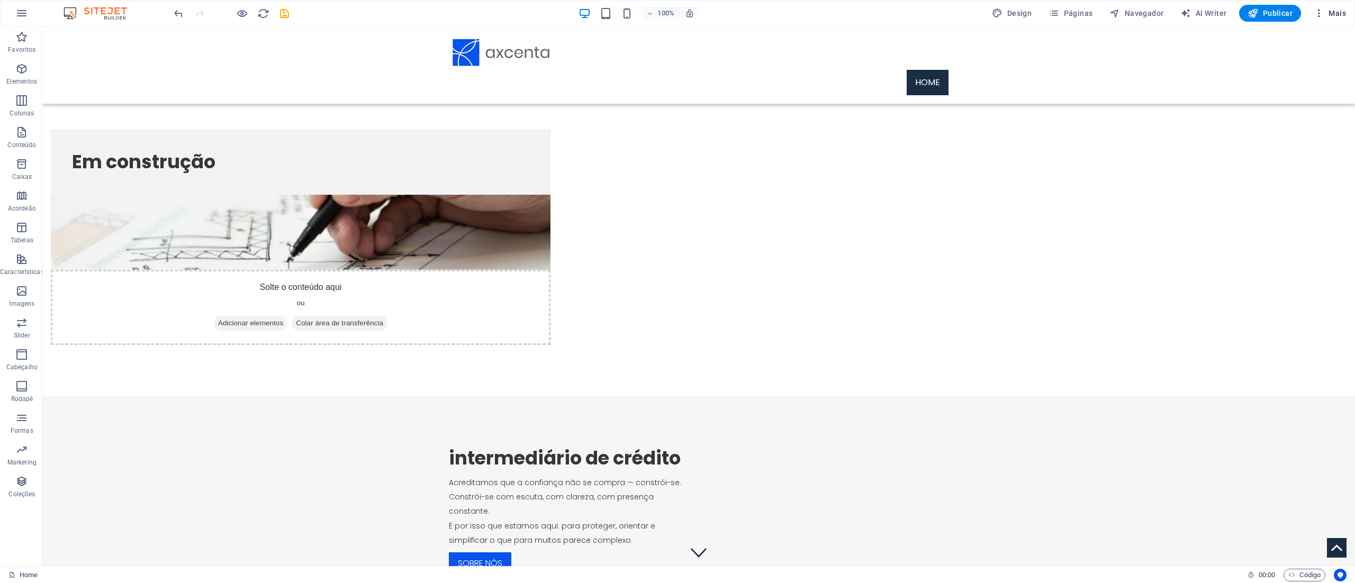
click at [677, 11] on icon "button" at bounding box center [1319, 13] width 11 height 11
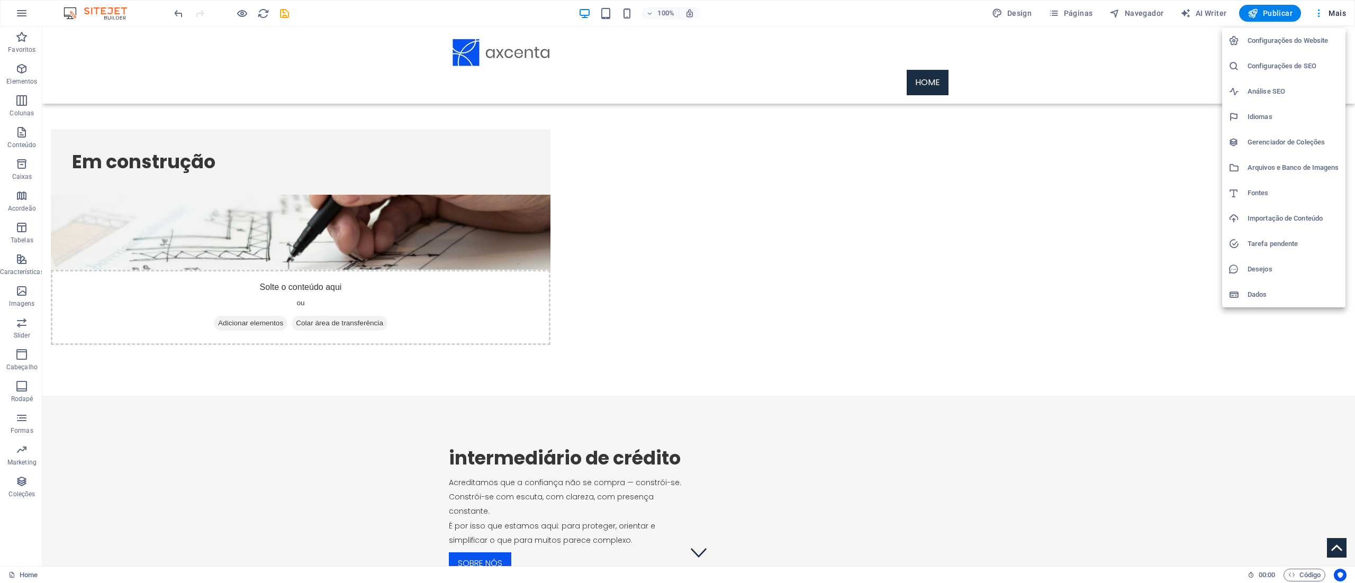
click at [26, 14] on div at bounding box center [677, 291] width 1355 height 583
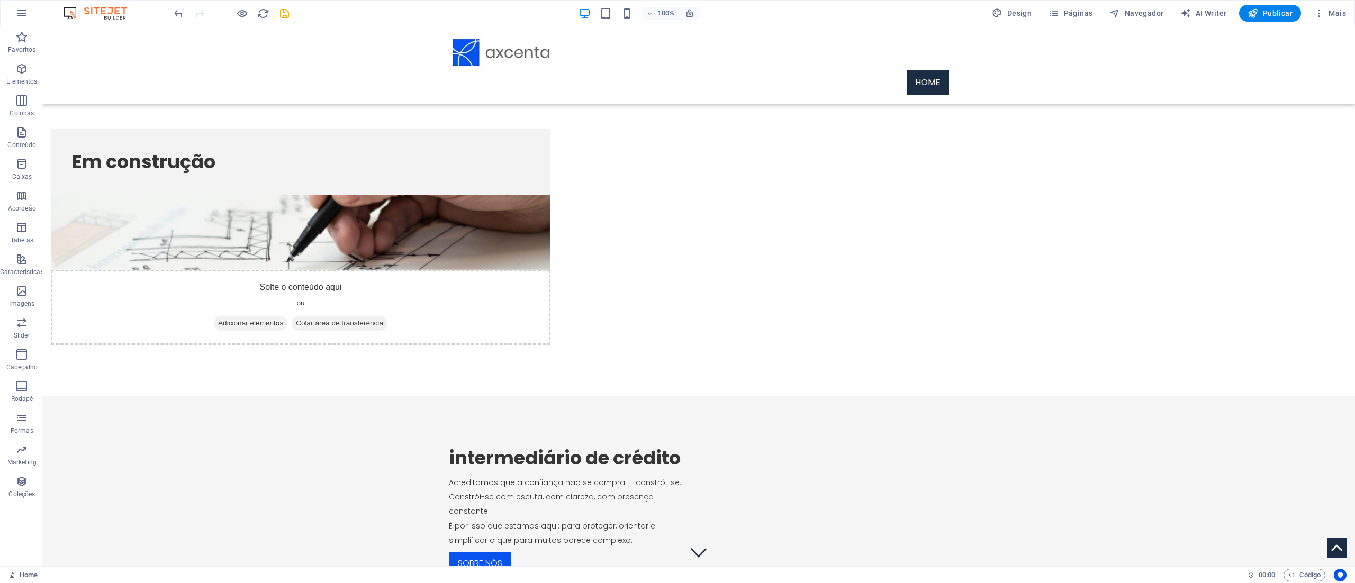
click at [19, 14] on icon "button" at bounding box center [21, 13] width 13 height 13
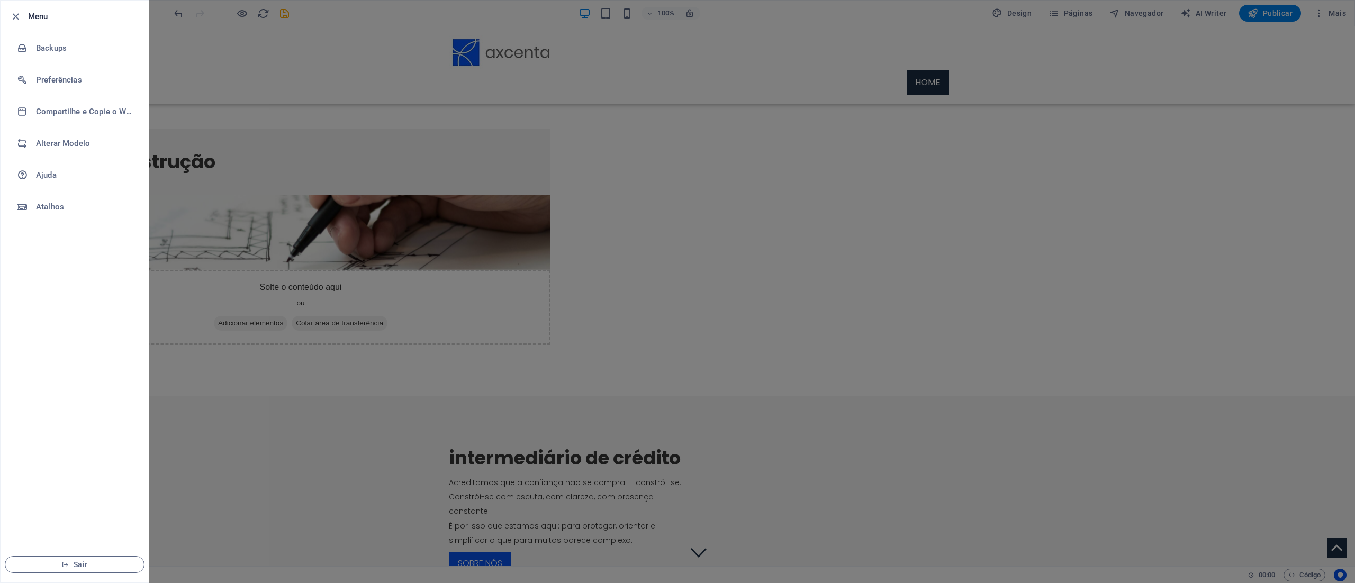
click at [212, 179] on div at bounding box center [677, 291] width 1355 height 583
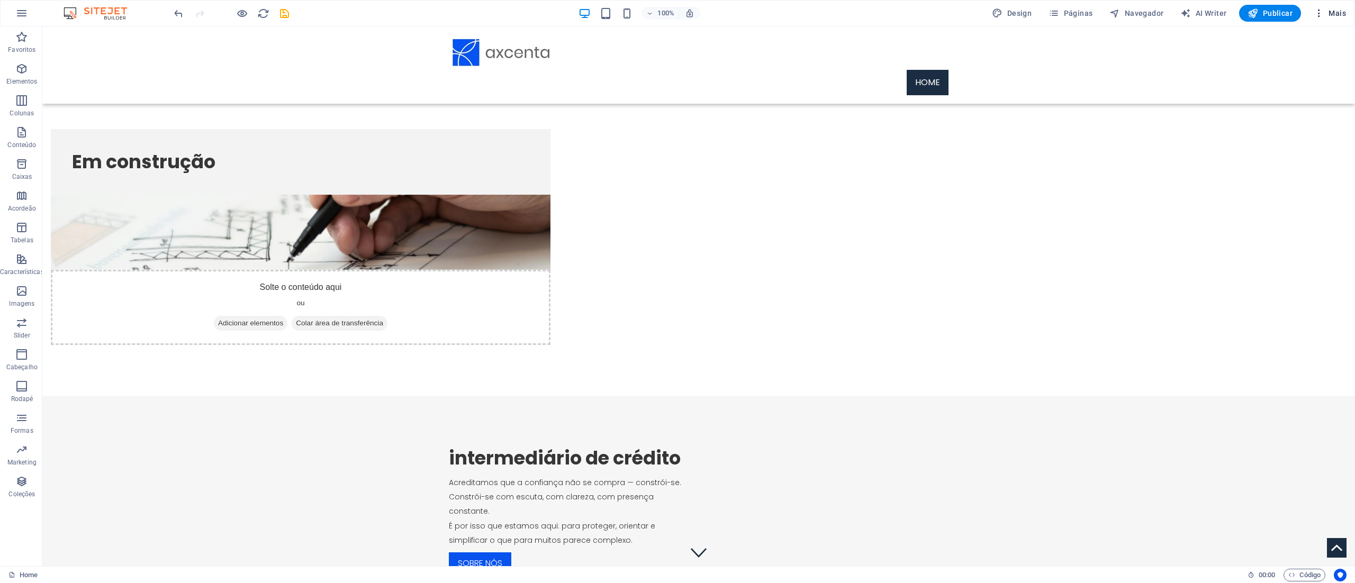
click at [677, 11] on icon "button" at bounding box center [1319, 13] width 11 height 11
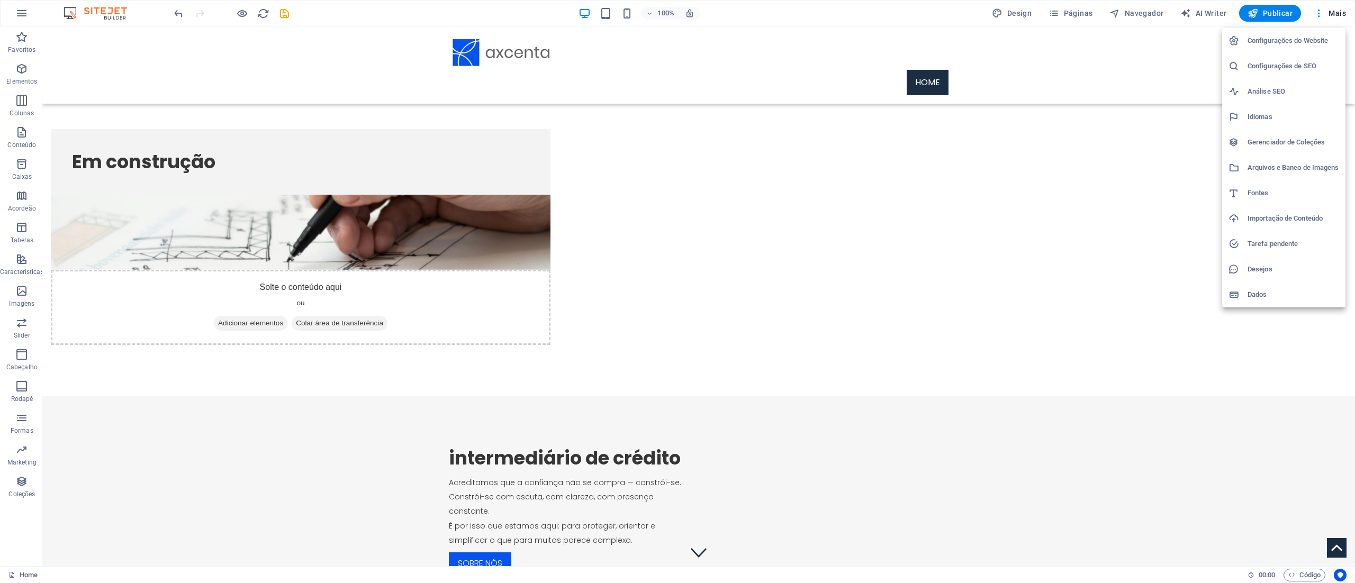
click at [677, 290] on div at bounding box center [677, 291] width 1355 height 583
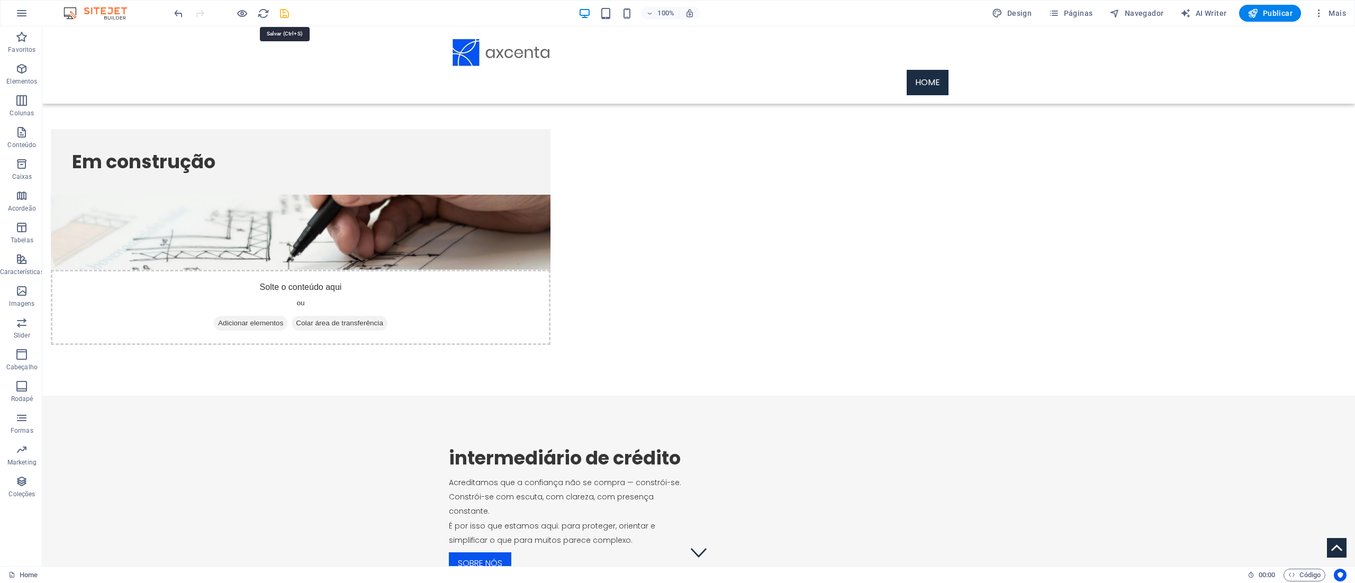
click at [281, 15] on icon "save" at bounding box center [284, 13] width 12 height 12
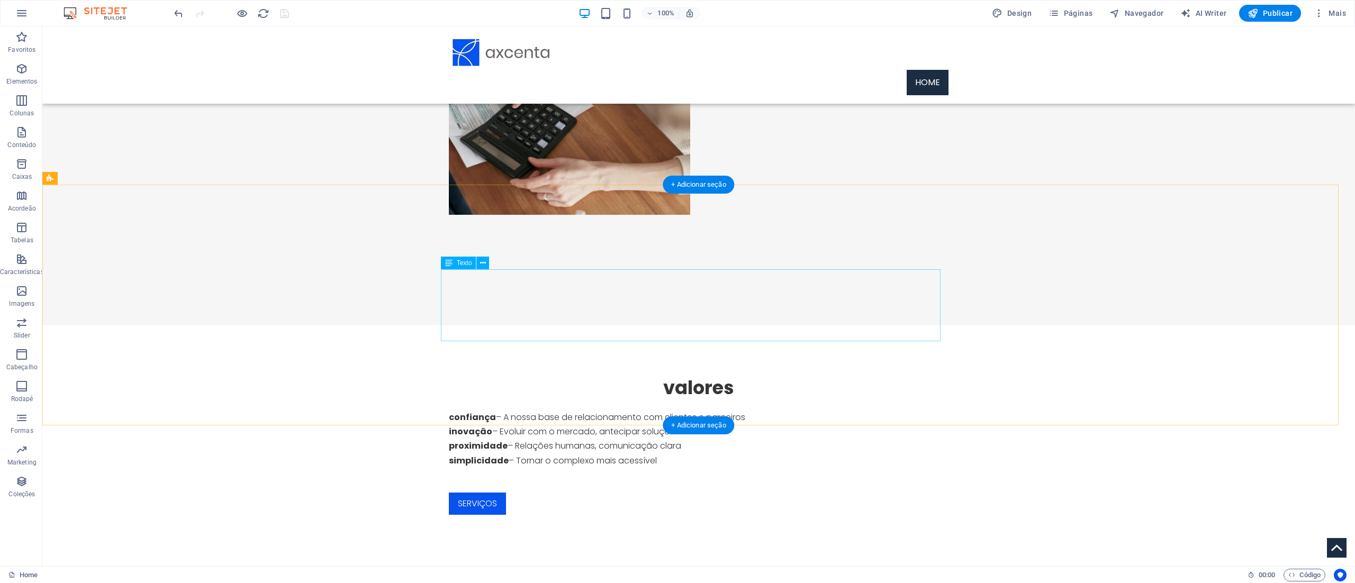
scroll to position [572, 0]
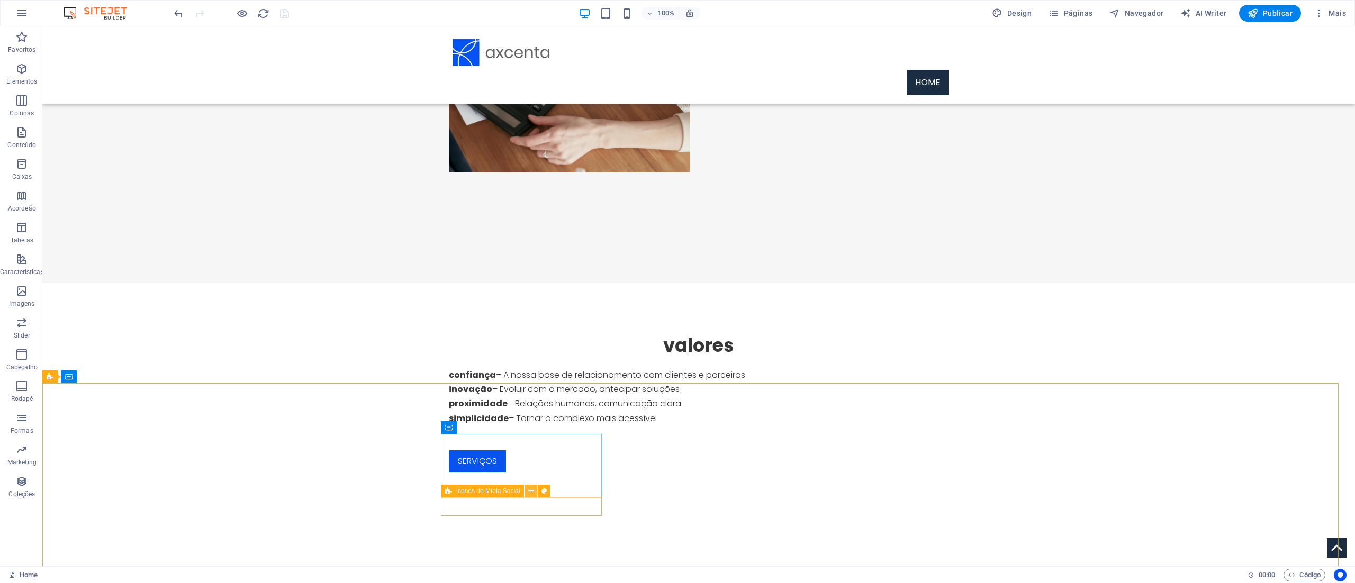
click at [527, 291] on button at bounding box center [531, 491] width 13 height 13
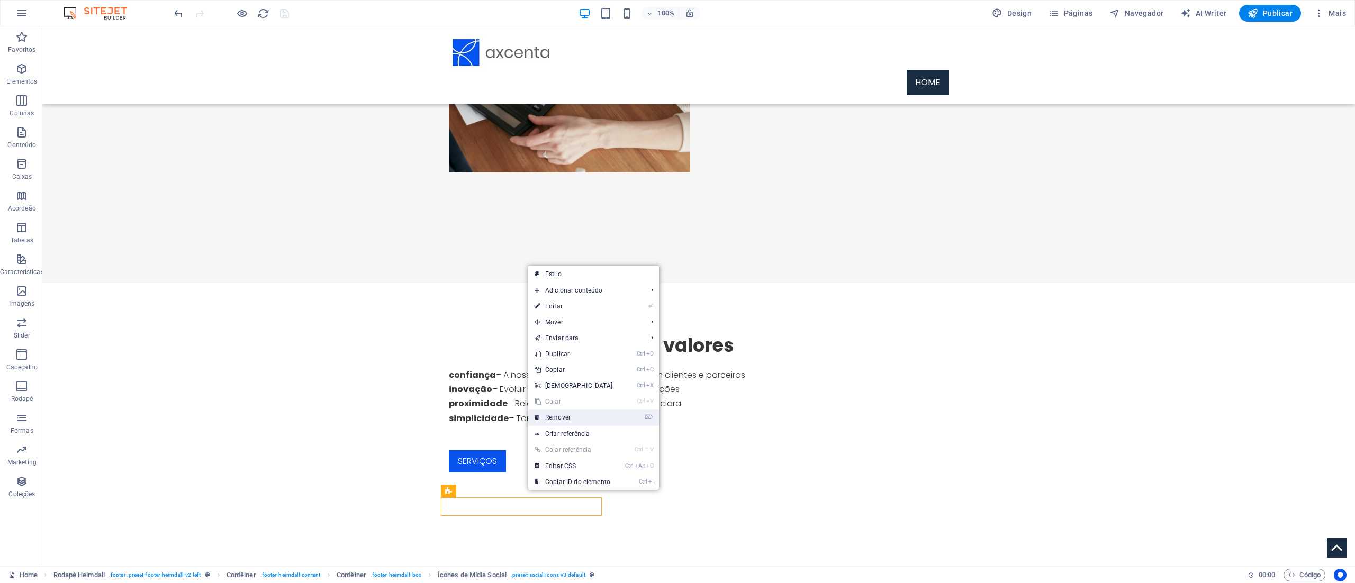
click at [573, 291] on link "⌦ Remover" at bounding box center [573, 418] width 91 height 16
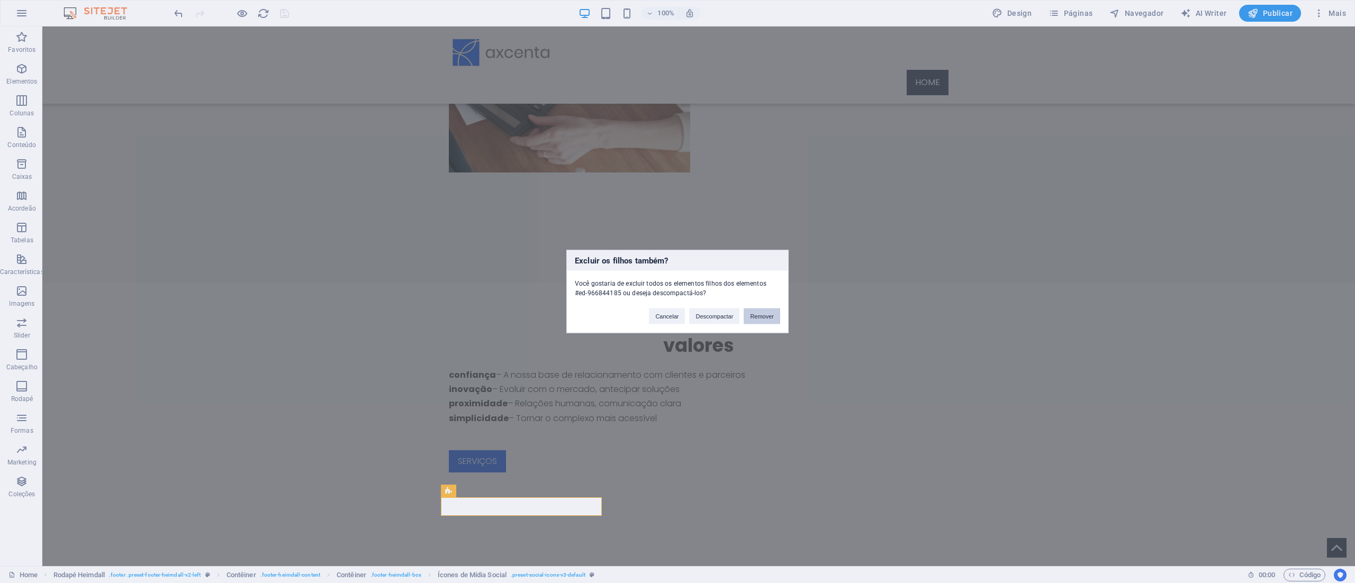
click at [677, 291] on button "Remover" at bounding box center [762, 317] width 37 height 16
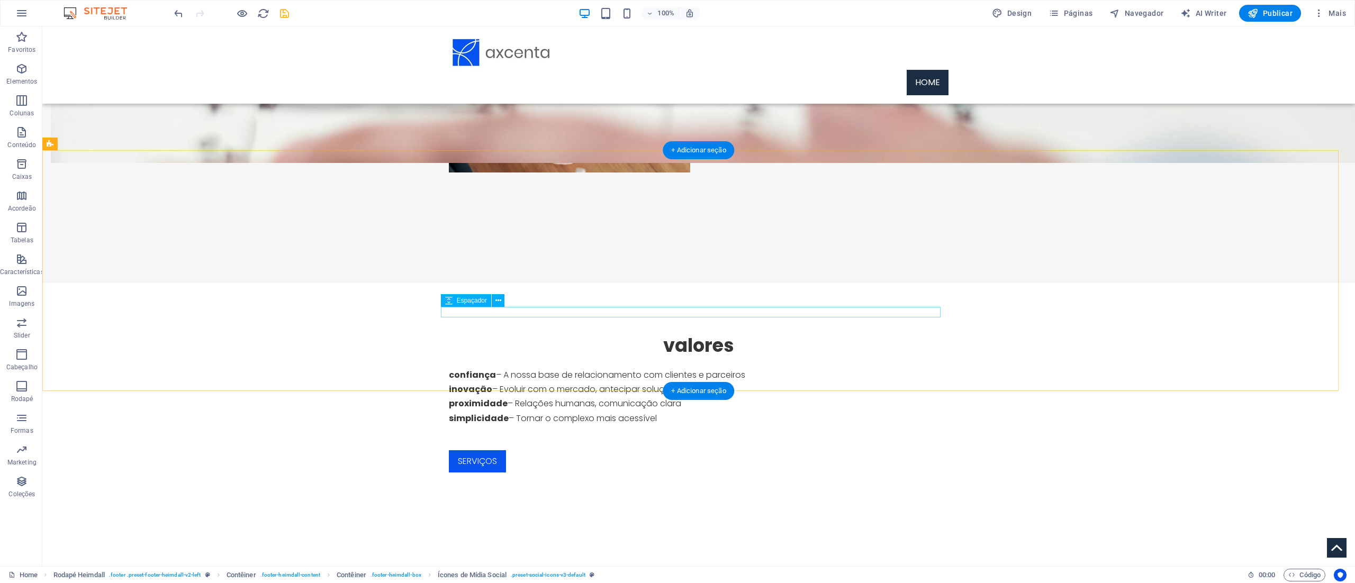
scroll to position [564, 0]
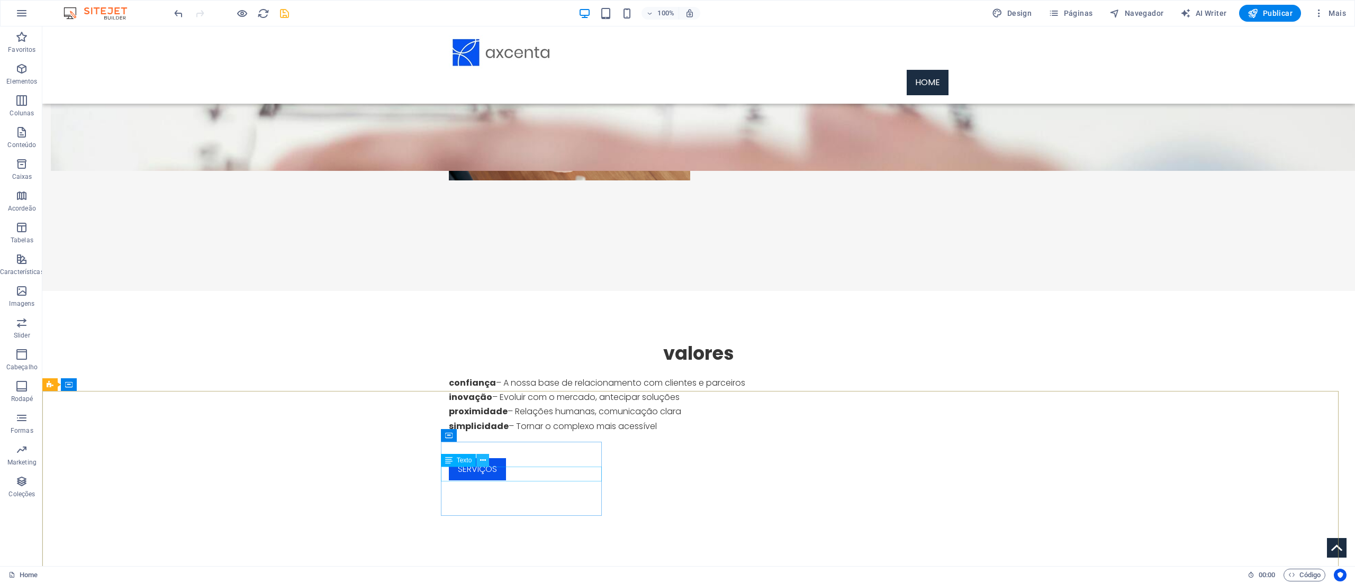
click at [485, 291] on icon at bounding box center [483, 460] width 6 height 11
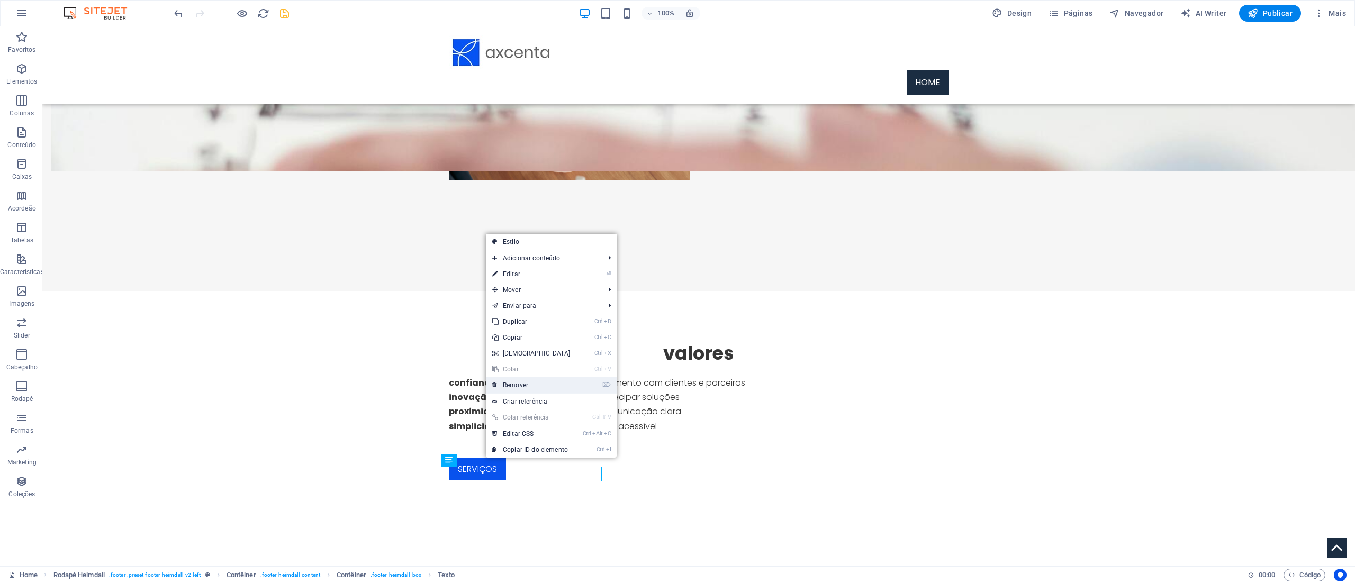
click at [533, 291] on link "⌦ Remover" at bounding box center [531, 385] width 91 height 16
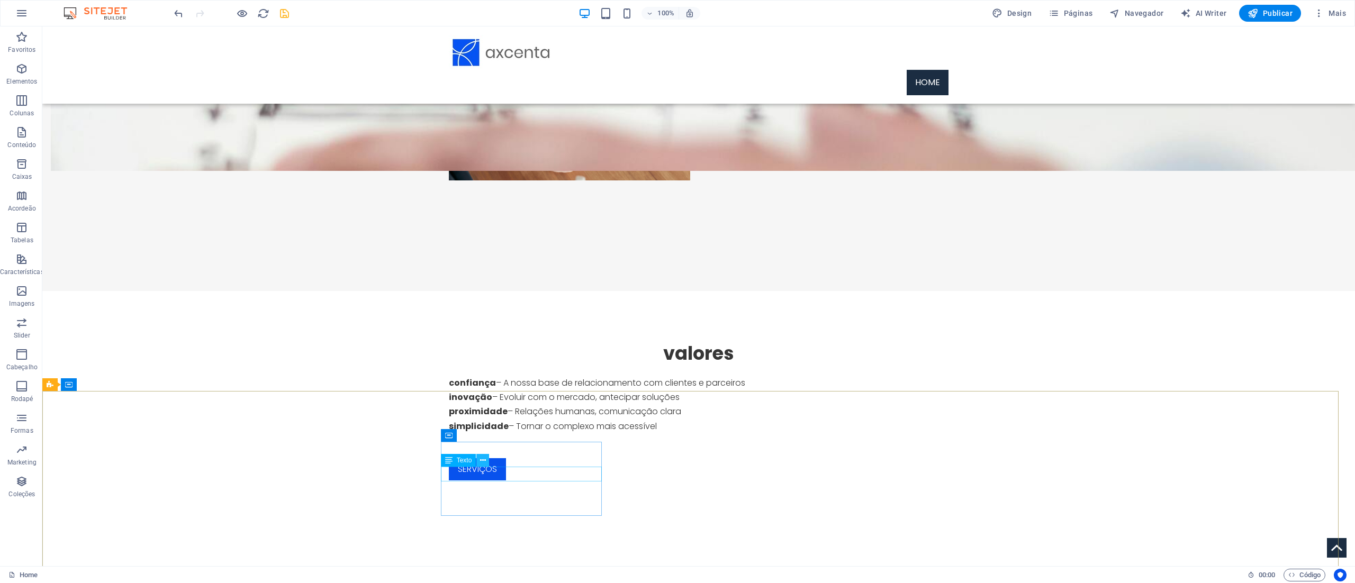
click at [480, 291] on button at bounding box center [482, 460] width 13 height 13
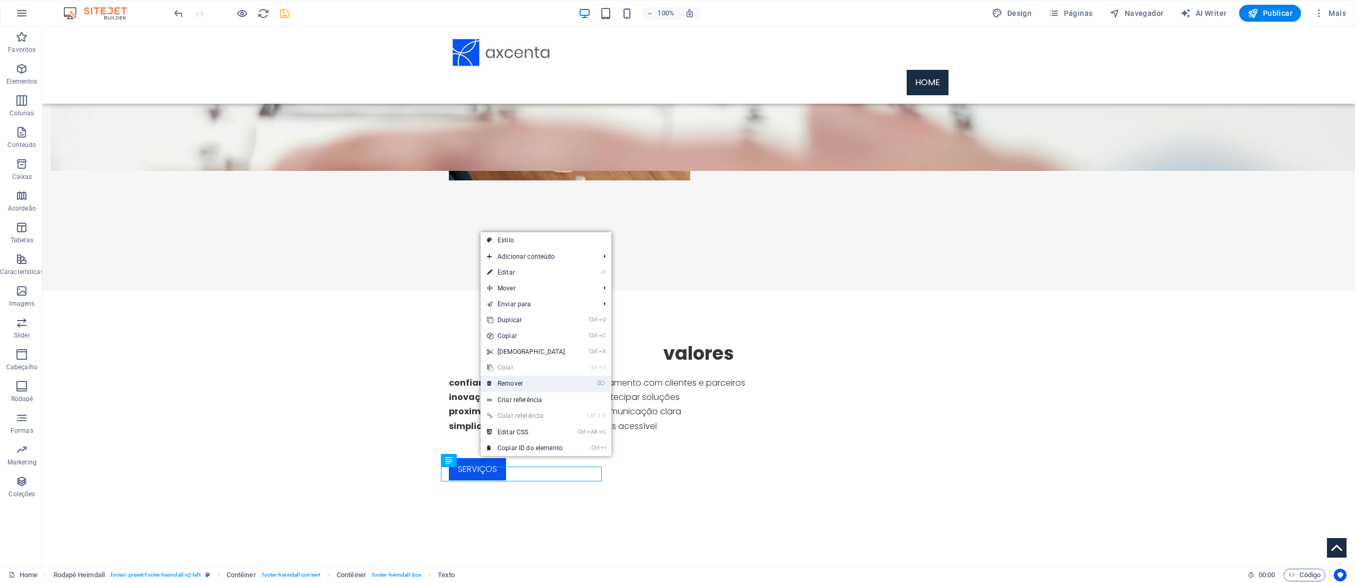
click at [526, 291] on link "⌦ Remover" at bounding box center [526, 384] width 91 height 16
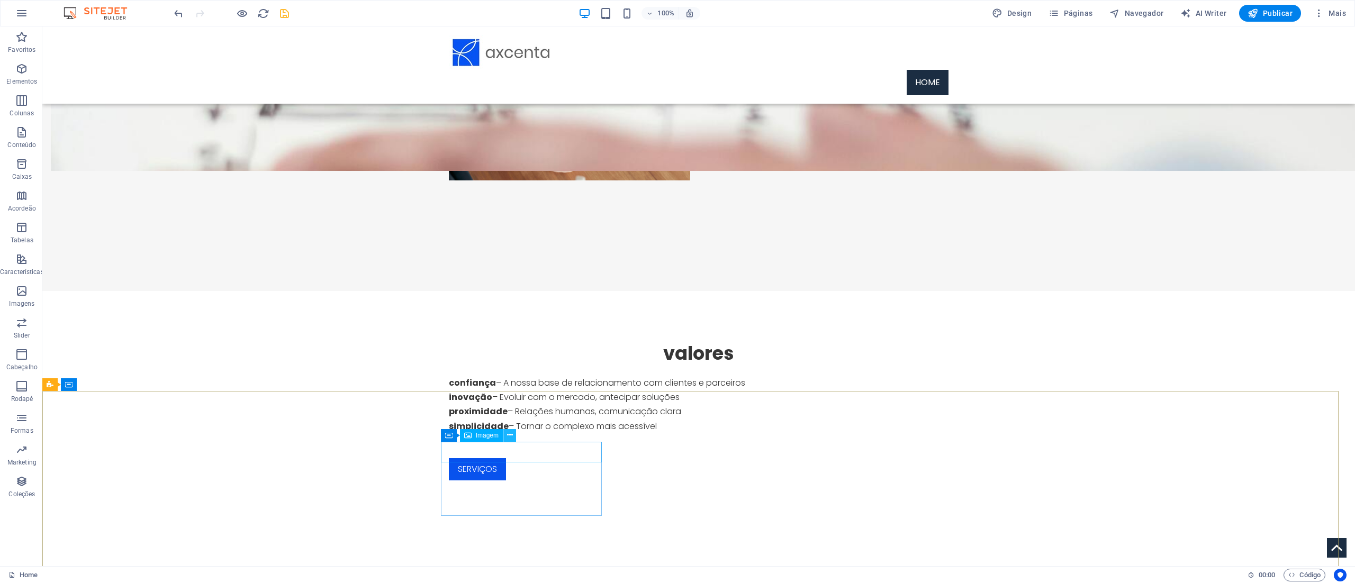
click at [506, 291] on button at bounding box center [509, 435] width 13 height 13
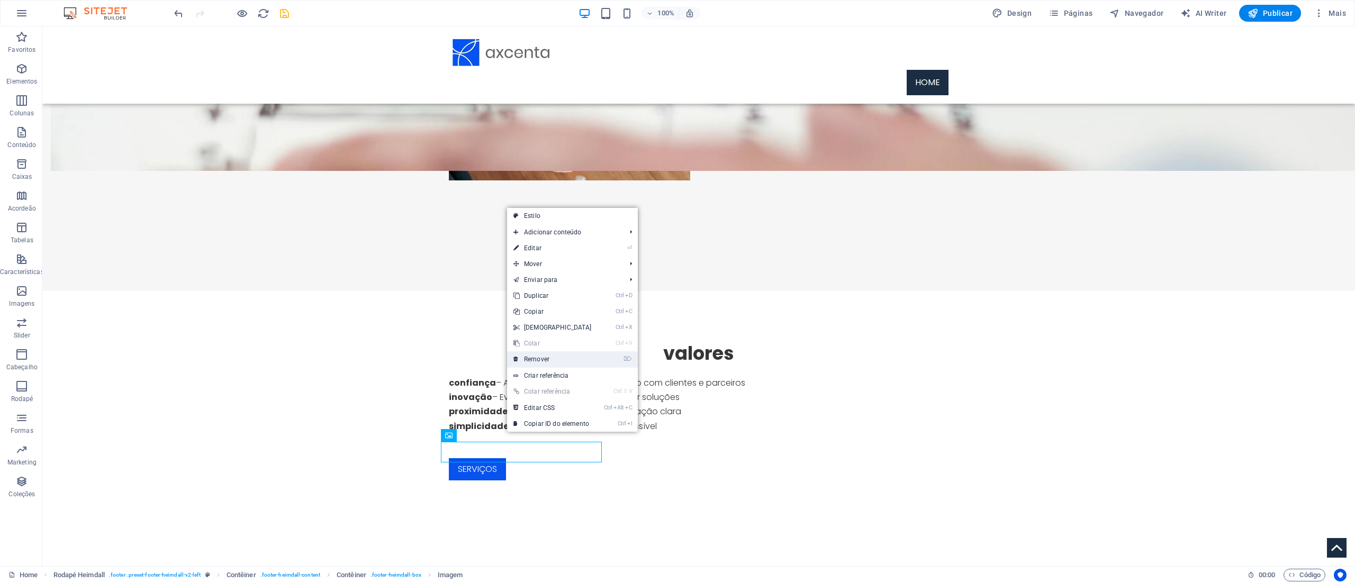
click at [547, 291] on link "⌦ Remover" at bounding box center [552, 360] width 91 height 16
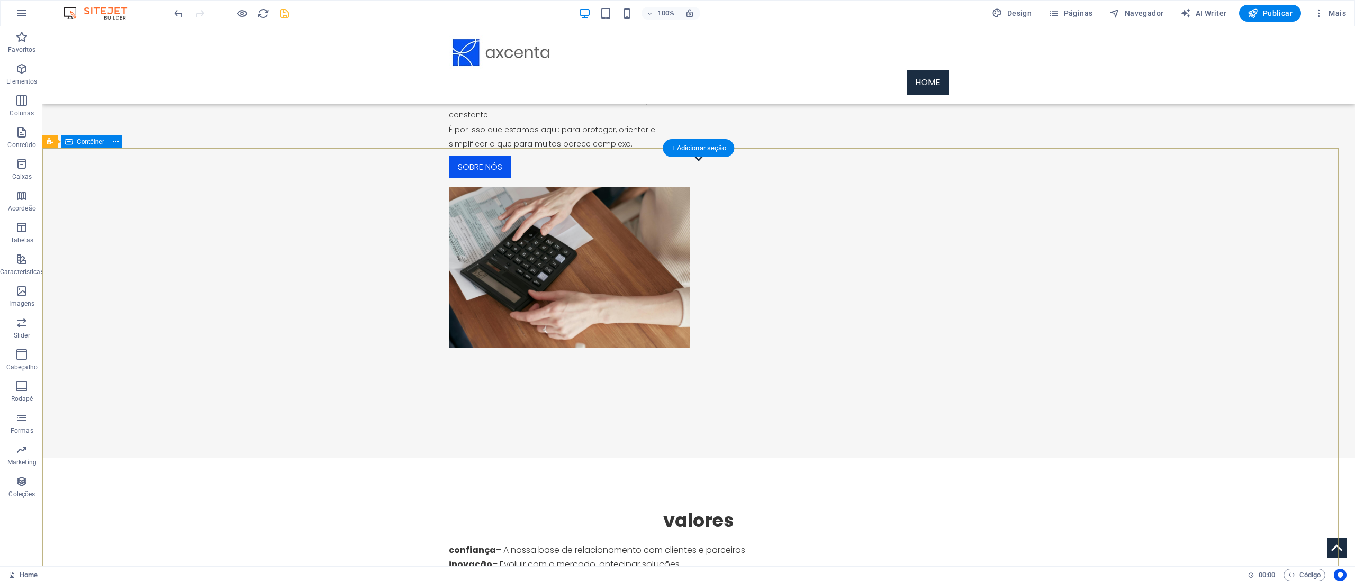
scroll to position [424, 0]
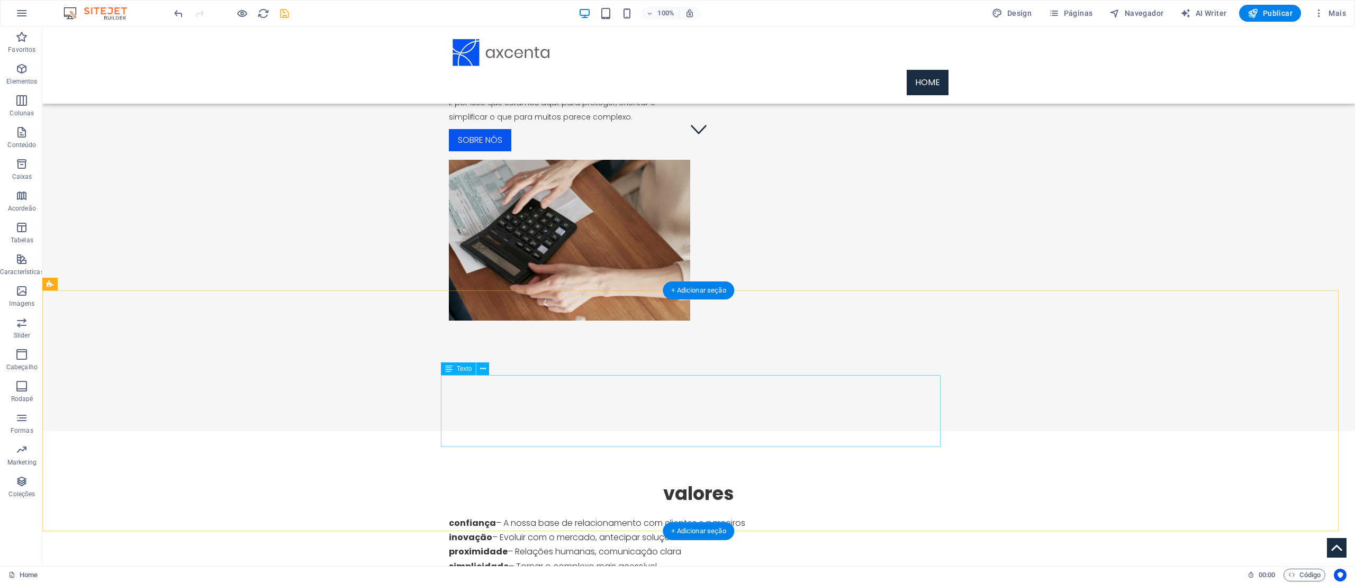
click at [677, 291] on div "confiança – A nossa base de relacionamento com clientes e parceiros inovação – …" at bounding box center [699, 552] width 500 height 72
click at [83, 288] on icon at bounding box center [84, 284] width 6 height 11
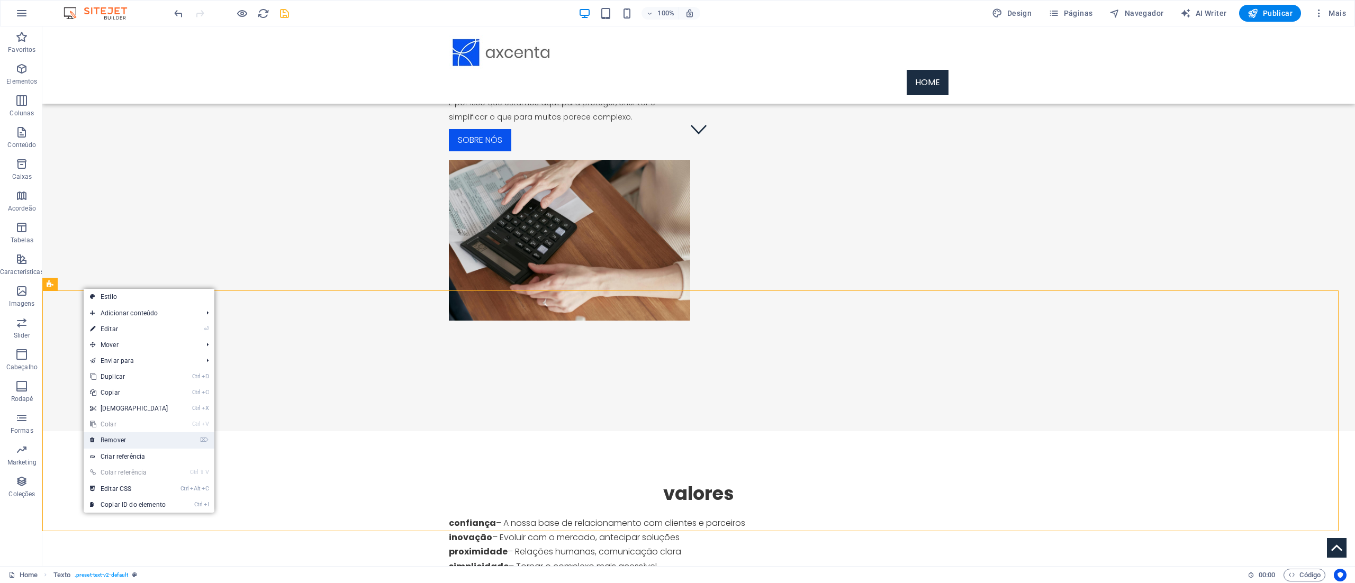
click at [134, 291] on link "⌦ Remover" at bounding box center [129, 441] width 91 height 16
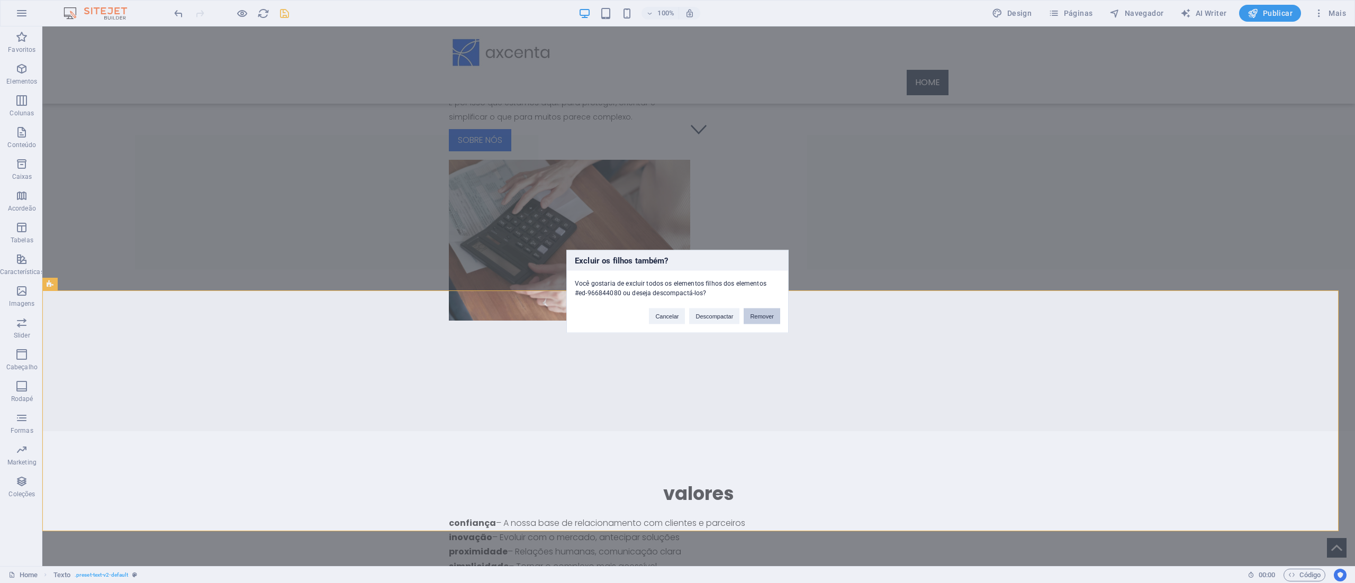
click at [677, 291] on button "Remover" at bounding box center [762, 317] width 37 height 16
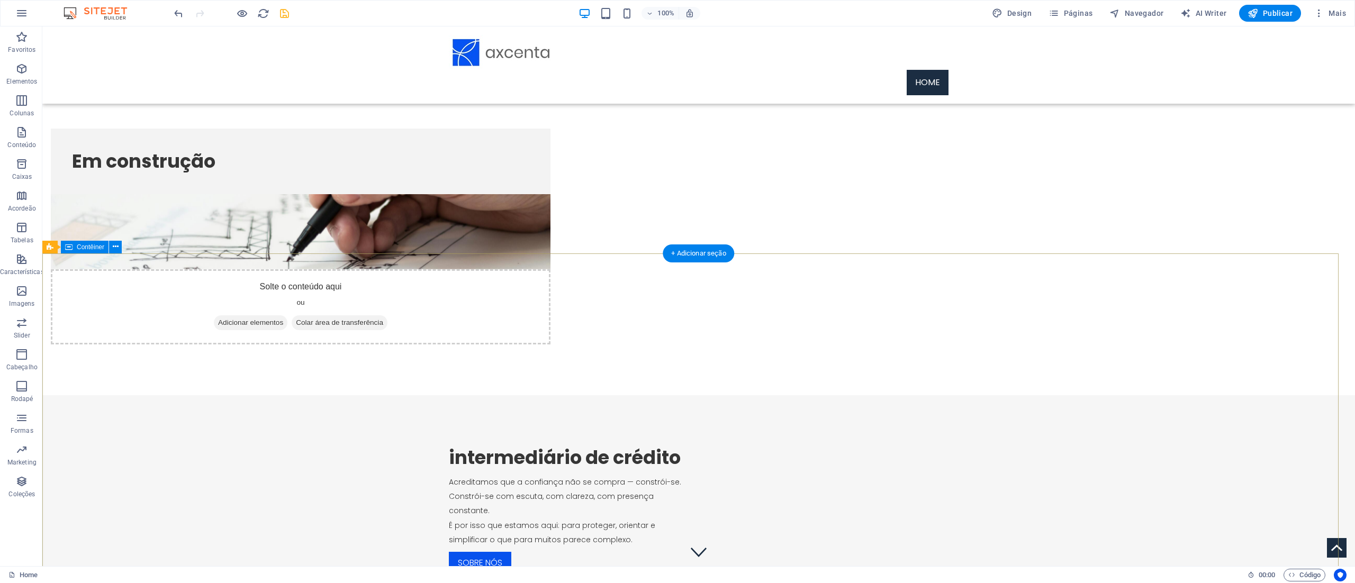
scroll to position [0, 0]
click at [280, 16] on icon "save" at bounding box center [284, 13] width 12 height 12
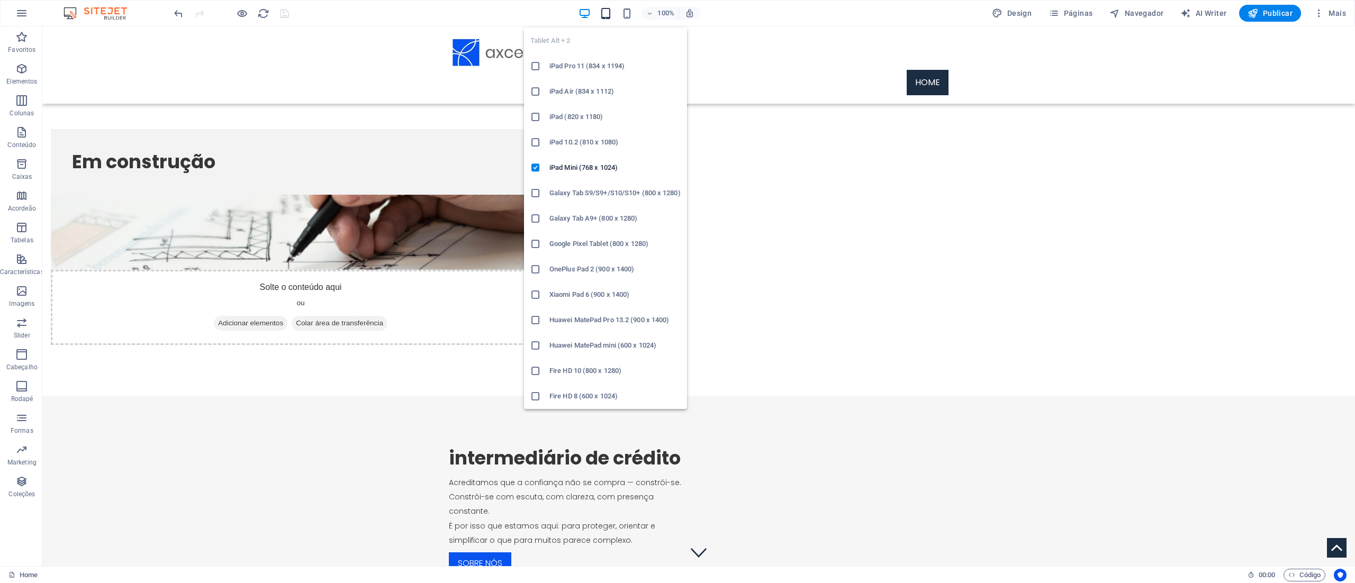
click at [604, 13] on icon "button" at bounding box center [606, 13] width 12 height 12
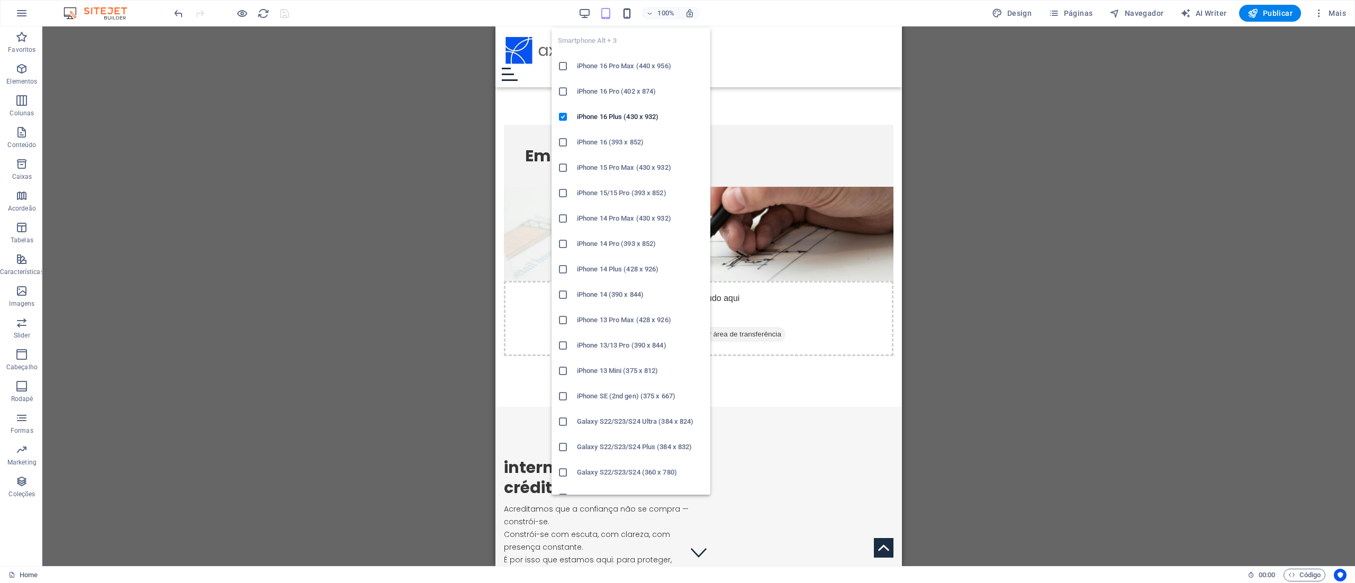
click at [627, 13] on icon "button" at bounding box center [627, 13] width 12 height 12
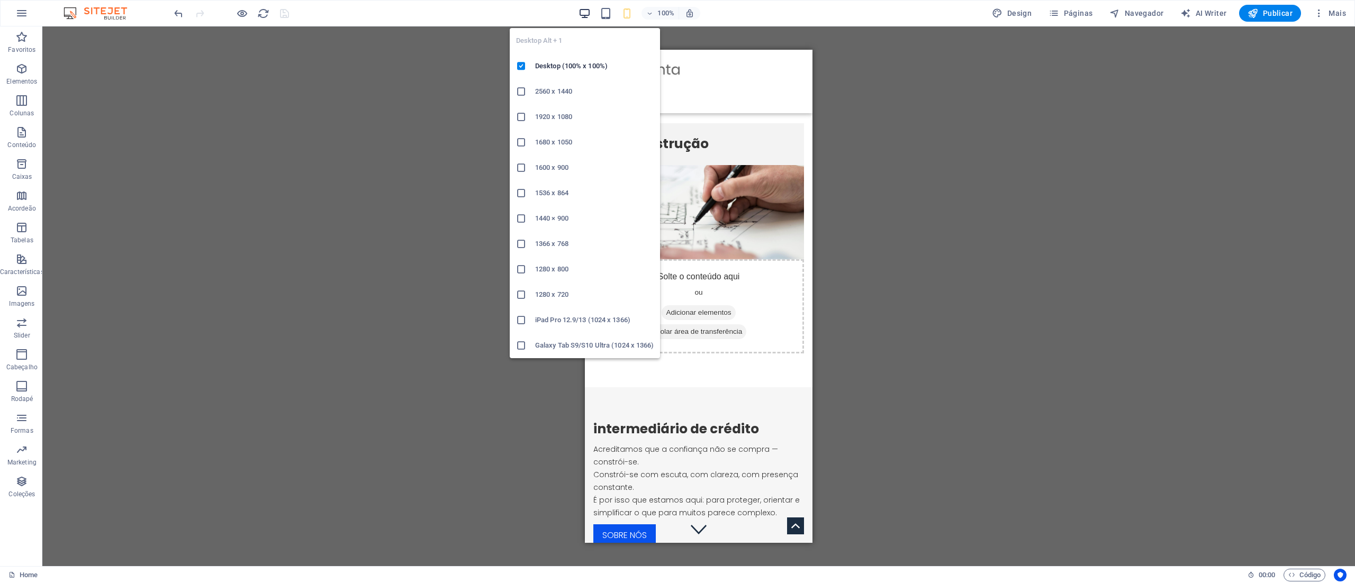
click at [583, 12] on icon "button" at bounding box center [585, 13] width 12 height 12
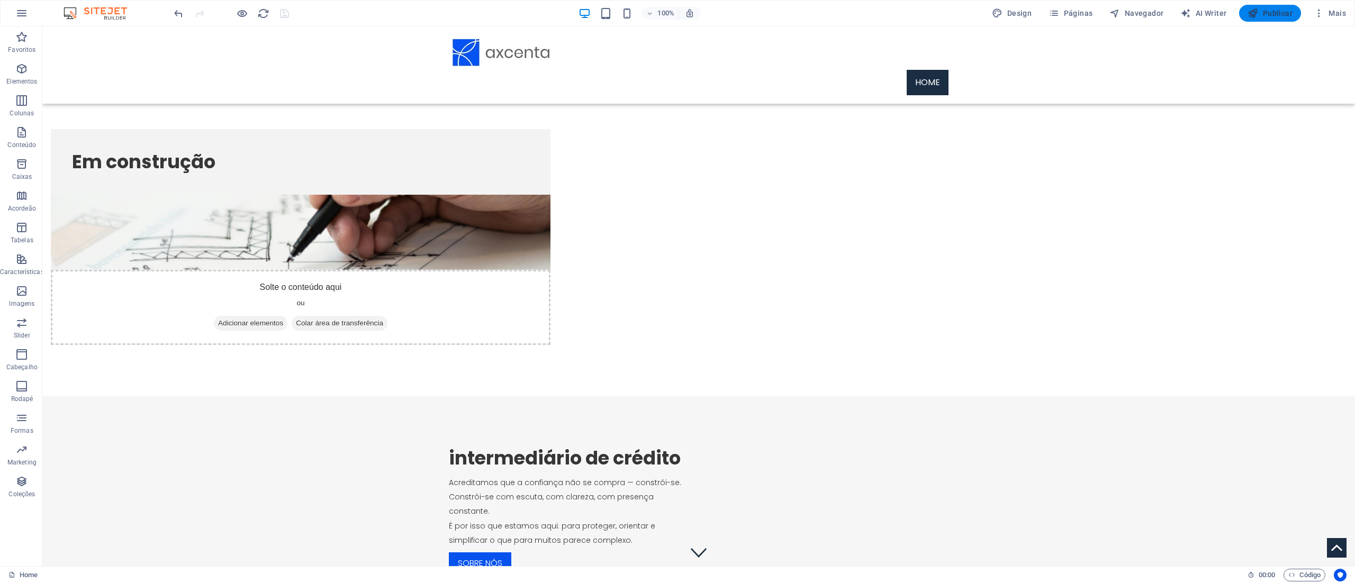
click at [677, 14] on span "Publicar" at bounding box center [1270, 13] width 45 height 11
click at [1335, 8] on span "Mais" at bounding box center [1330, 13] width 32 height 11
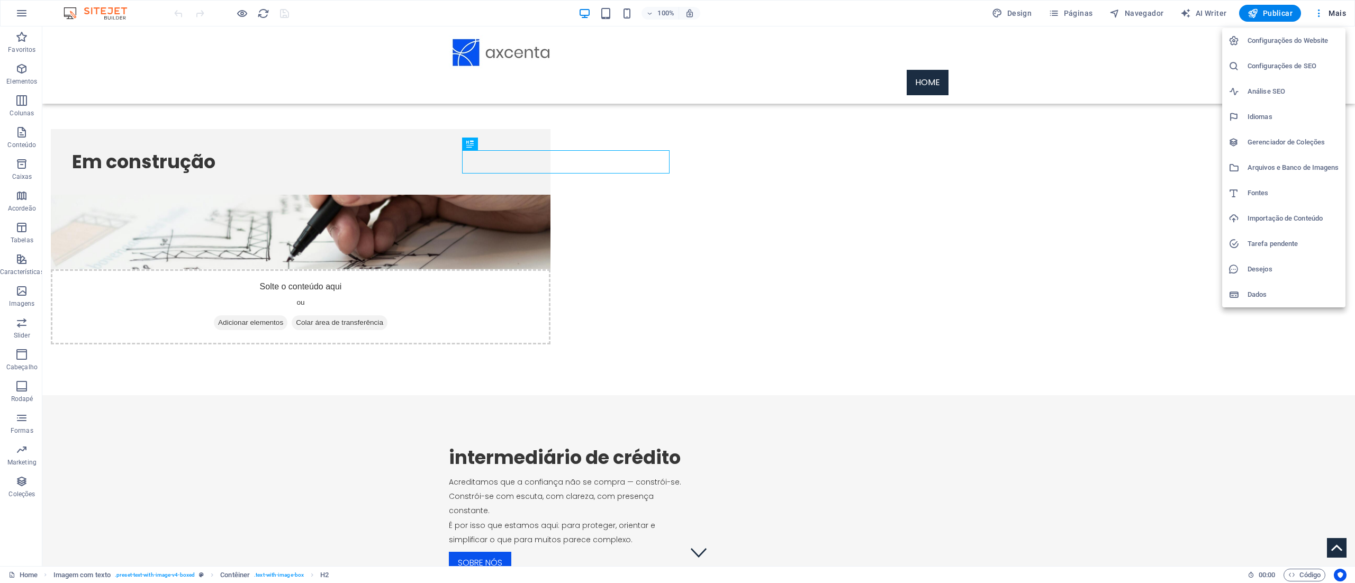
click at [1318, 63] on h6 "Configurações de SEO" at bounding box center [1294, 66] width 92 height 13
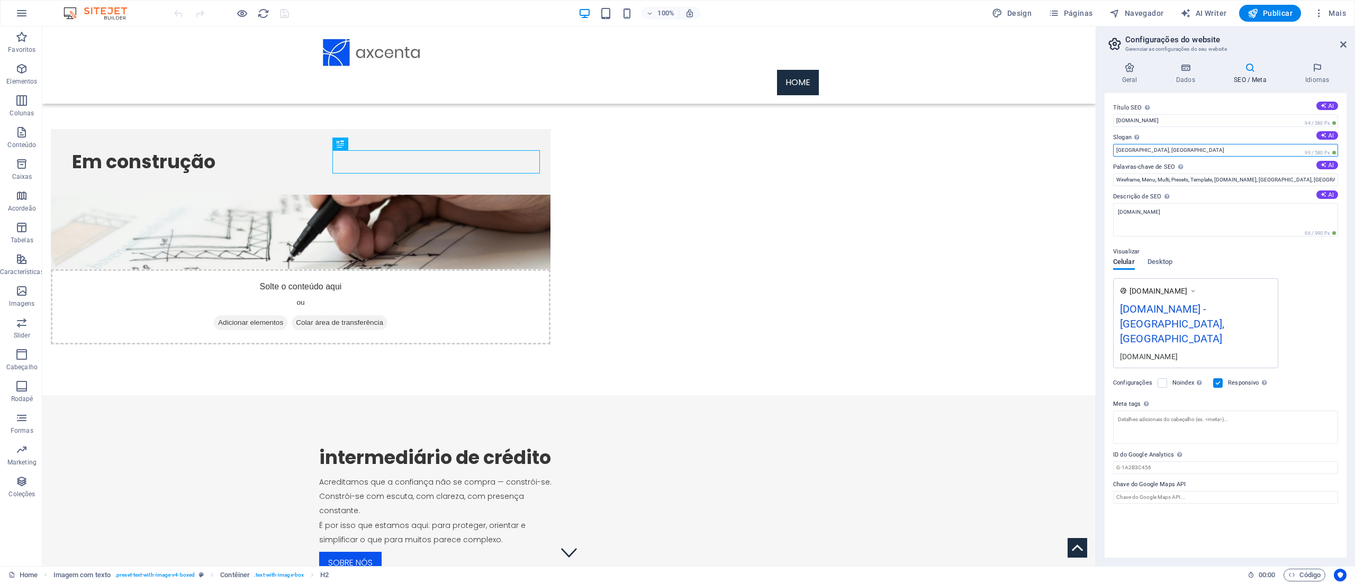
drag, startPoint x: 1155, startPoint y: 144, endPoint x: 1102, endPoint y: 144, distance: 53.5
click at [1102, 144] on div "Geral Dados SEO / Meta Idiomas Nome do Website [DOMAIN_NAME] Logotipo Arraste o…" at bounding box center [1225, 310] width 259 height 512
drag, startPoint x: 1144, startPoint y: 148, endPoint x: 1102, endPoint y: 149, distance: 41.9
click at [1102, 149] on div "Geral Dados SEO / Meta Idiomas Nome do Website [DOMAIN_NAME] Logotipo Arraste o…" at bounding box center [1225, 310] width 259 height 512
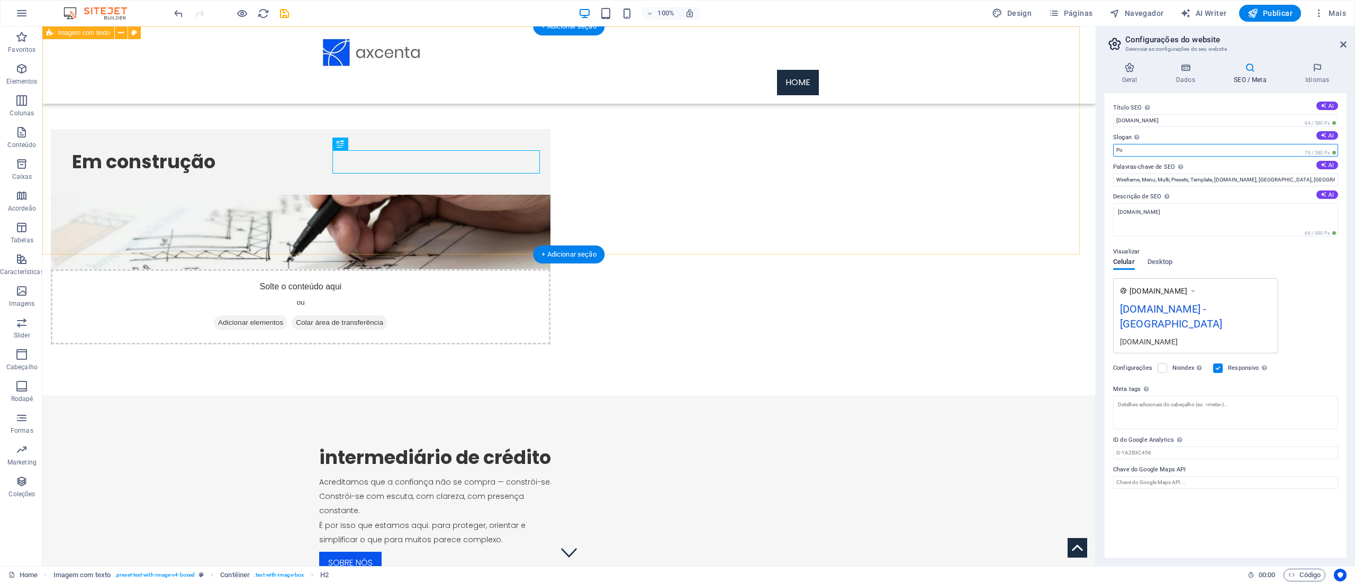
type input "P"
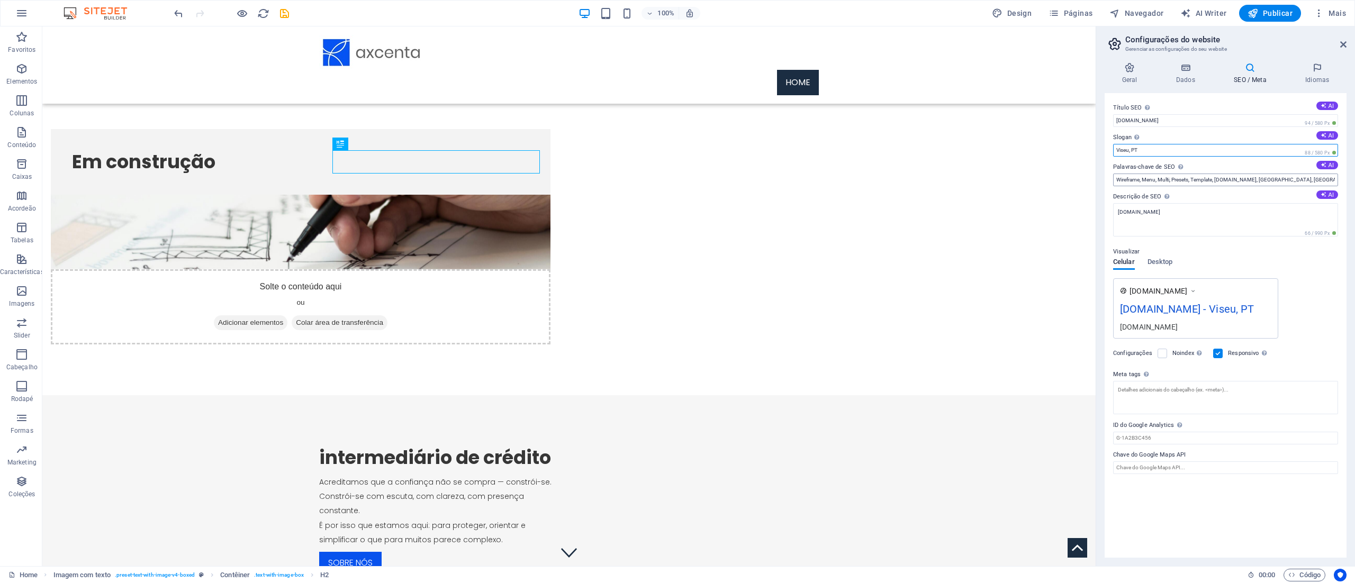
type input "Viseu, PT"
drag, startPoint x: 1271, startPoint y: 182, endPoint x: 1101, endPoint y: 182, distance: 169.9
click at [1101, 182] on div "Geral Dados SEO / Meta Idiomas Nome do Website [DOMAIN_NAME] Logotipo Arraste o…" at bounding box center [1225, 310] width 259 height 512
click at [1174, 440] on input "ID do Google Analytics Adicione apenas o ID do Google Analytics. Incluímos auto…" at bounding box center [1225, 438] width 225 height 13
click at [1176, 442] on input "ID do Google Analytics Adicione apenas o ID do Google Analytics. Incluímos auto…" at bounding box center [1225, 438] width 225 height 13
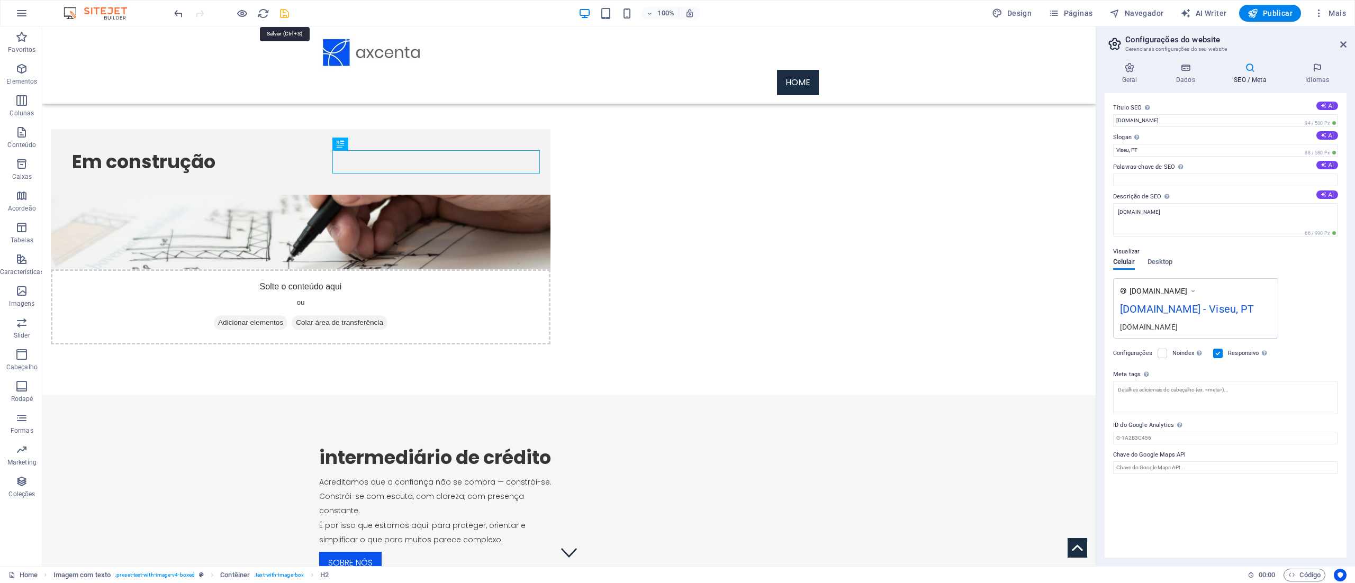
click at [288, 10] on icon "save" at bounding box center [284, 13] width 12 height 12
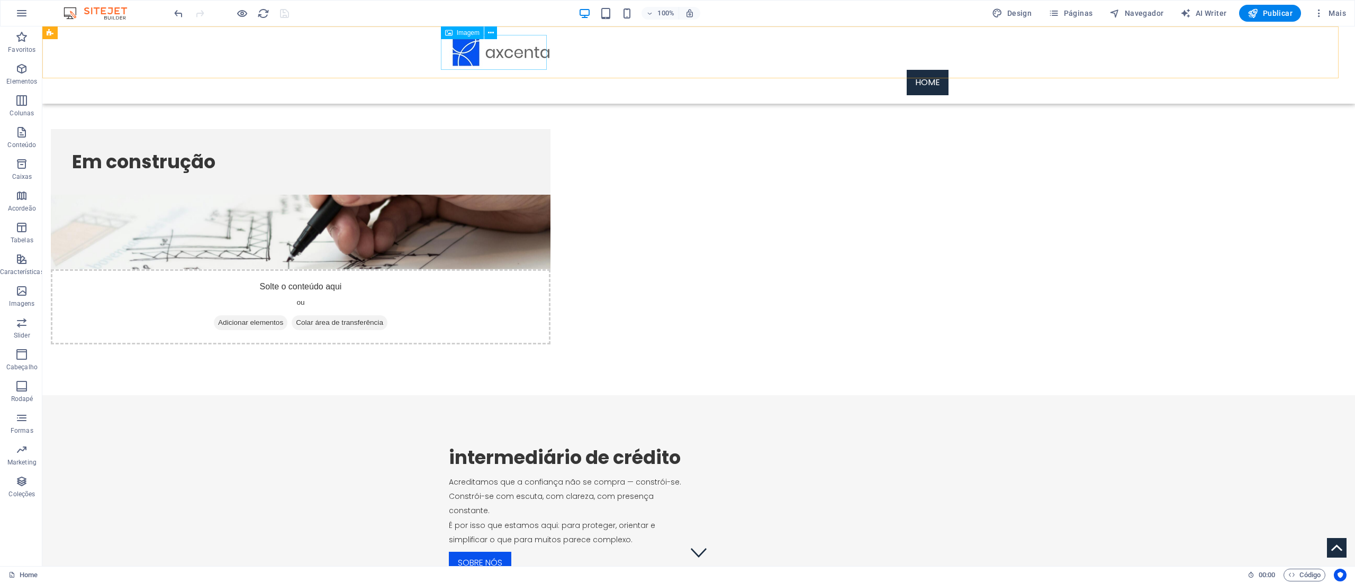
click at [512, 52] on figure at bounding box center [699, 52] width 500 height 35
click at [488, 34] on icon at bounding box center [491, 33] width 6 height 11
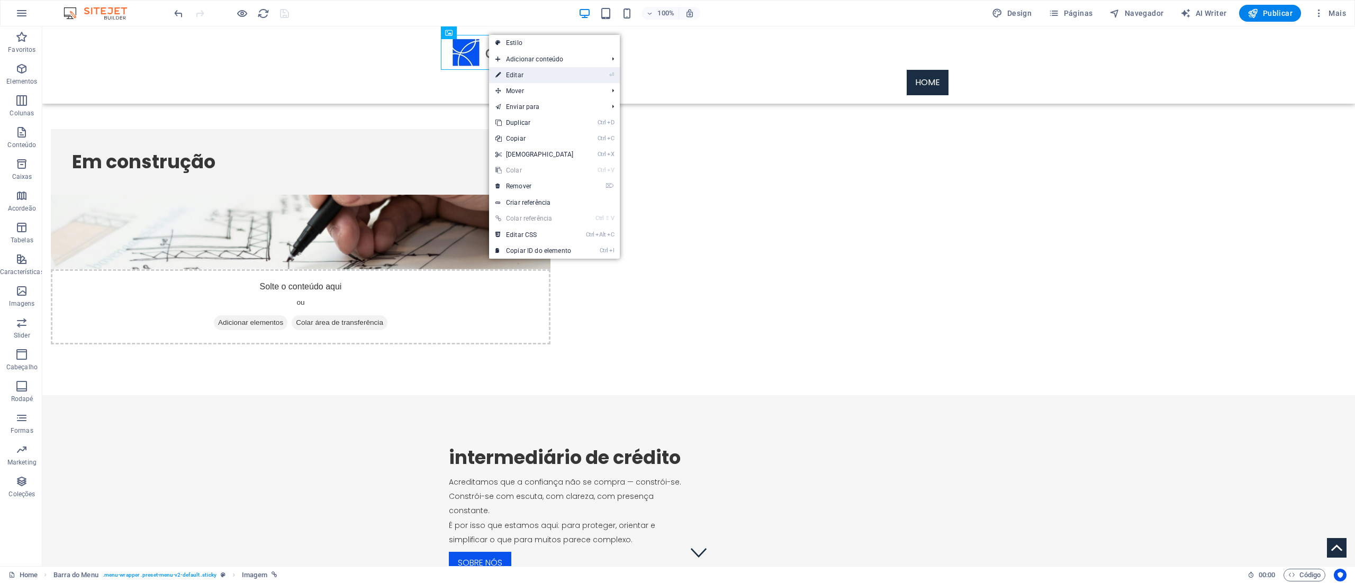
click at [545, 72] on link "⏎ Editar" at bounding box center [534, 75] width 91 height 16
select select "px"
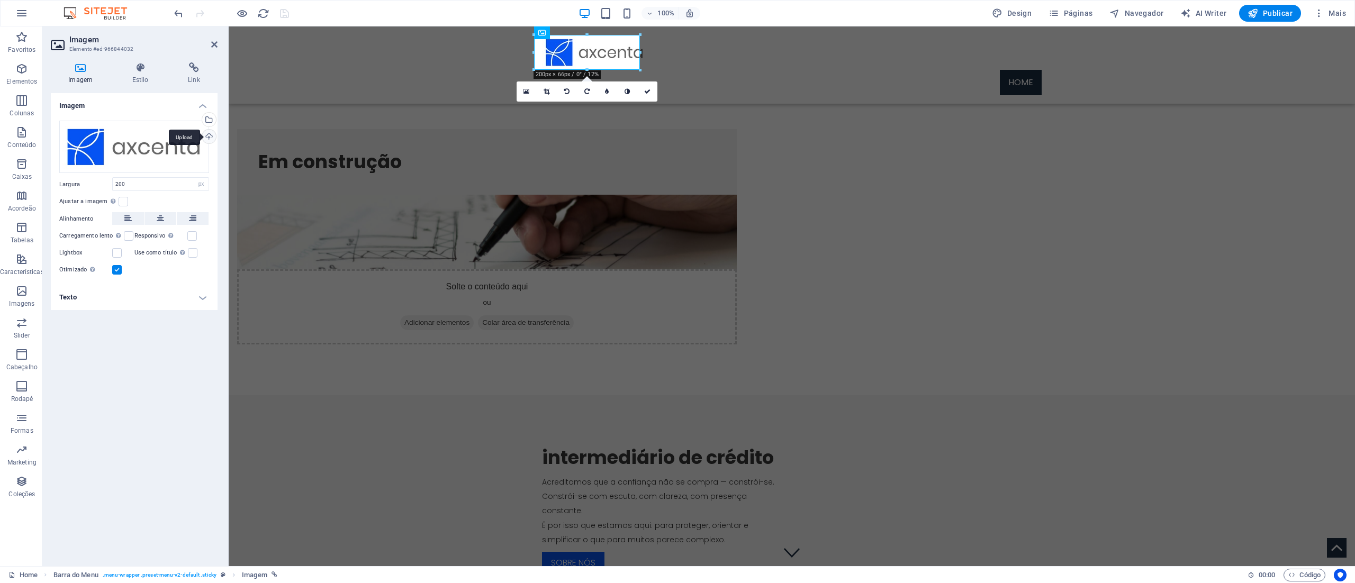
click at [208, 134] on div "Upload" at bounding box center [208, 138] width 16 height 16
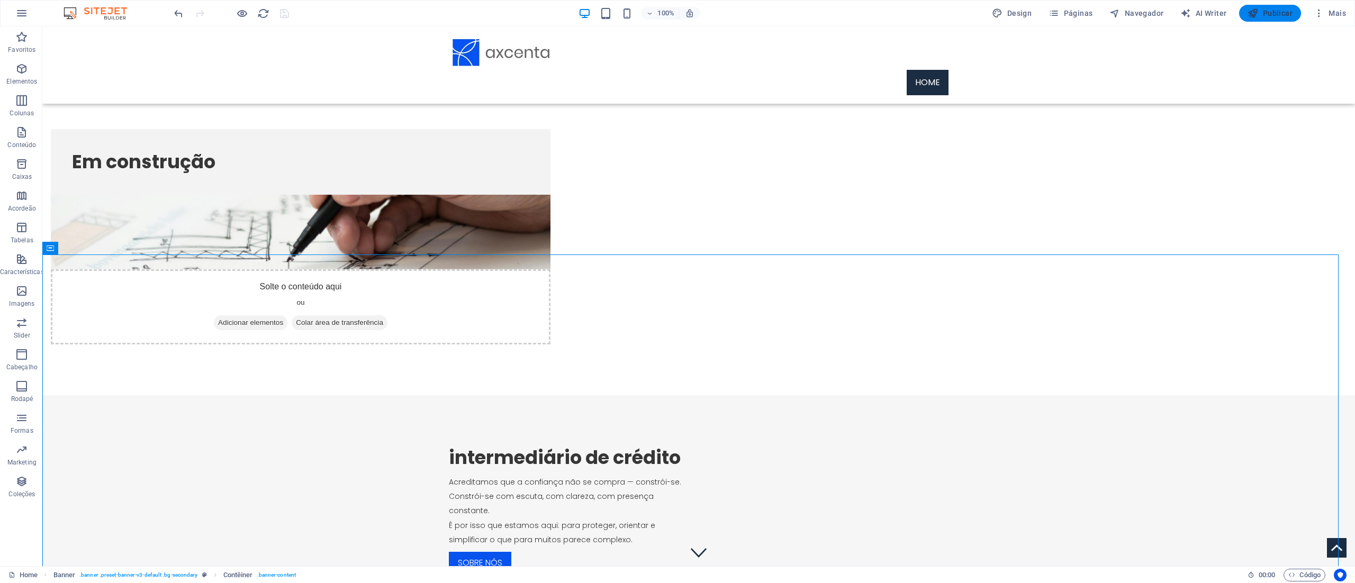
click at [1258, 19] on button "Publicar" at bounding box center [1270, 13] width 62 height 17
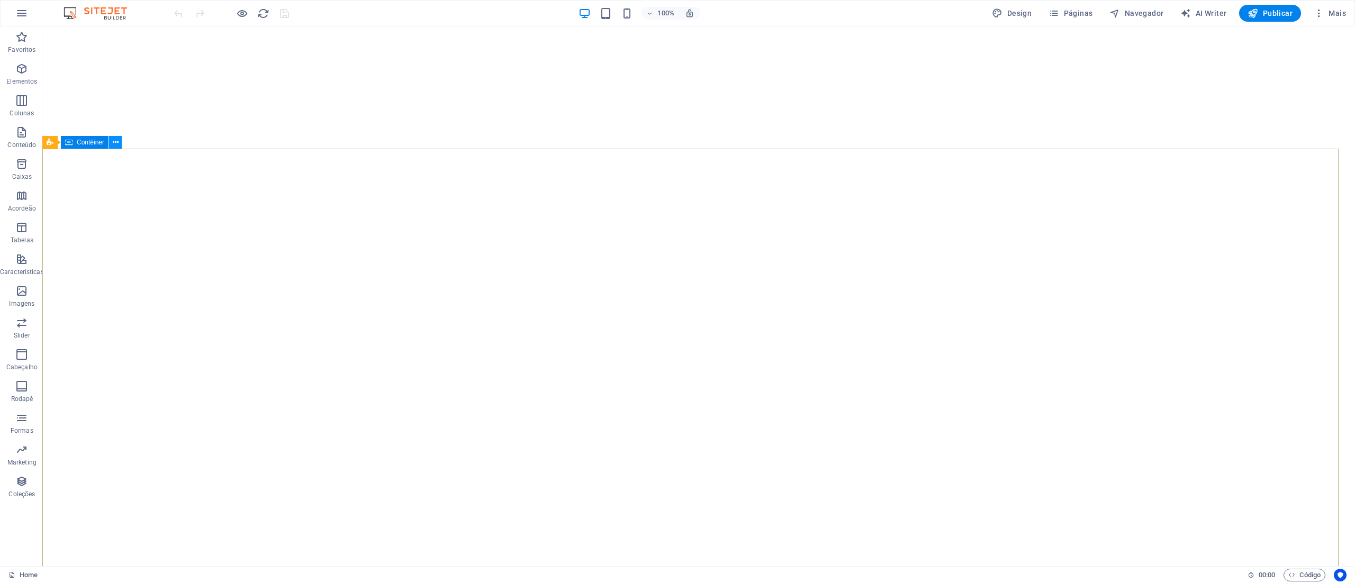
click at [119, 140] on button at bounding box center [115, 142] width 13 height 13
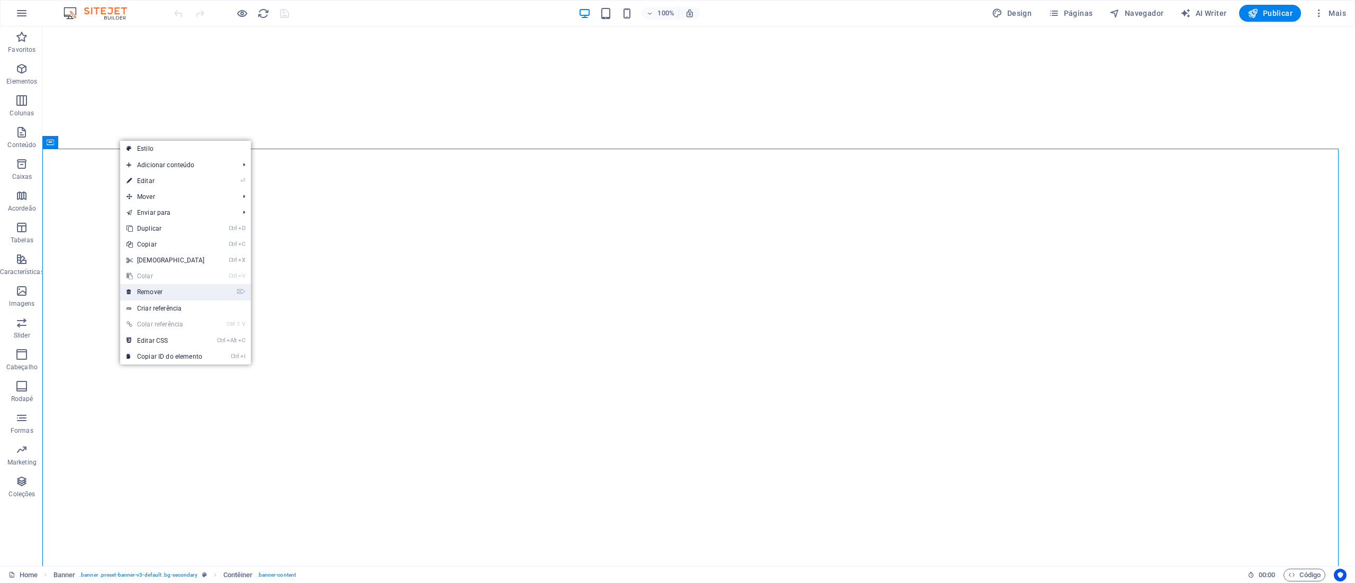
click at [181, 295] on link "⌦ Remover" at bounding box center [165, 292] width 91 height 16
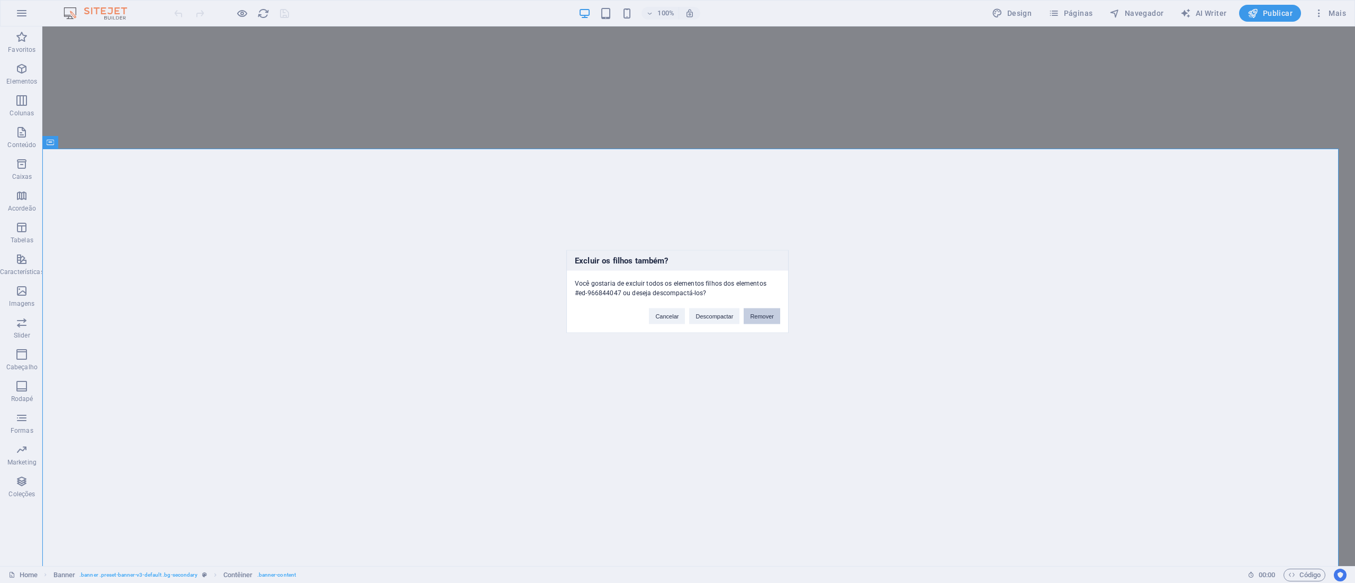
click at [762, 311] on button "Remover" at bounding box center [762, 317] width 37 height 16
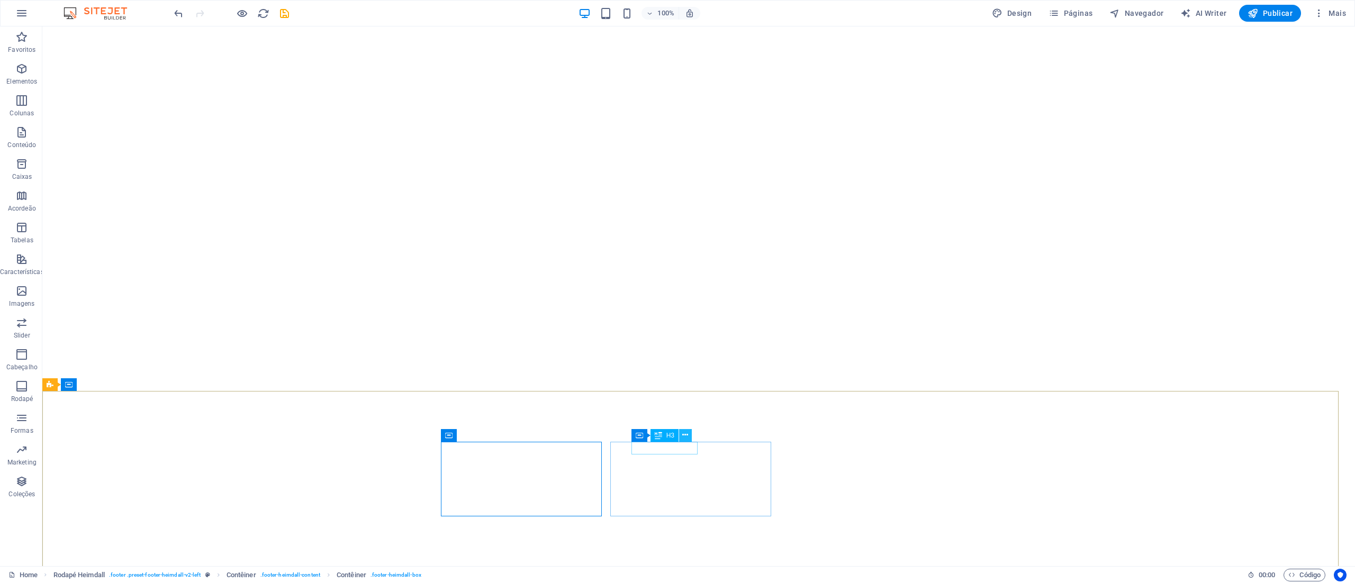
click at [688, 434] on button at bounding box center [685, 435] width 13 height 13
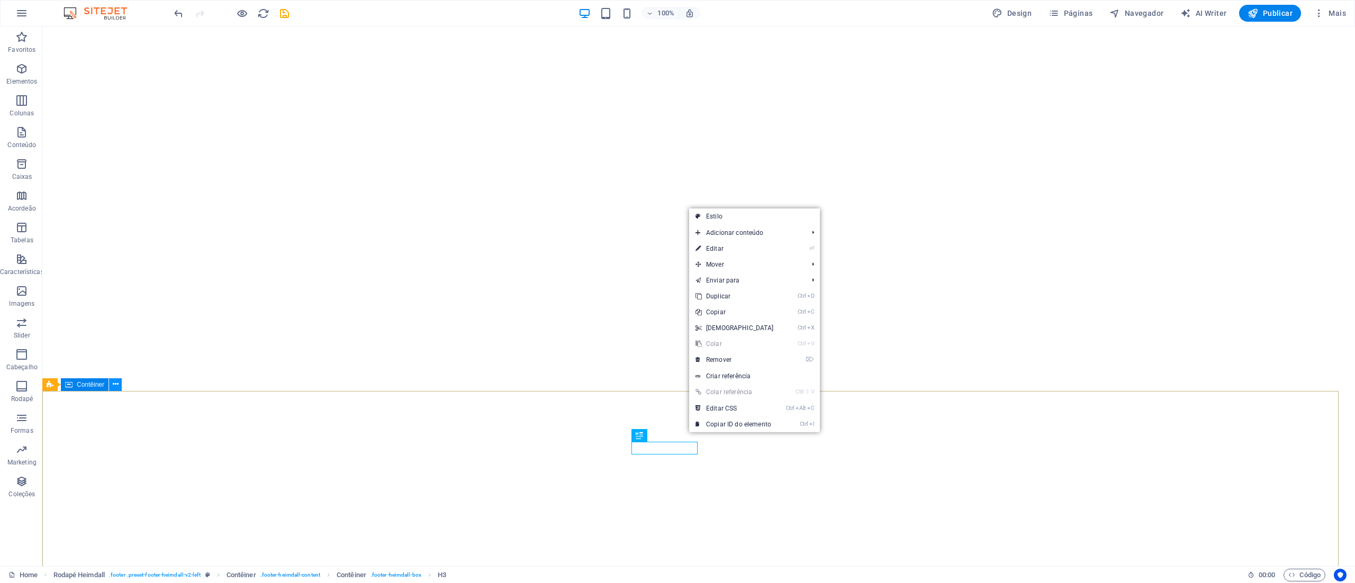
click at [113, 386] on icon at bounding box center [116, 384] width 6 height 11
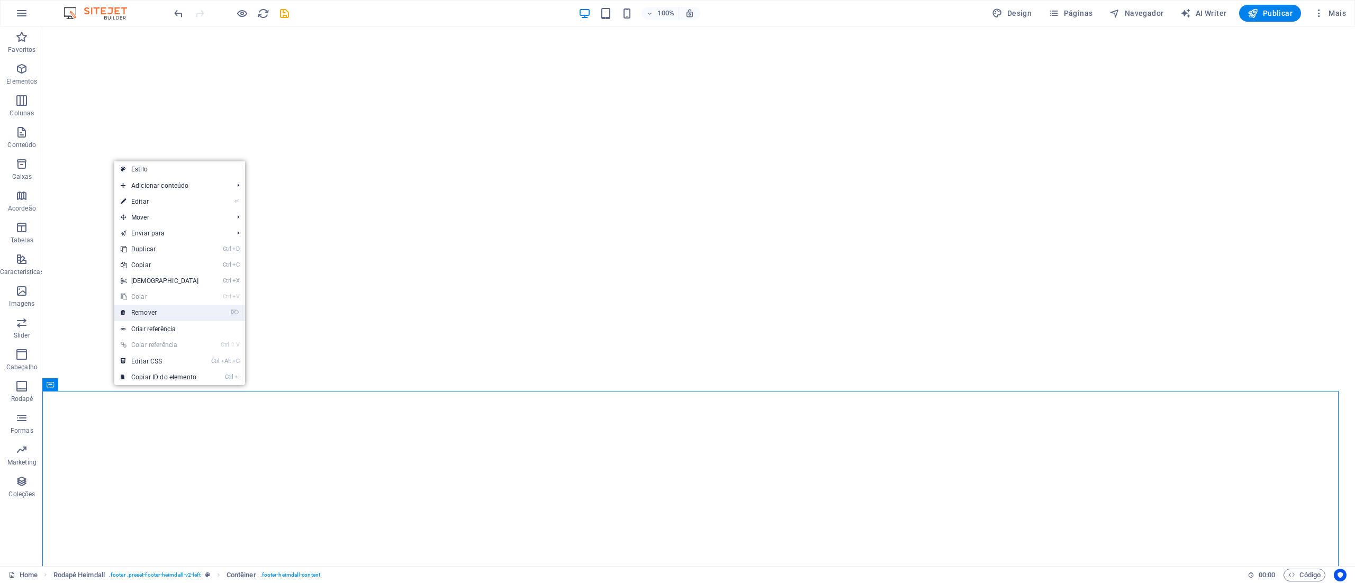
click at [190, 306] on link "⌦ Remover" at bounding box center [159, 313] width 91 height 16
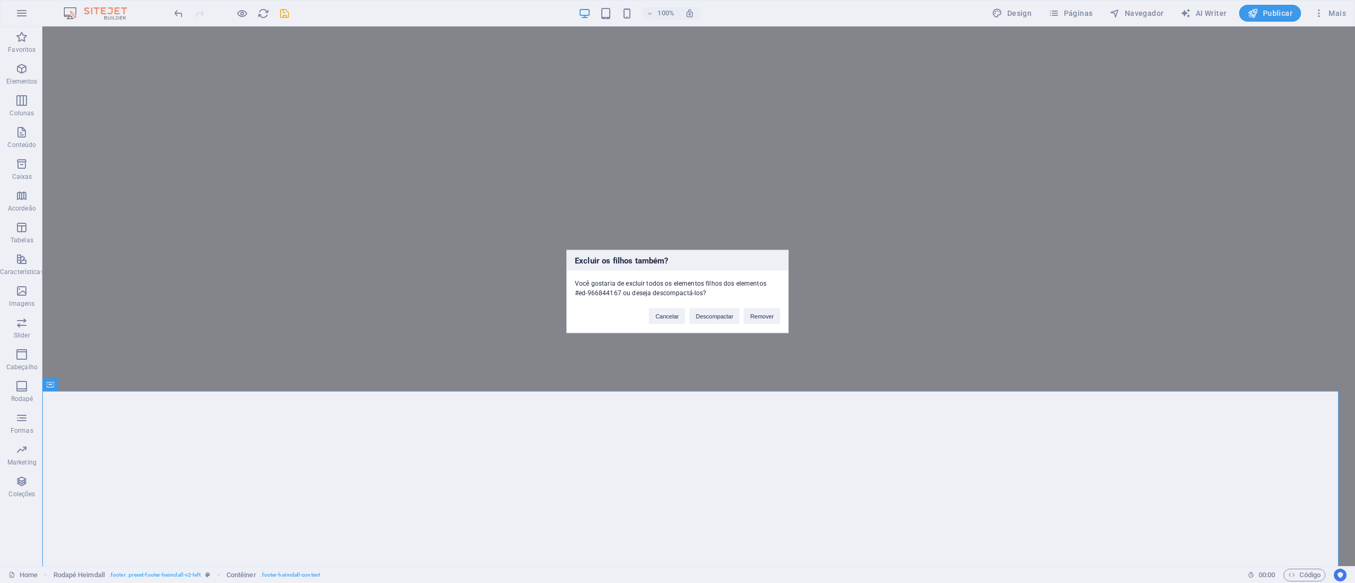
click at [764, 305] on div "Cancelar Descompactar Remover" at bounding box center [714, 311] width 147 height 27
click at [764, 316] on button "Remover" at bounding box center [762, 317] width 37 height 16
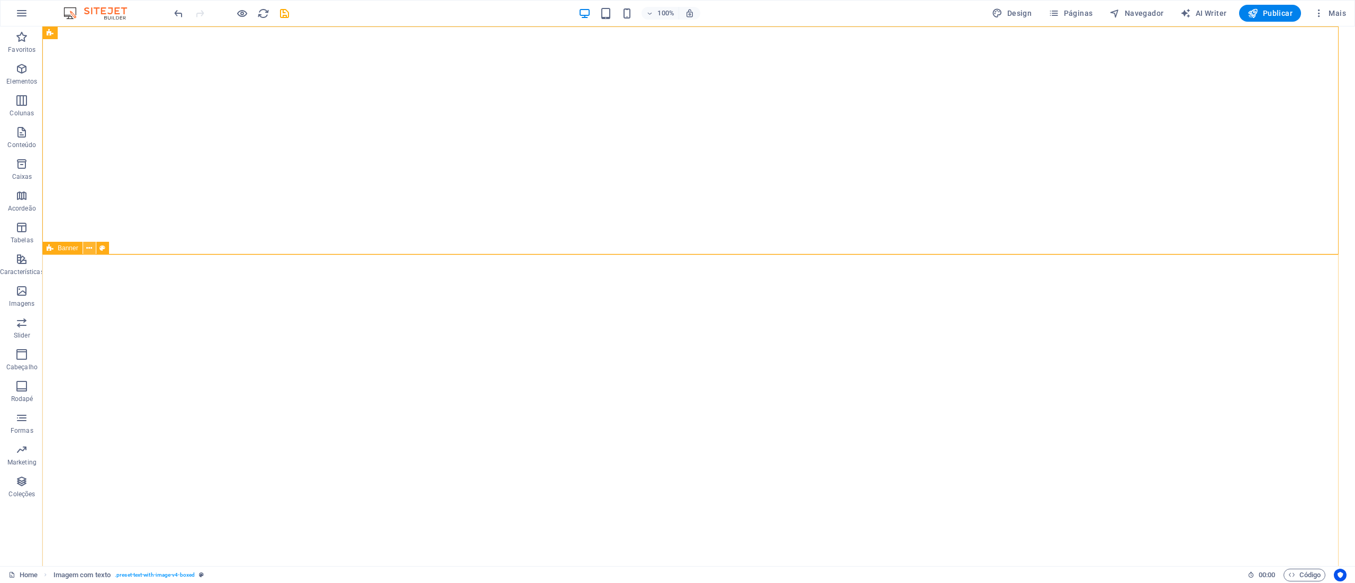
click at [90, 246] on icon at bounding box center [89, 248] width 6 height 11
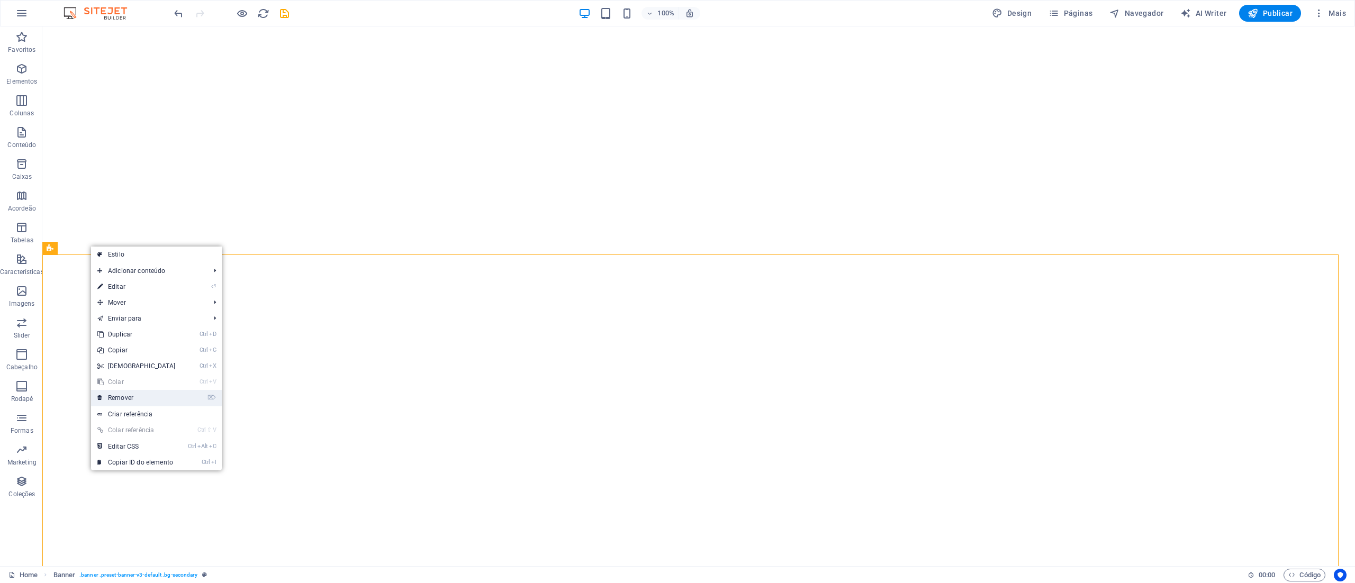
click at [157, 395] on link "⌦ Remover" at bounding box center [136, 398] width 91 height 16
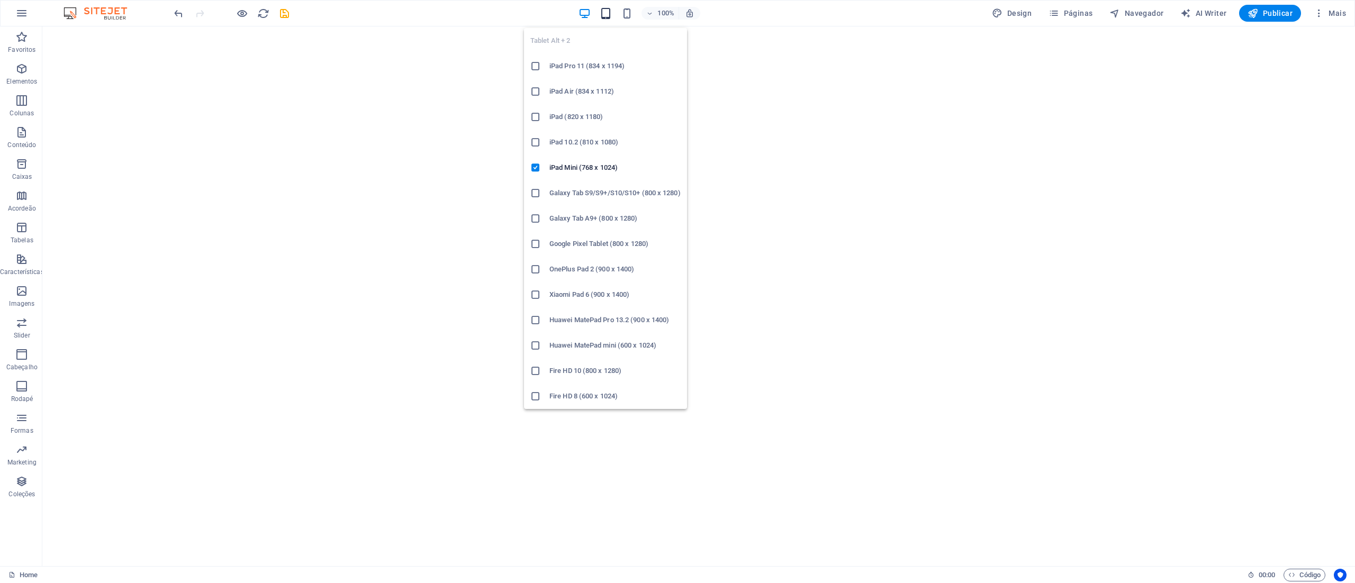
click at [608, 14] on icon "button" at bounding box center [606, 13] width 12 height 12
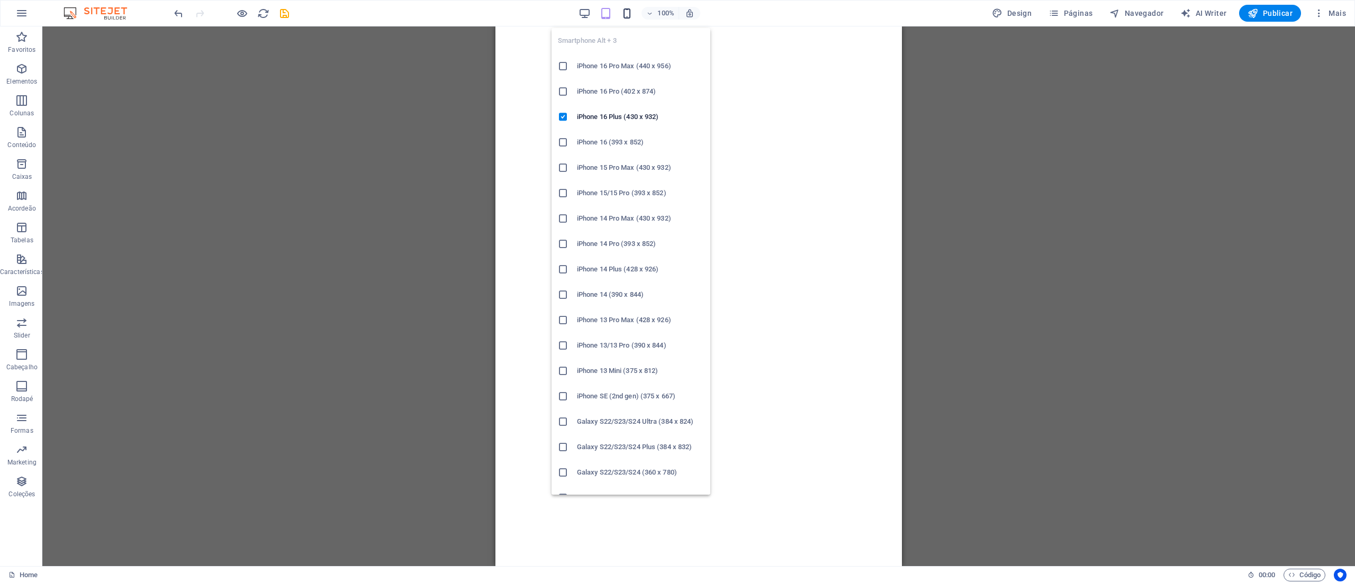
click at [628, 16] on icon "button" at bounding box center [627, 13] width 12 height 12
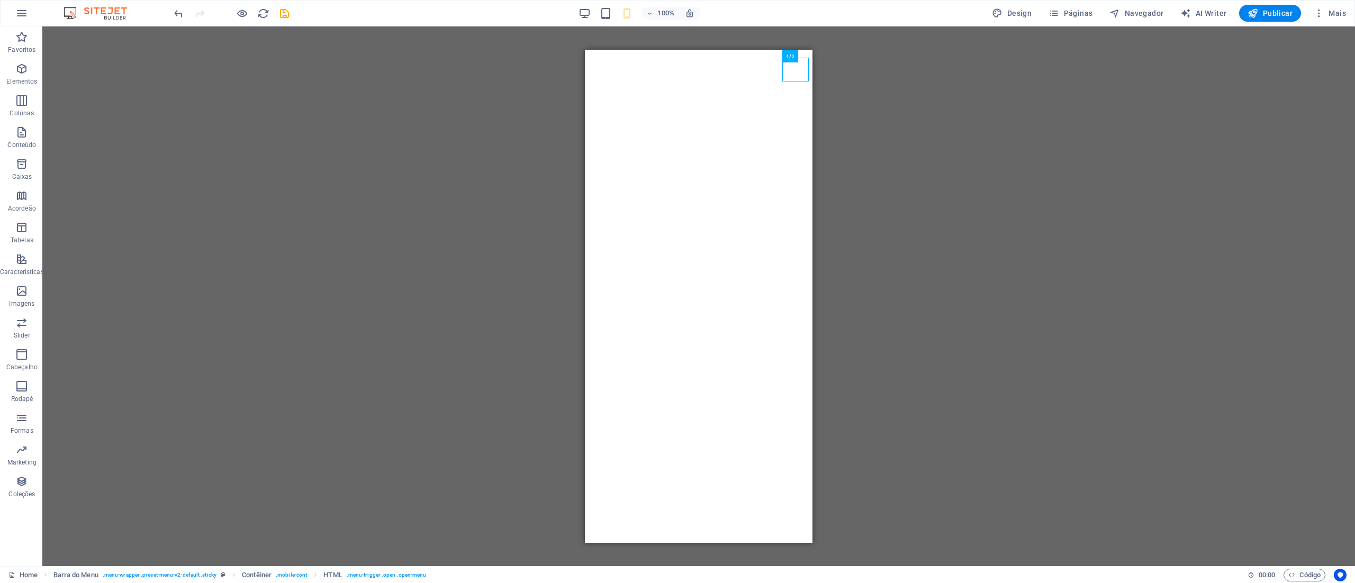
click at [517, 148] on div "Arraste aqui para substituir o conteúdo existente. Pressione “Ctrl” se quiser c…" at bounding box center [698, 296] width 1313 height 540
click at [1276, 18] on button "Publicar" at bounding box center [1270, 13] width 62 height 17
